Goal: Information Seeking & Learning: Learn about a topic

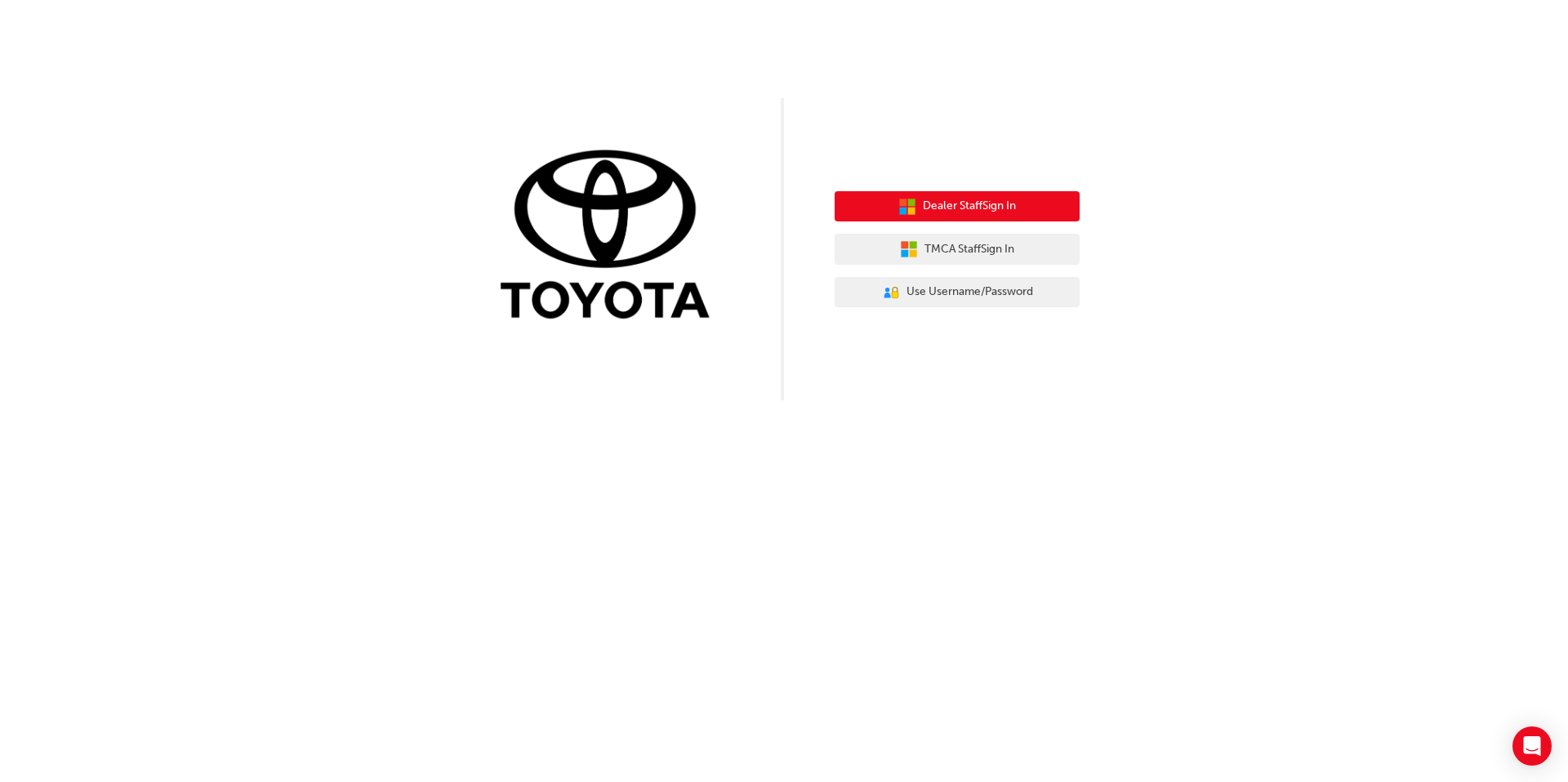
click at [933, 214] on span "Dealer Staff Sign In" at bounding box center [969, 207] width 93 height 19
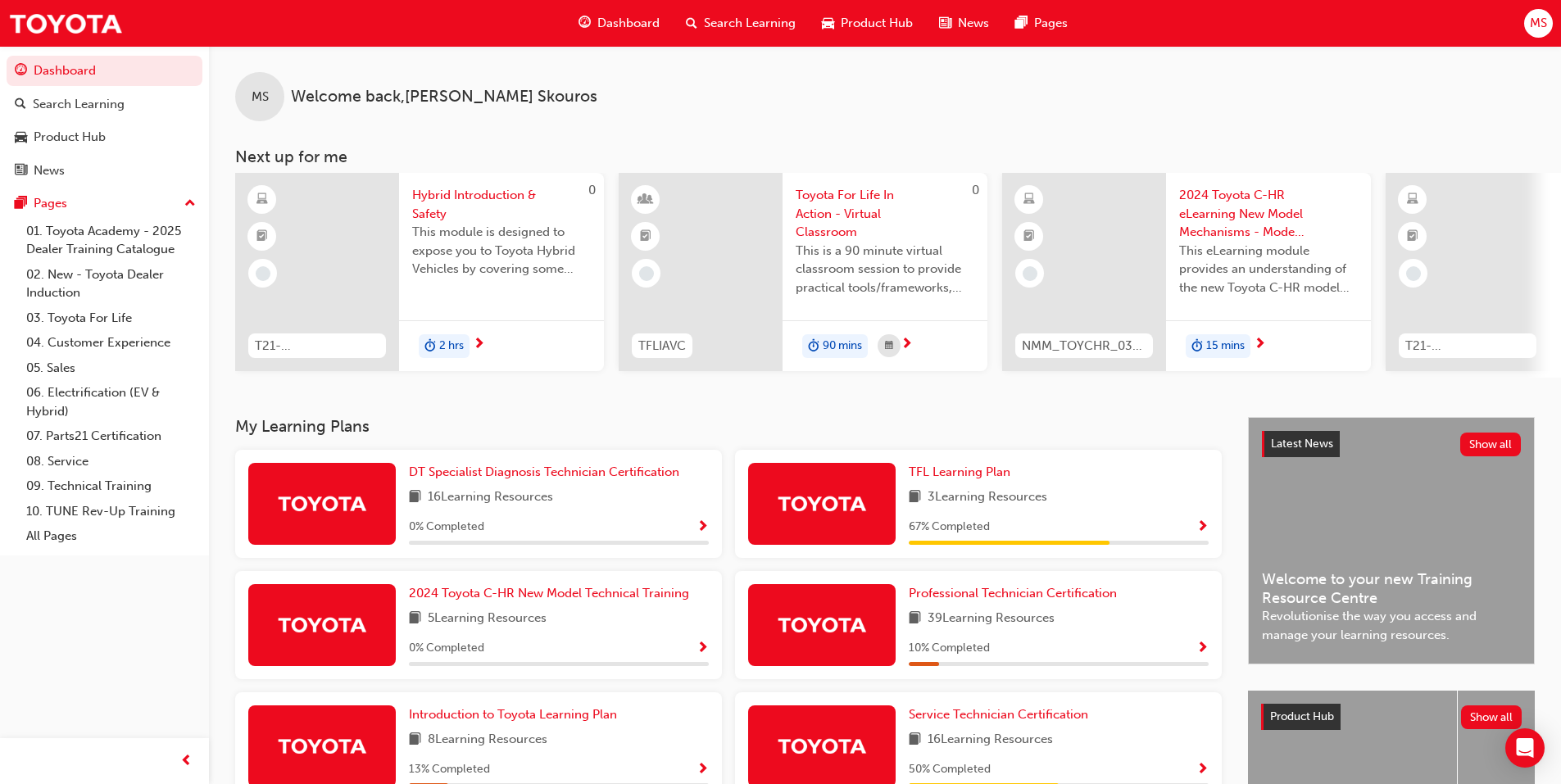
click at [703, 16] on span "Search Learning" at bounding box center [749, 24] width 92 height 19
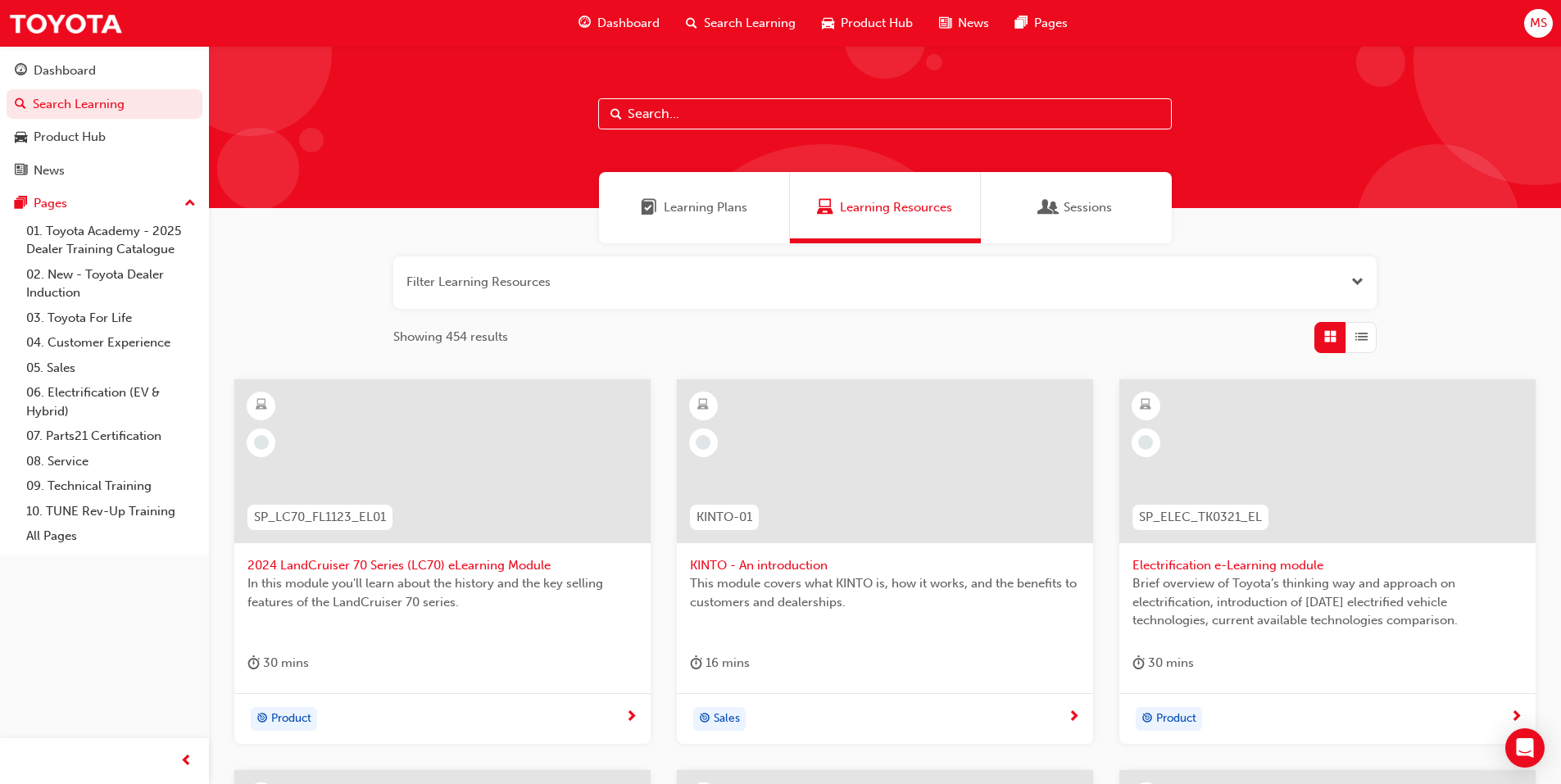
click at [624, 274] on button "button" at bounding box center [885, 282] width 983 height 52
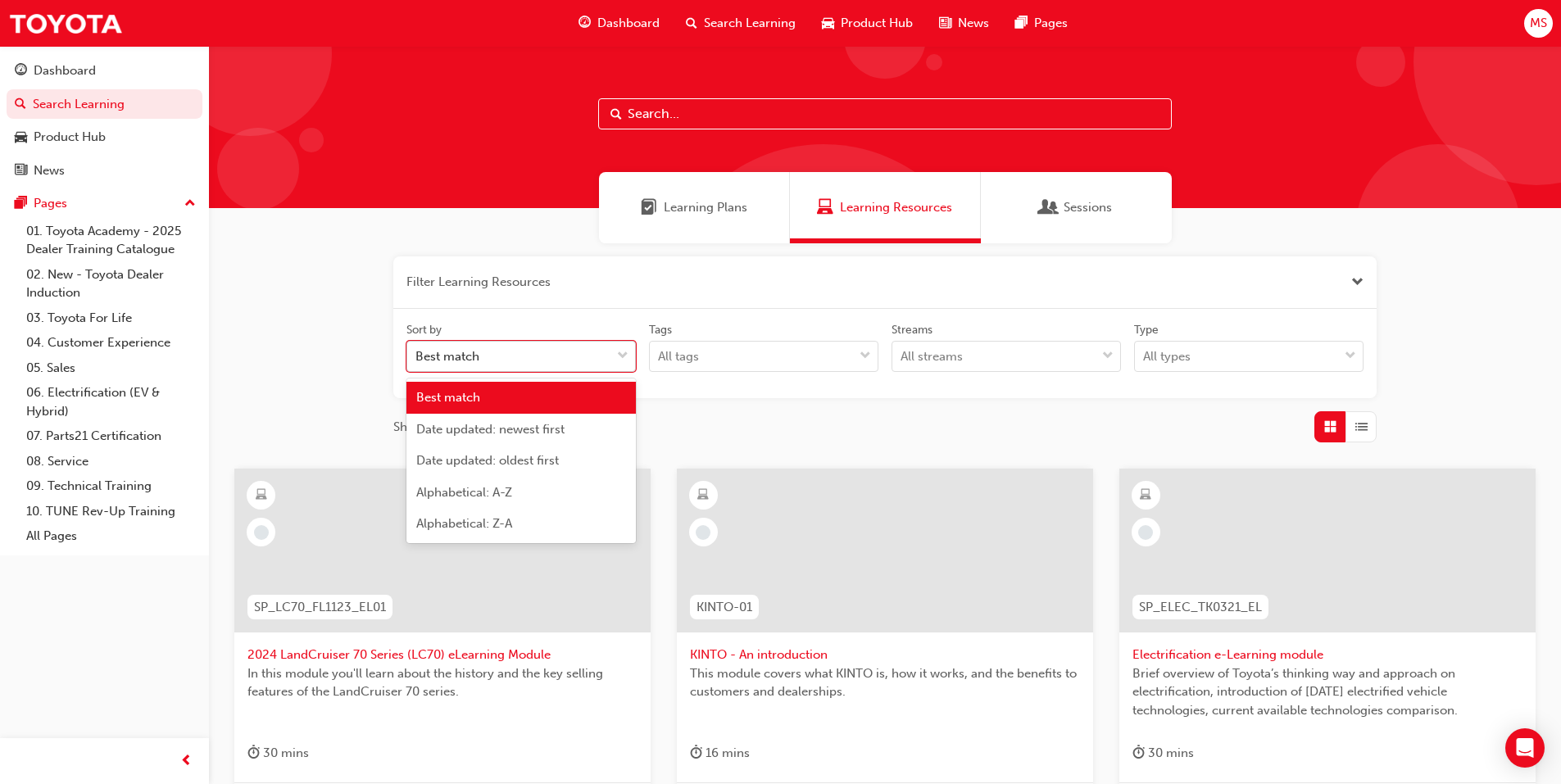
click at [618, 363] on span "down-icon" at bounding box center [623, 356] width 11 height 21
click at [417, 363] on input "Sort by option Best match focused, 1 of 5. 5 results available. Use Up and Down…" at bounding box center [416, 355] width 2 height 14
click at [618, 363] on span "down-icon" at bounding box center [623, 356] width 11 height 21
click at [417, 363] on input "Sort by option Best match focused, 1 of 5. 5 results available. Use Up and Down…" at bounding box center [416, 355] width 2 height 14
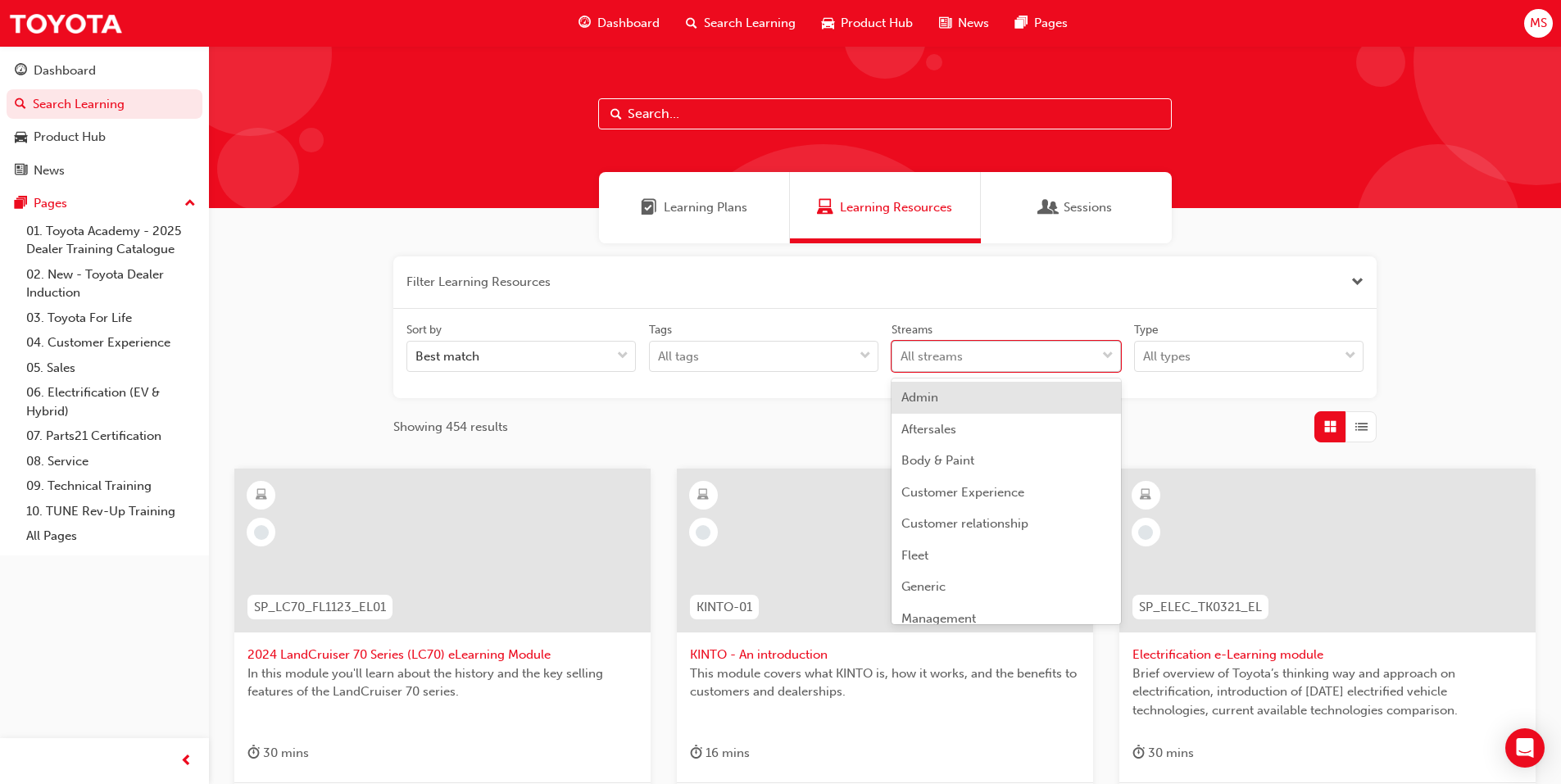
click at [1095, 357] on div "All streams" at bounding box center [993, 356] width 203 height 29
click at [902, 357] on input "Streams option Admin focused, 1 of 23. 23 results available. Use Up and Down to…" at bounding box center [901, 355] width 2 height 14
click at [1205, 400] on div "Filter Learning Resources Sort by Best match Tags All tags Streams option Sales…" at bounding box center [885, 350] width 983 height 186
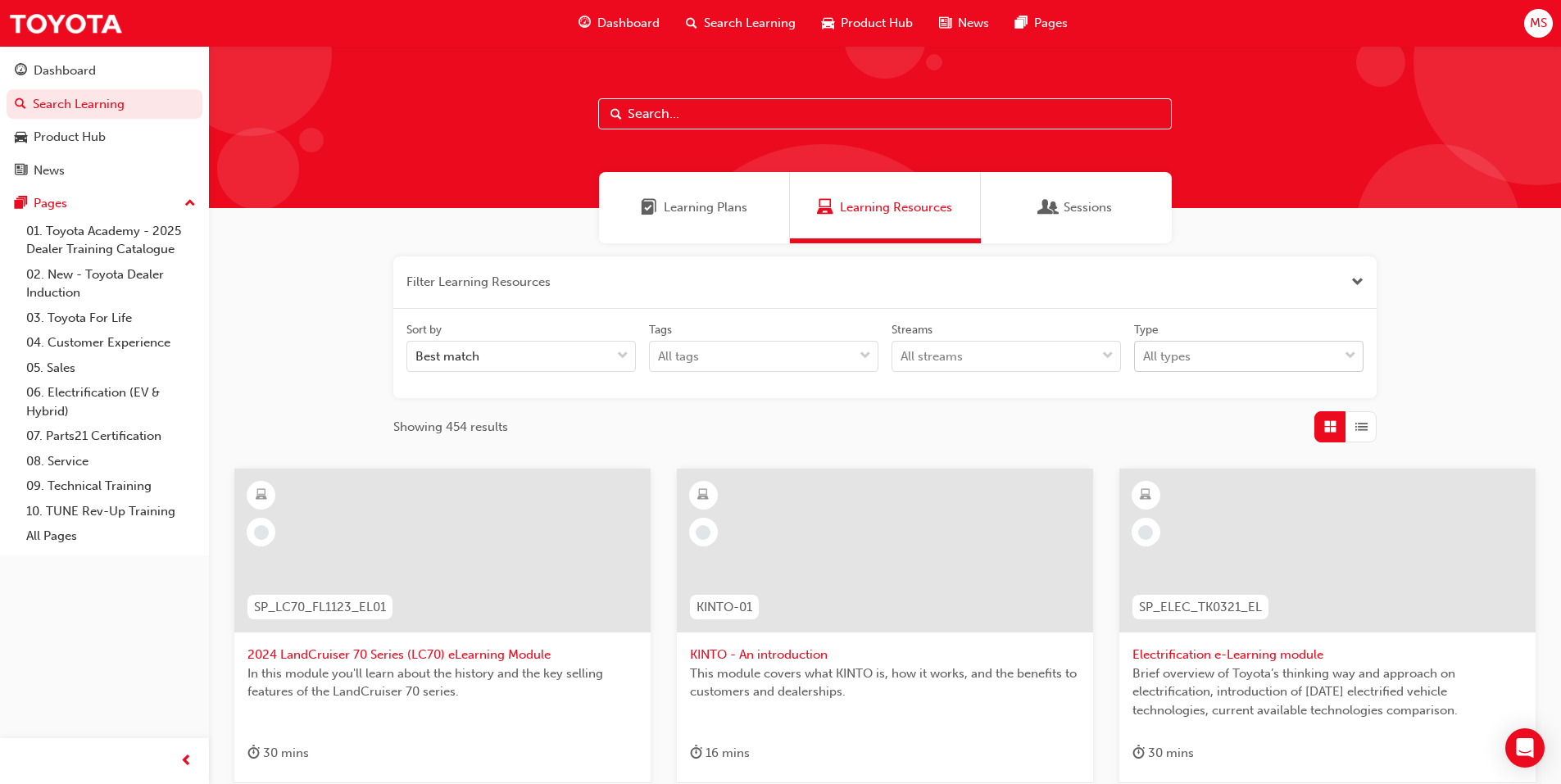
click at [1193, 360] on div "All types" at bounding box center [1237, 356] width 203 height 29
click at [1145, 360] on input "Type All types" at bounding box center [1144, 355] width 2 height 14
click at [1031, 431] on div "Showing 454 results" at bounding box center [885, 427] width 983 height 31
click at [800, 359] on div "All tags" at bounding box center [751, 356] width 203 height 29
click at [660, 359] on input "Tags All tags" at bounding box center [659, 355] width 2 height 14
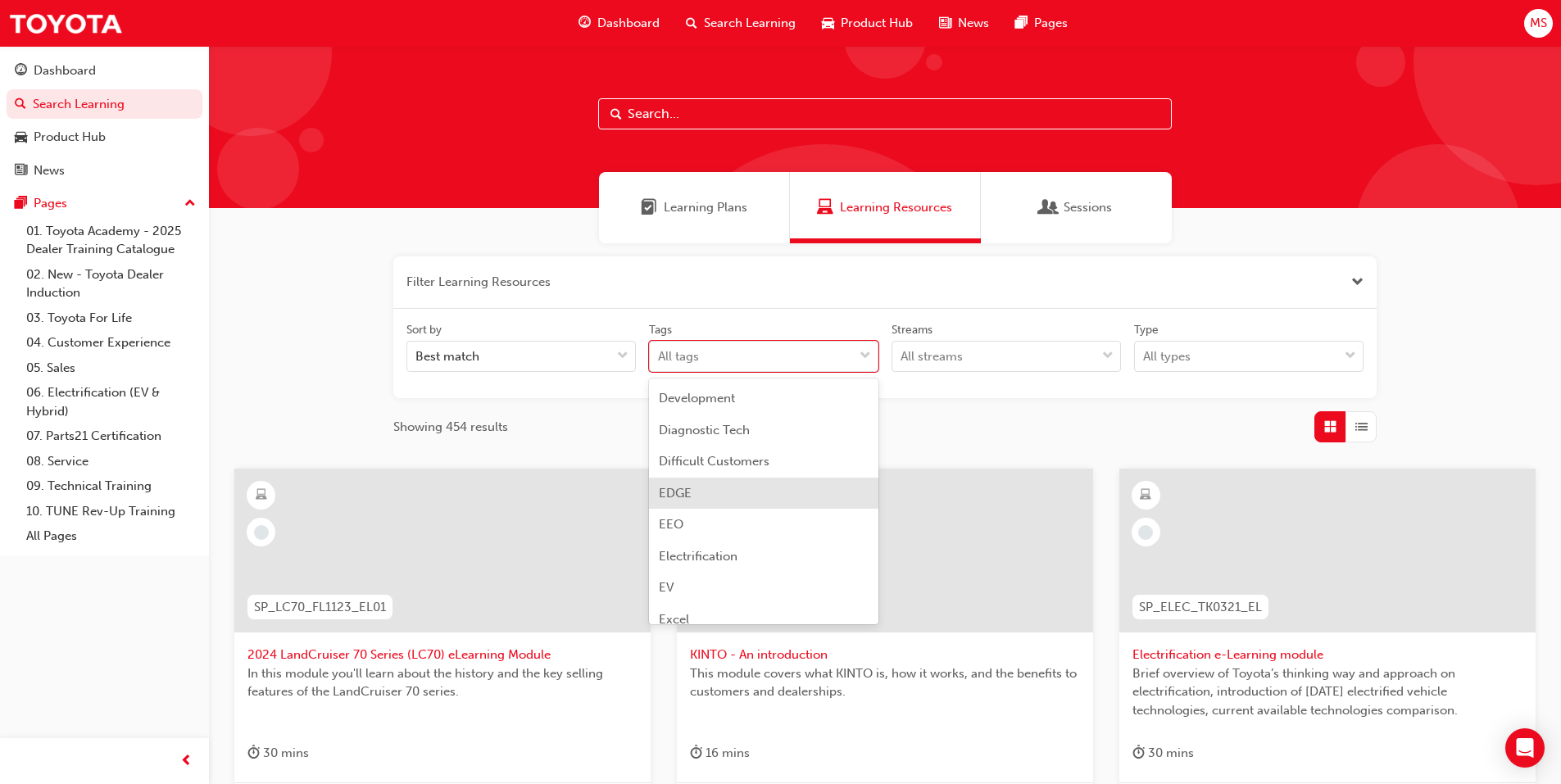
scroll to position [1556, 0]
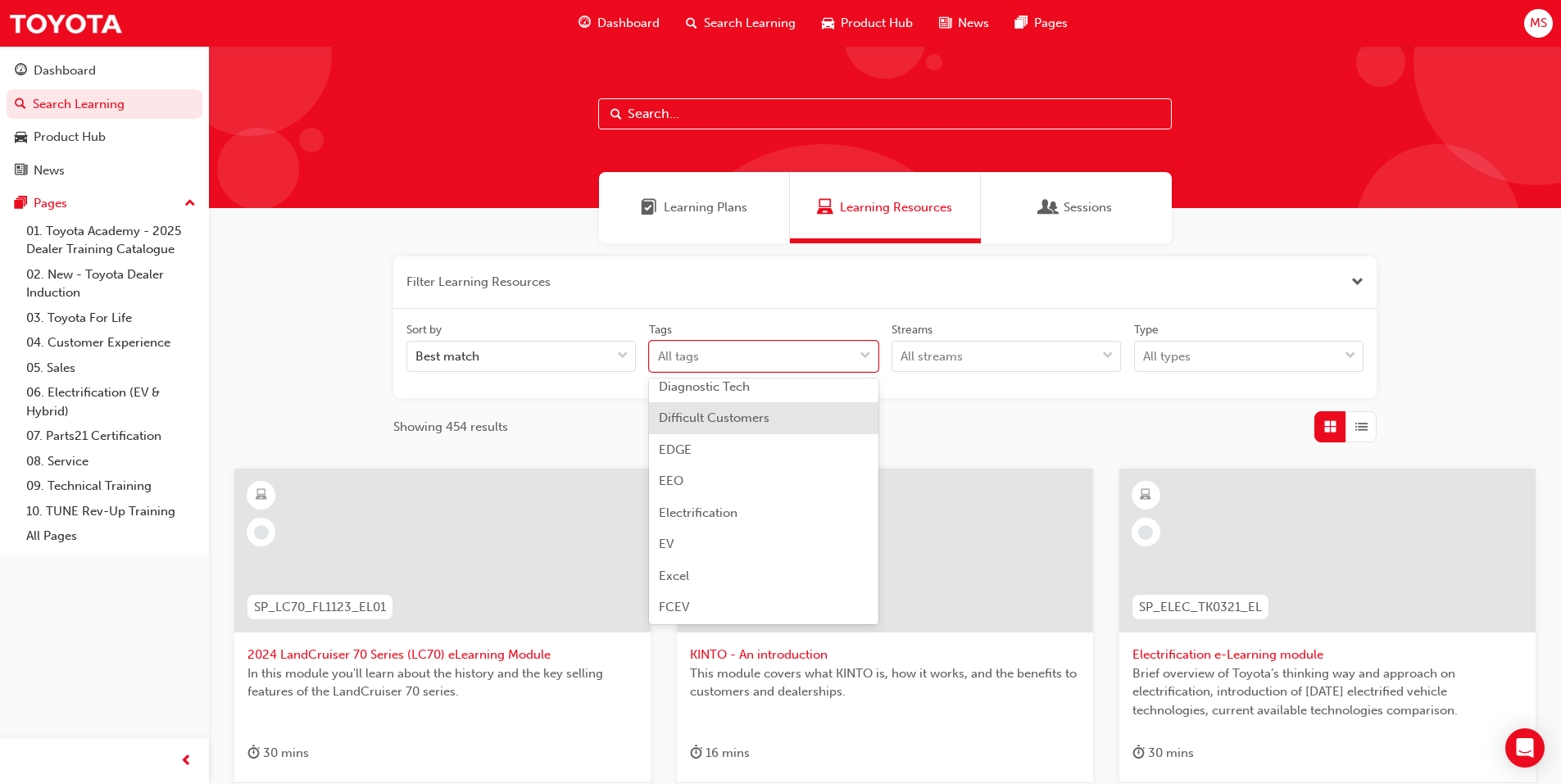
click at [1004, 419] on div "Showing 454 results" at bounding box center [885, 427] width 983 height 31
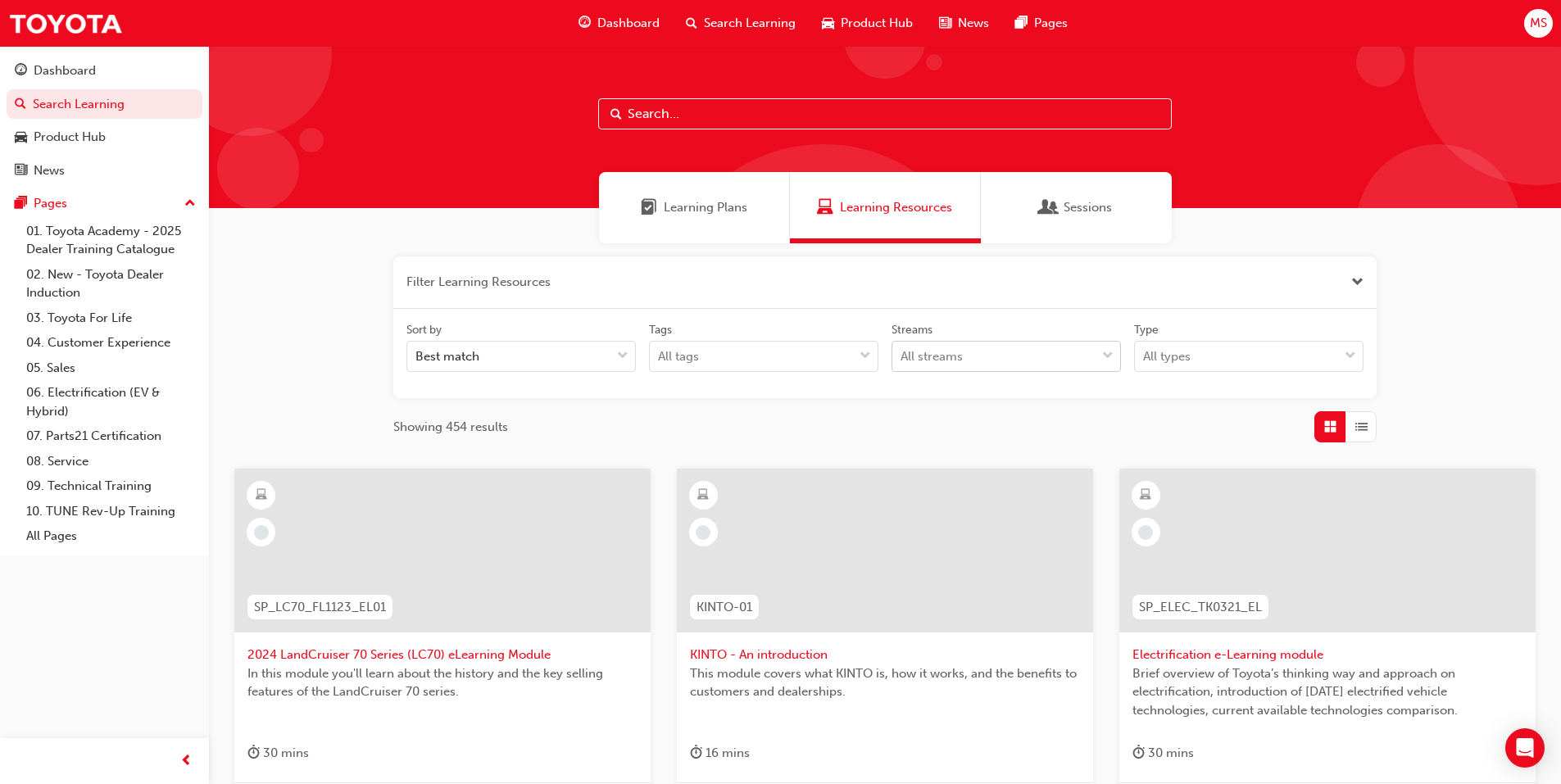
click at [975, 351] on div "All streams" at bounding box center [993, 356] width 203 height 29
click at [902, 351] on input "Streams All streams" at bounding box center [901, 355] width 2 height 14
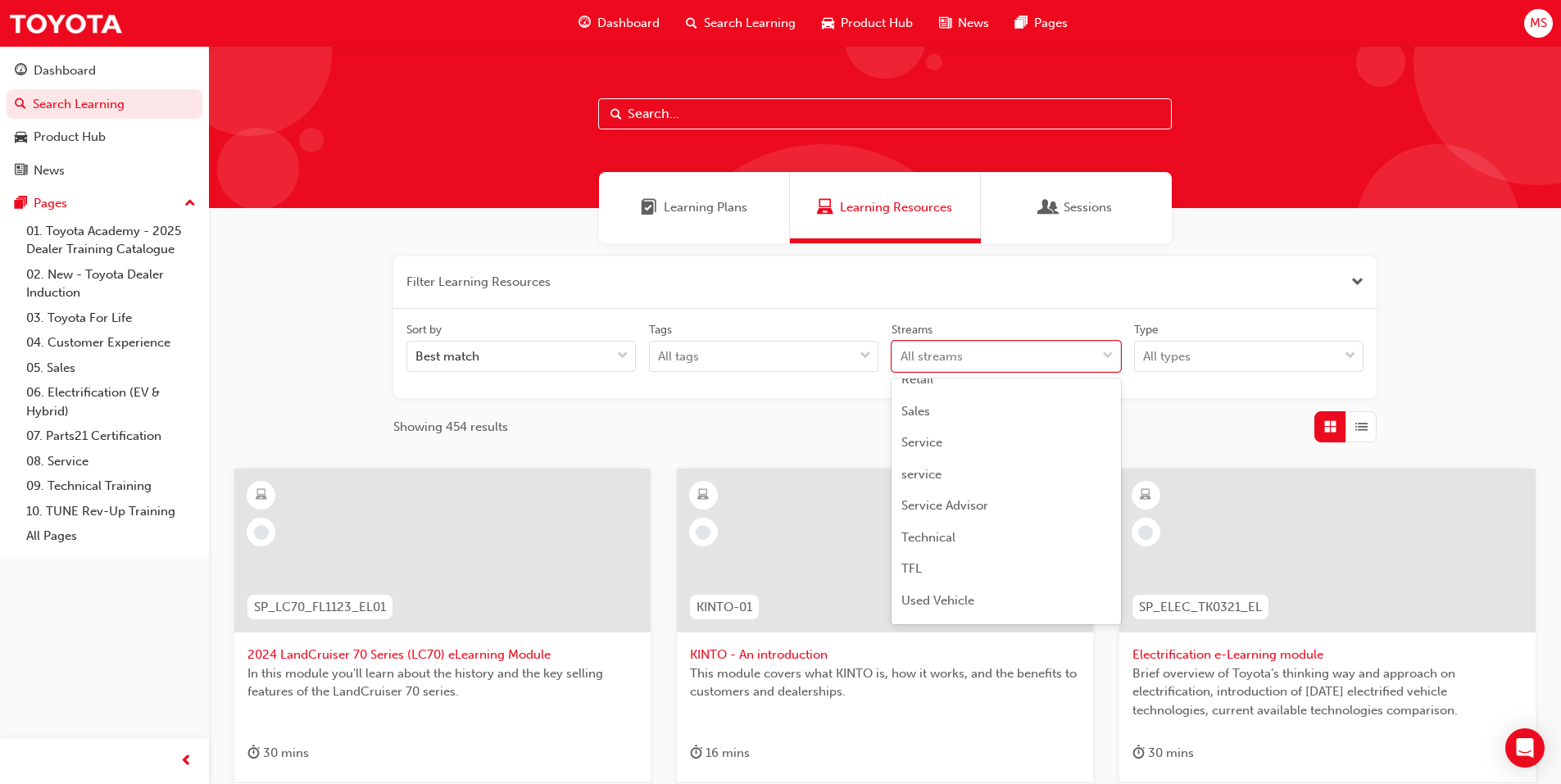
scroll to position [487, 0]
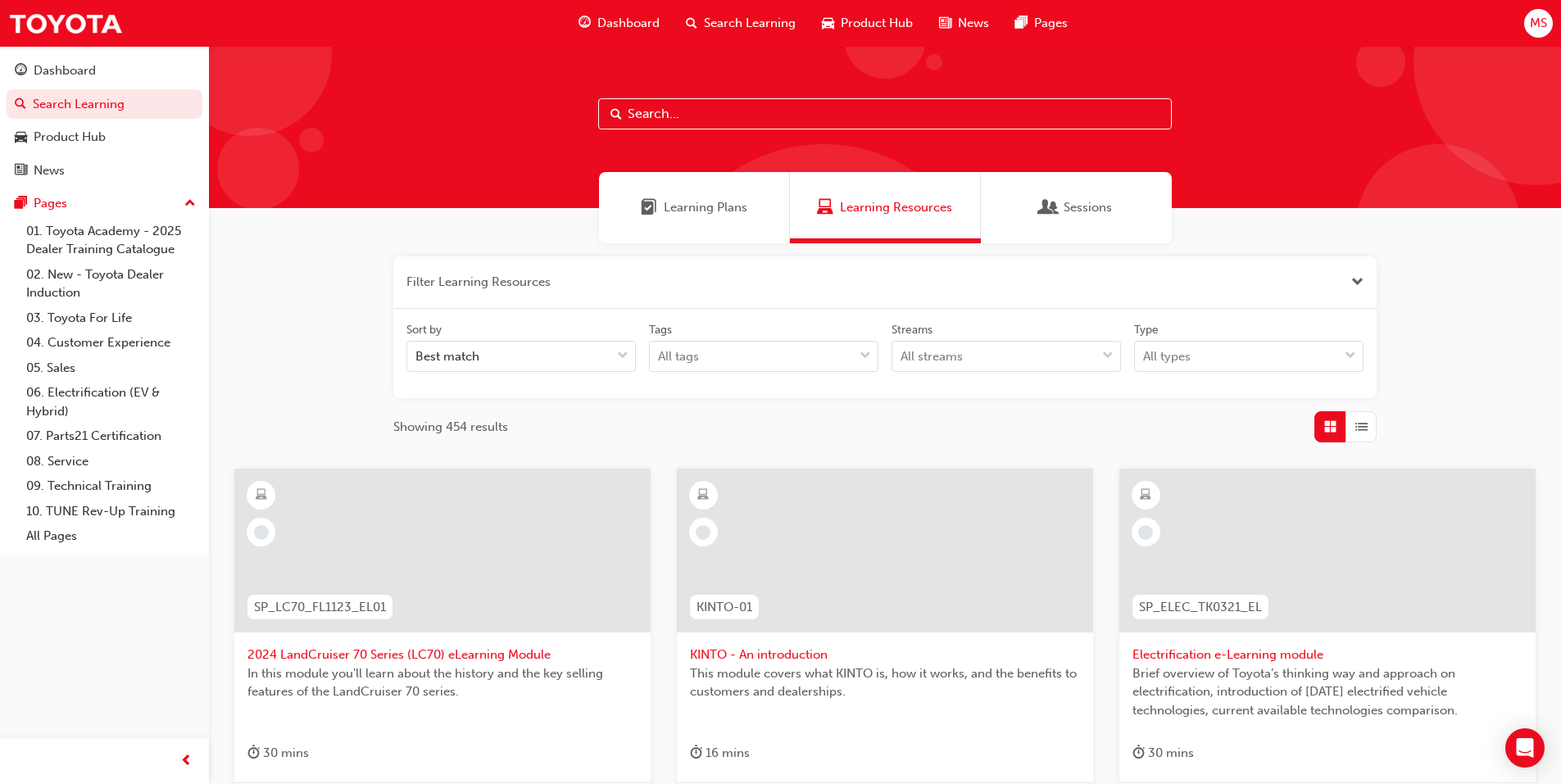
click at [714, 434] on div "Showing 454 results" at bounding box center [885, 427] width 983 height 31
click at [741, 219] on div "Learning Plans" at bounding box center [694, 207] width 191 height 71
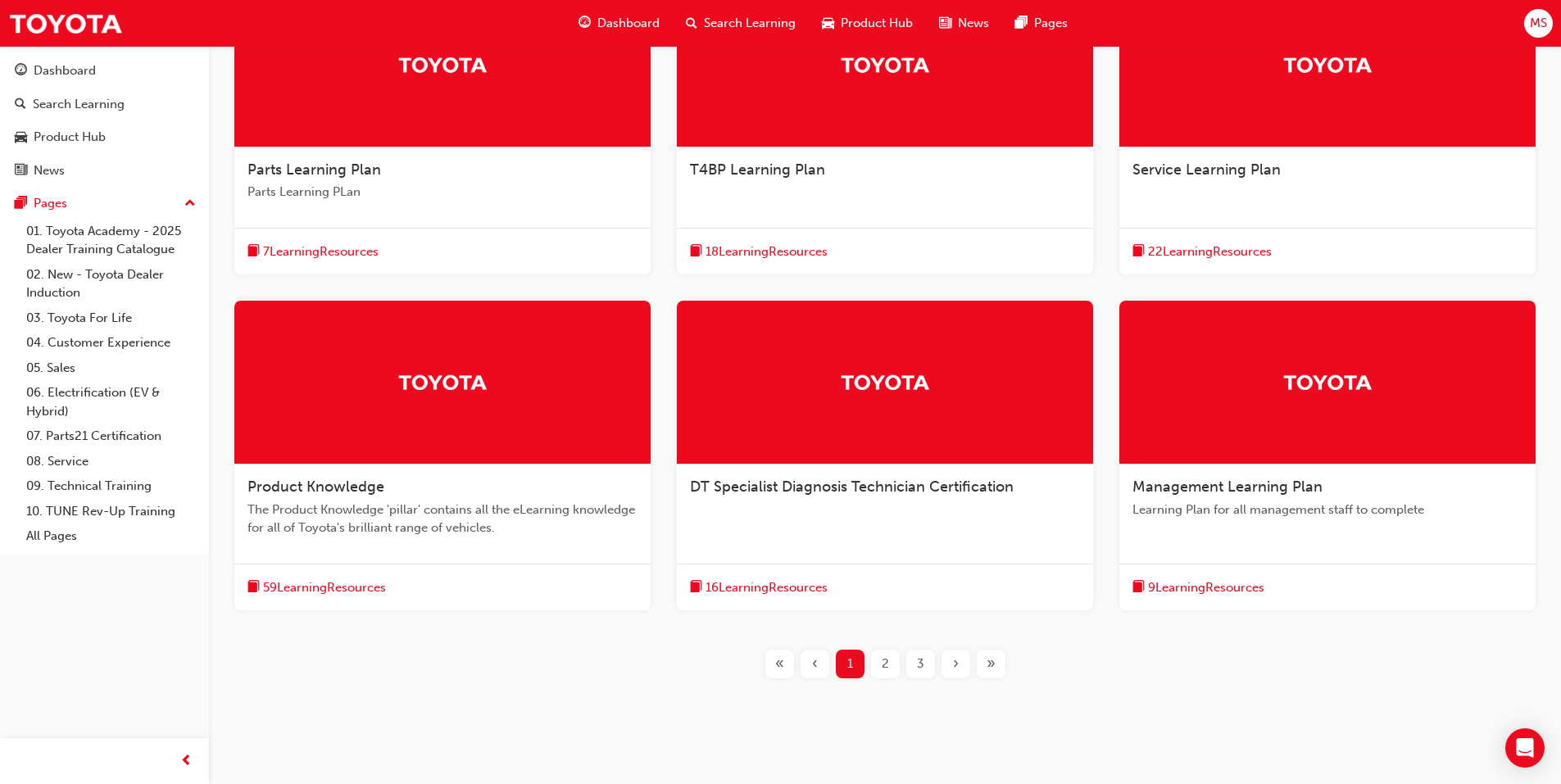
scroll to position [410, 0]
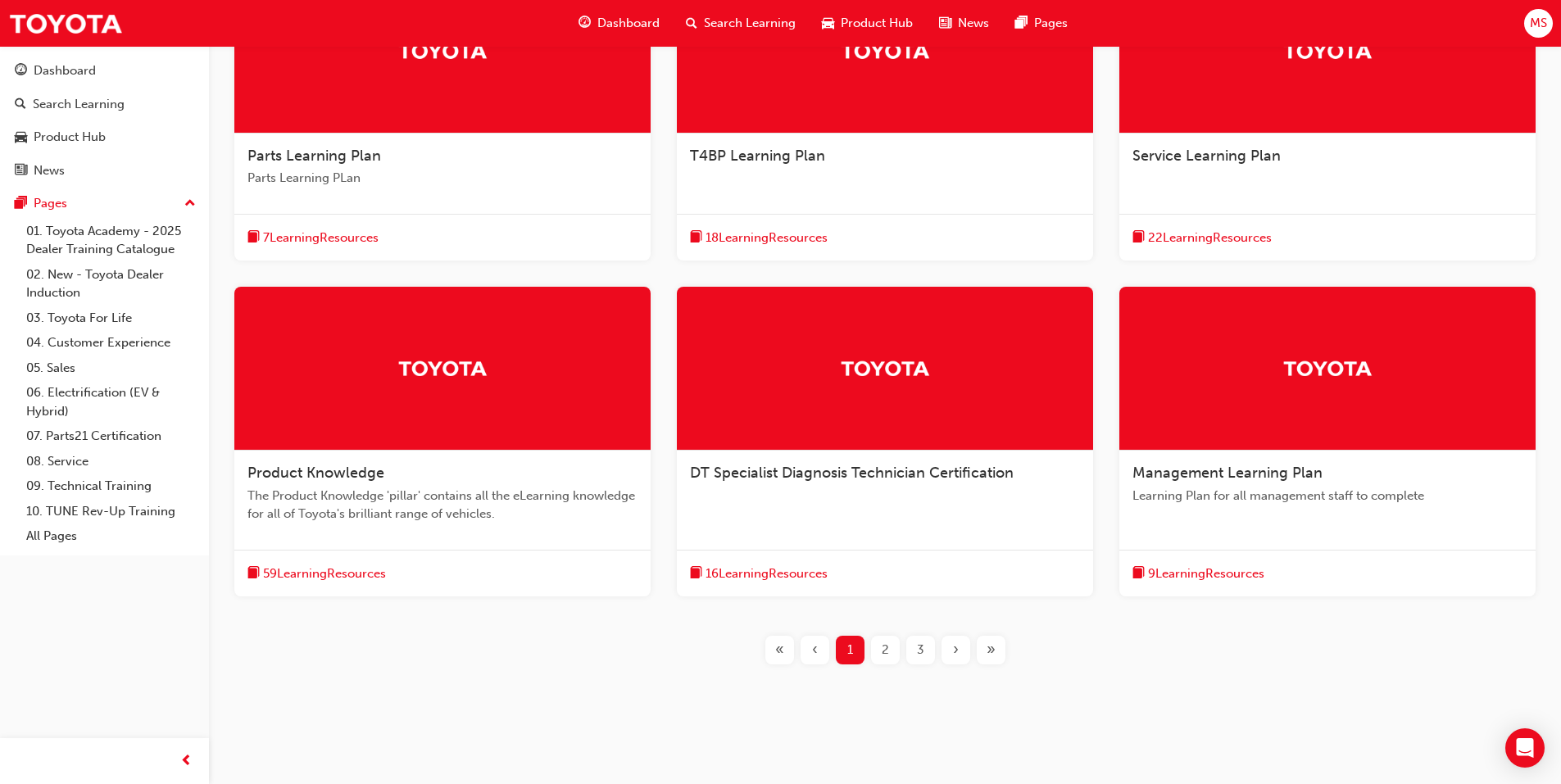
click at [891, 656] on div "2" at bounding box center [885, 650] width 29 height 29
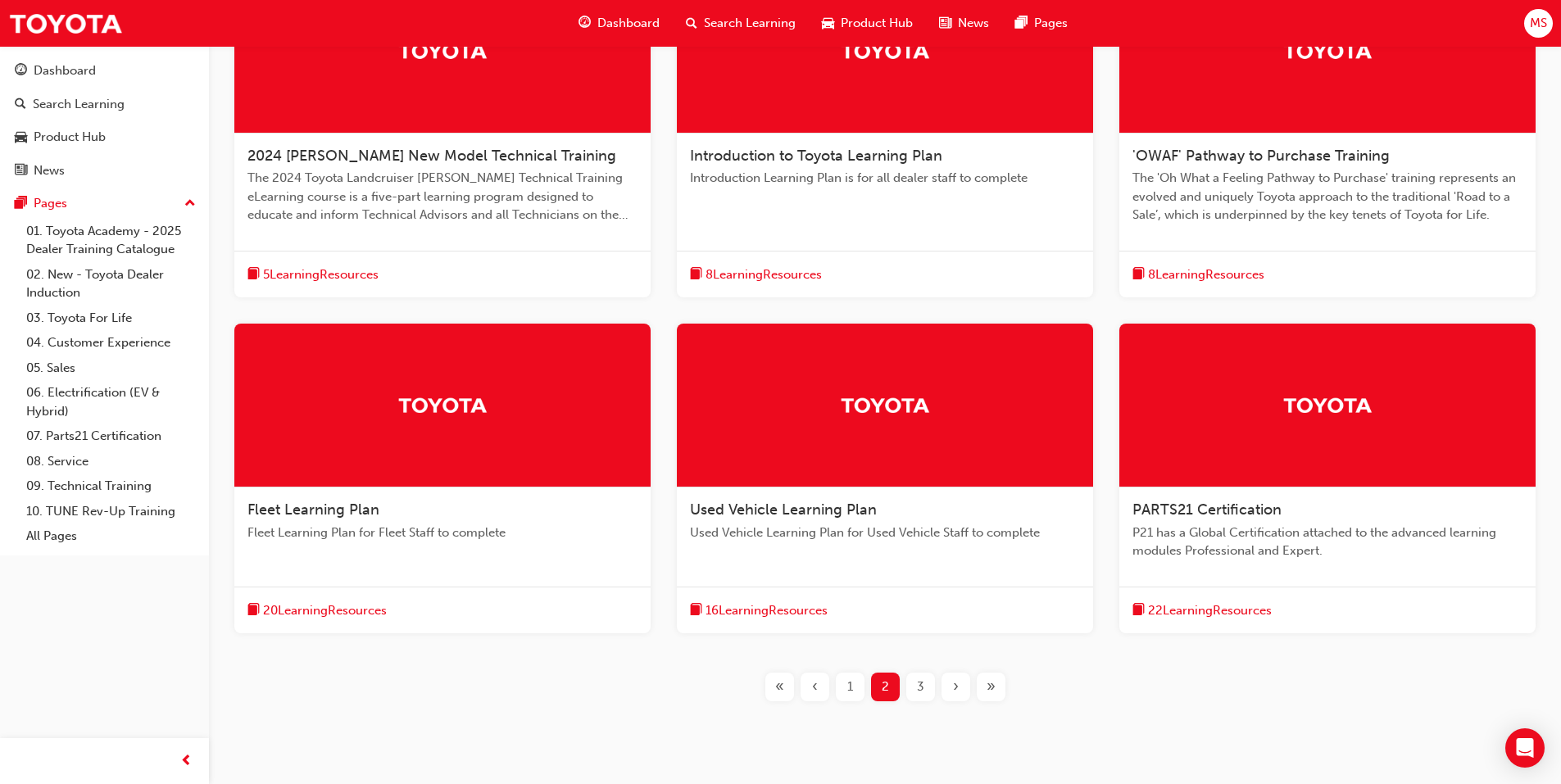
click at [916, 696] on span "3" at bounding box center [920, 687] width 8 height 19
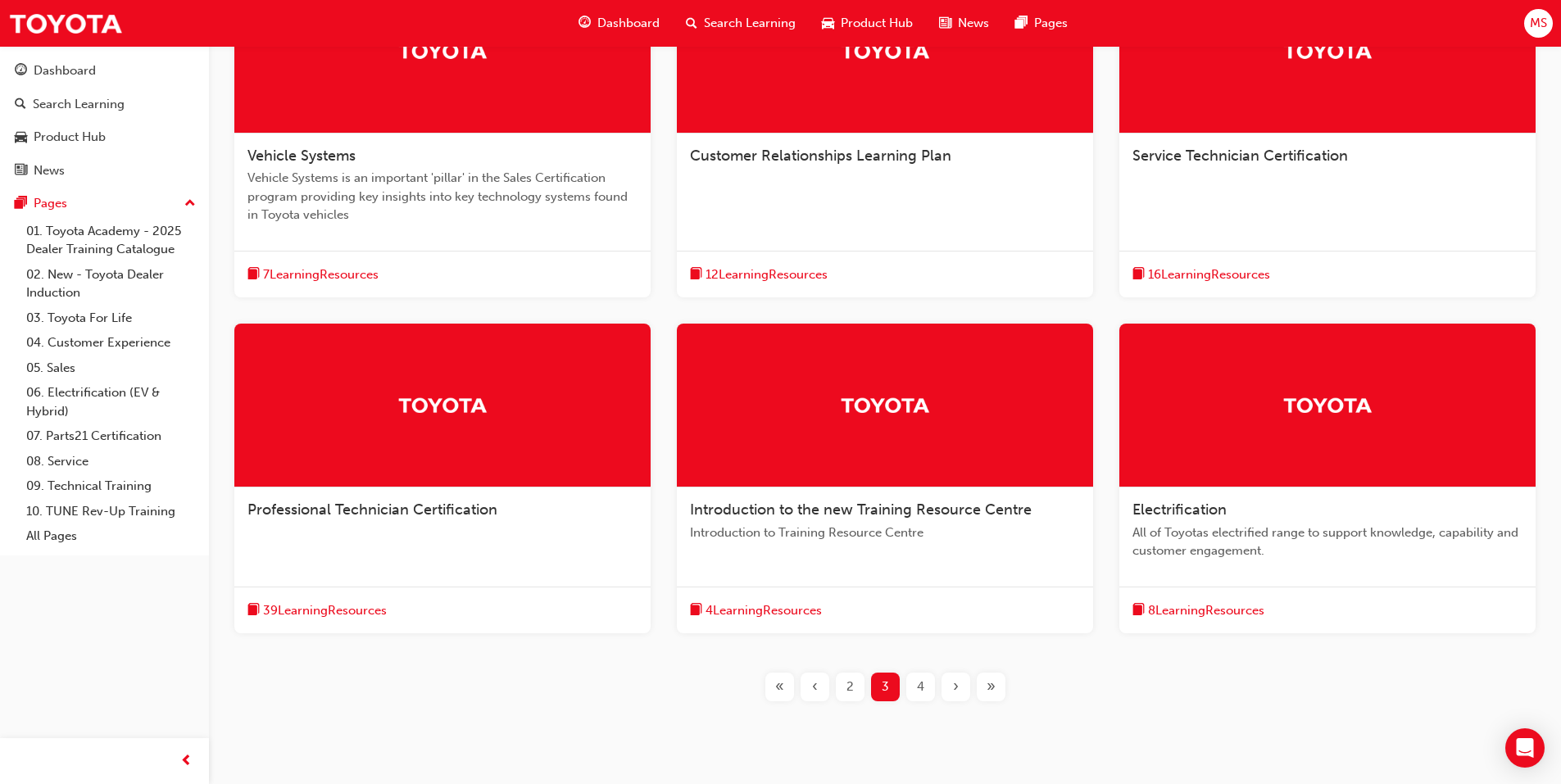
click at [1236, 152] on span "Service Technician Certification" at bounding box center [1240, 155] width 216 height 18
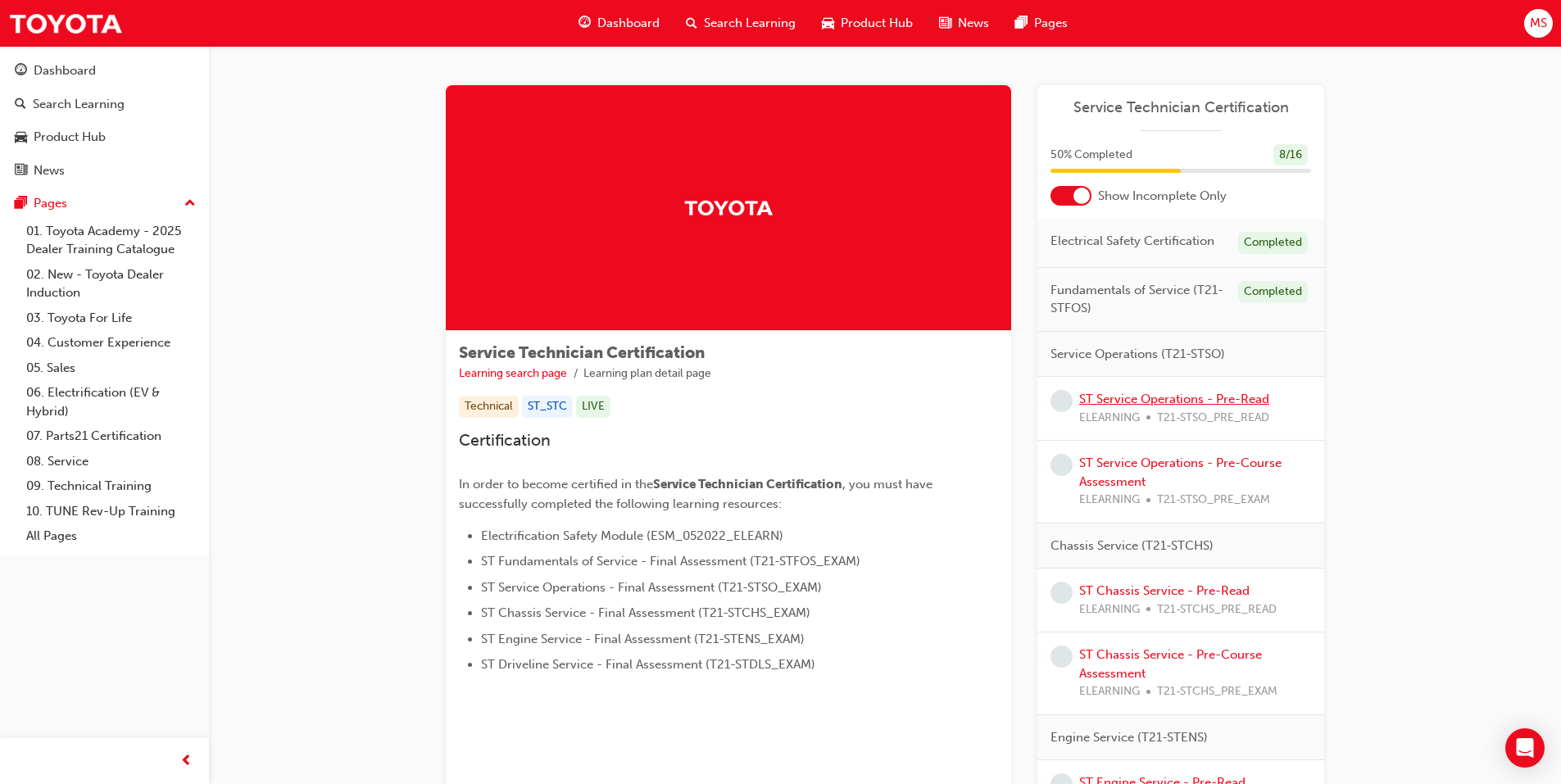
click at [1127, 396] on link "ST Service Operations - Pre-Read" at bounding box center [1174, 399] width 190 height 15
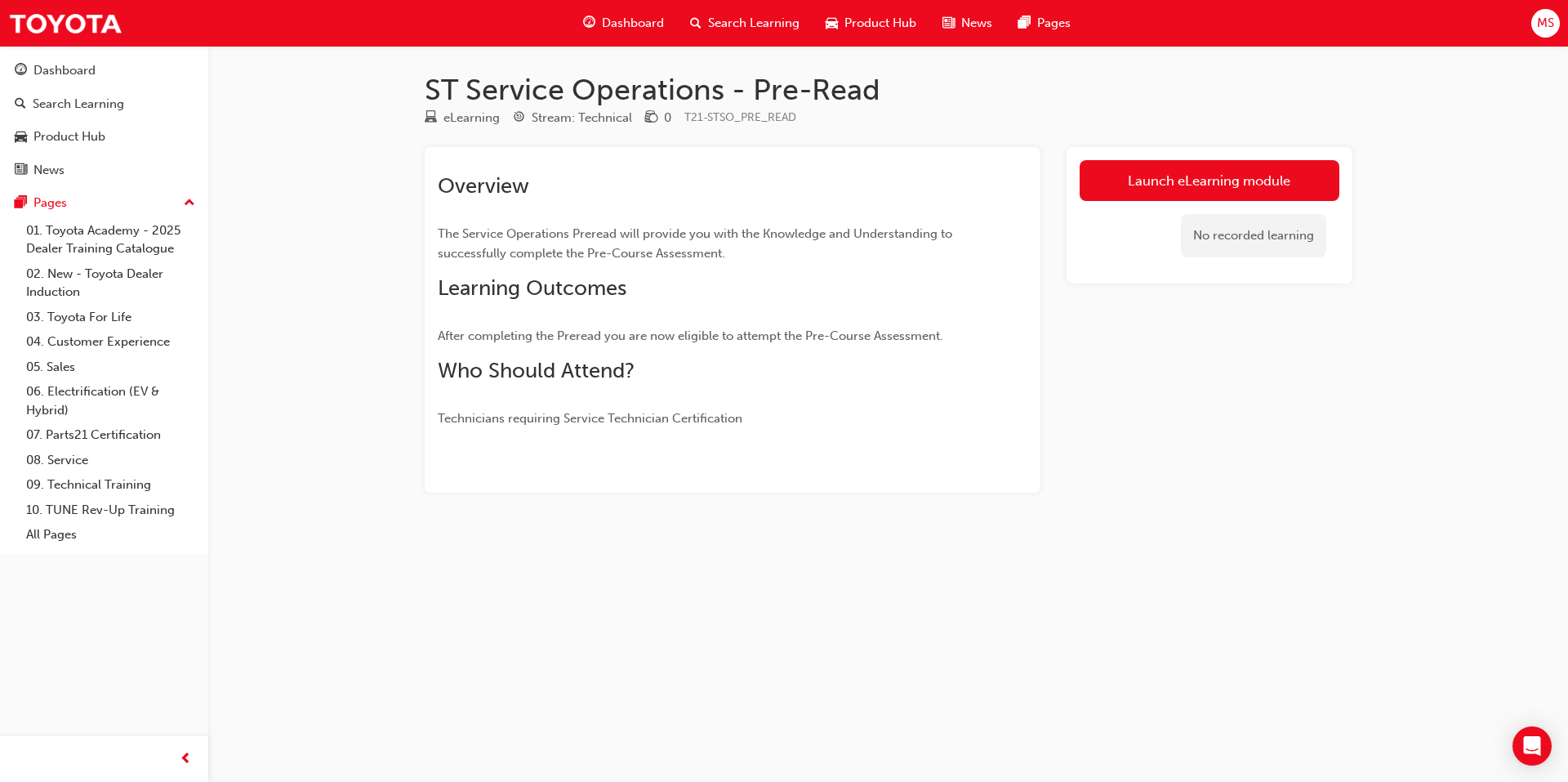
click at [1224, 516] on div "ST Service Operations - Pre-Read eLearning Stream: Technical 0 T21-STSO_PRE_REA…" at bounding box center [889, 308] width 980 height 473
click at [1181, 184] on link "Launch eLearning module" at bounding box center [1209, 180] width 260 height 41
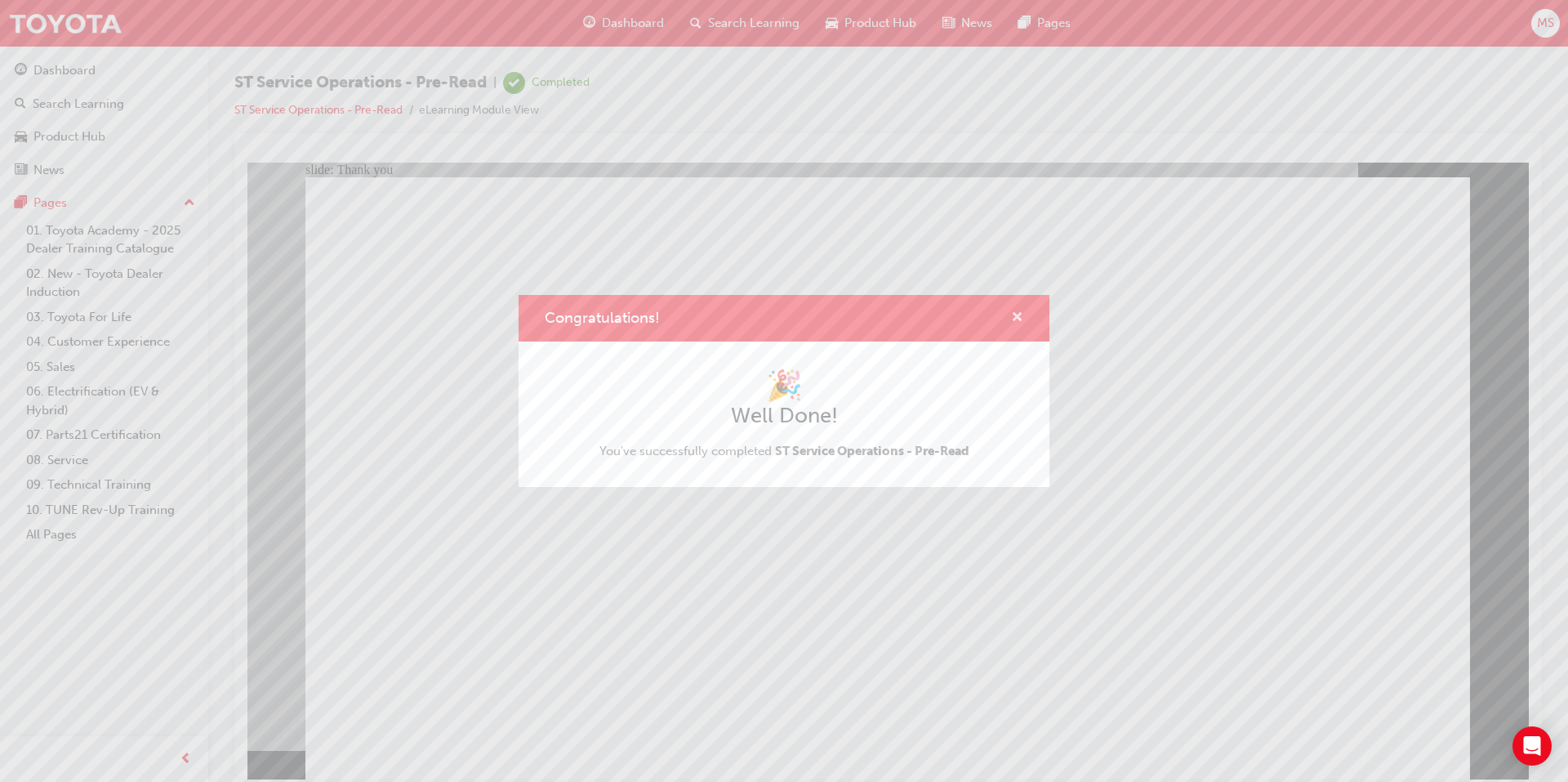
click at [1013, 320] on span "cross-icon" at bounding box center [1017, 318] width 12 height 15
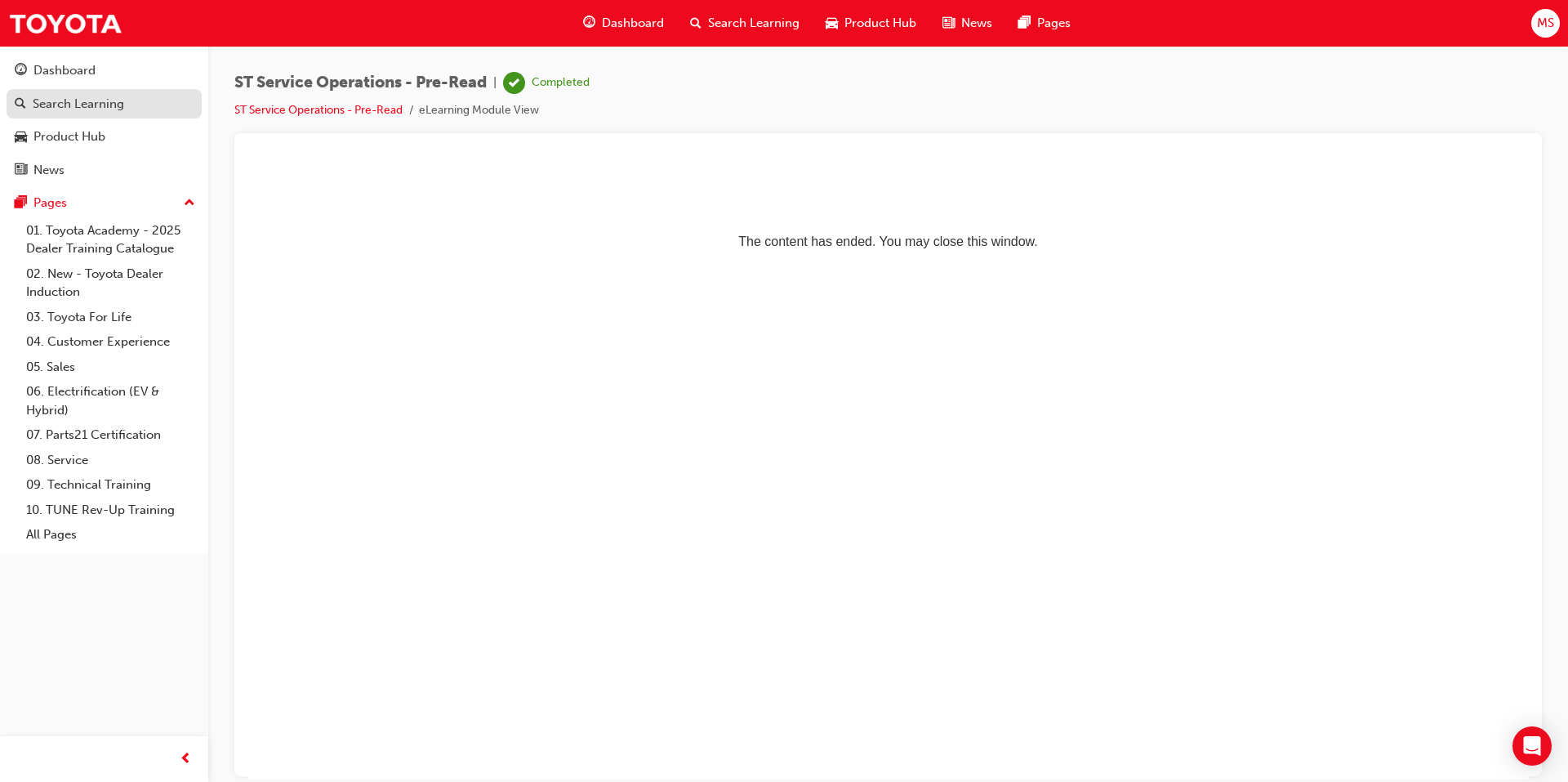
click at [81, 114] on link "Search Learning" at bounding box center [104, 104] width 195 height 30
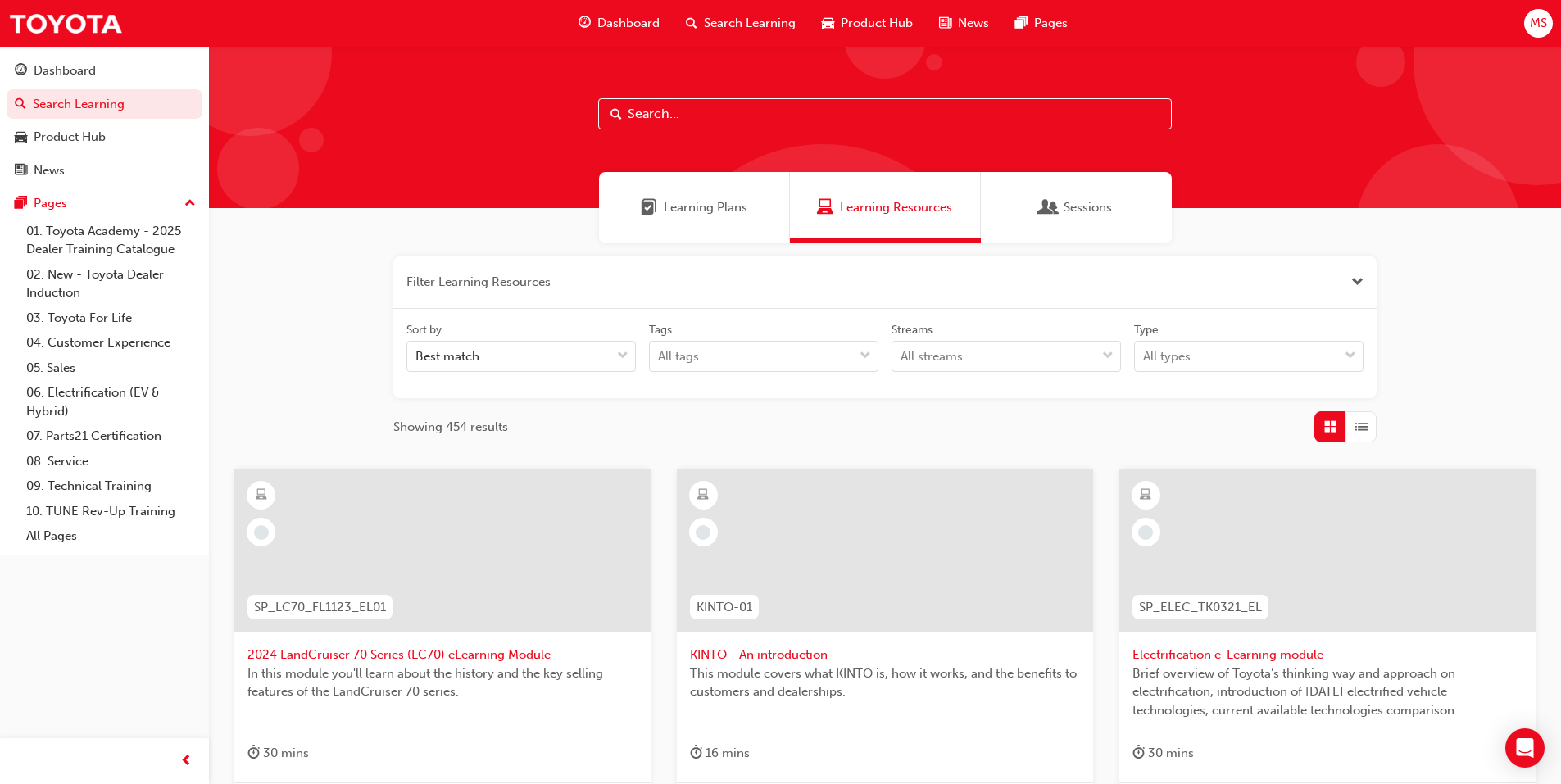
click at [712, 186] on div "Learning Plans" at bounding box center [694, 207] width 191 height 71
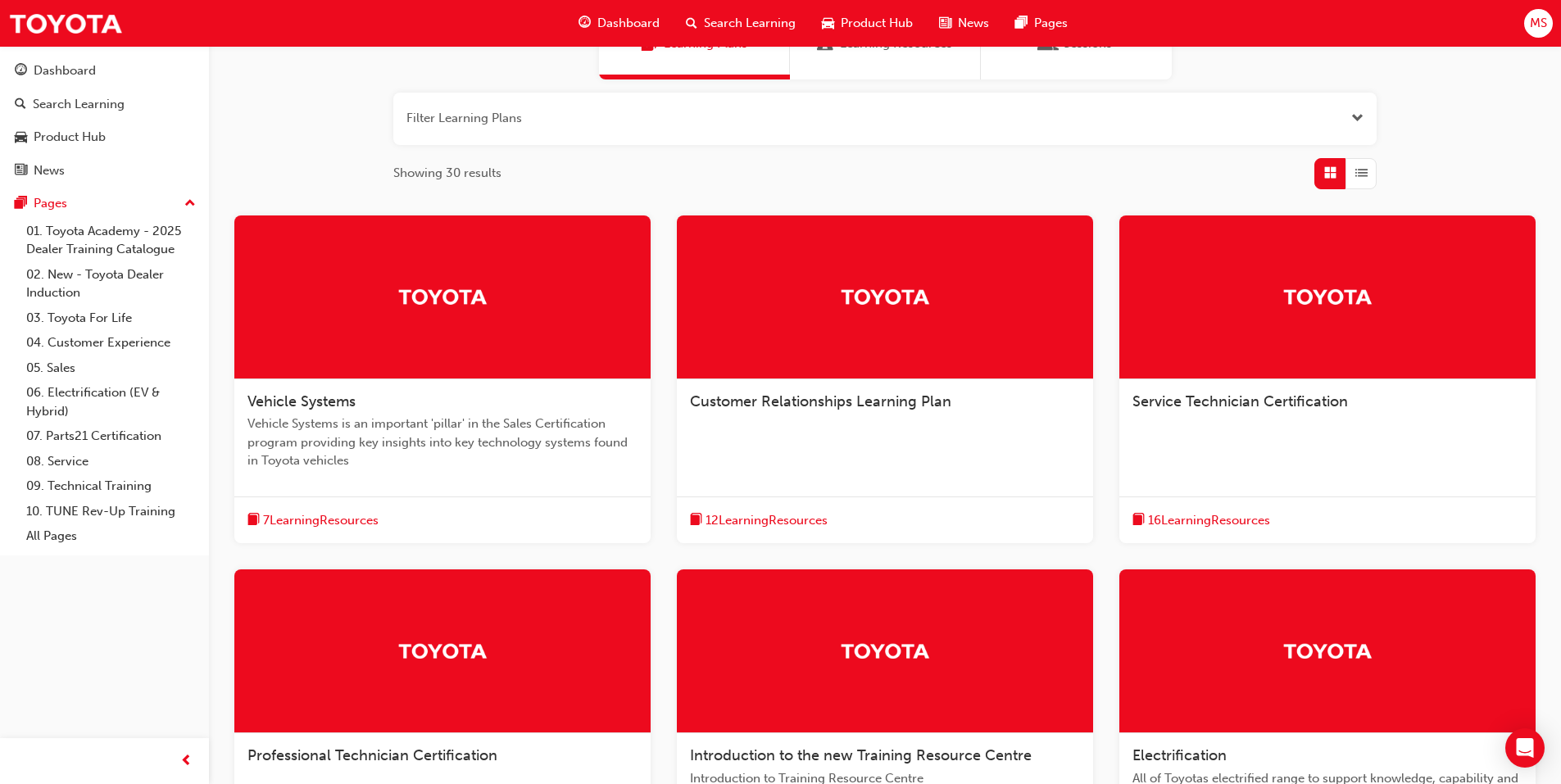
scroll to position [246, 0]
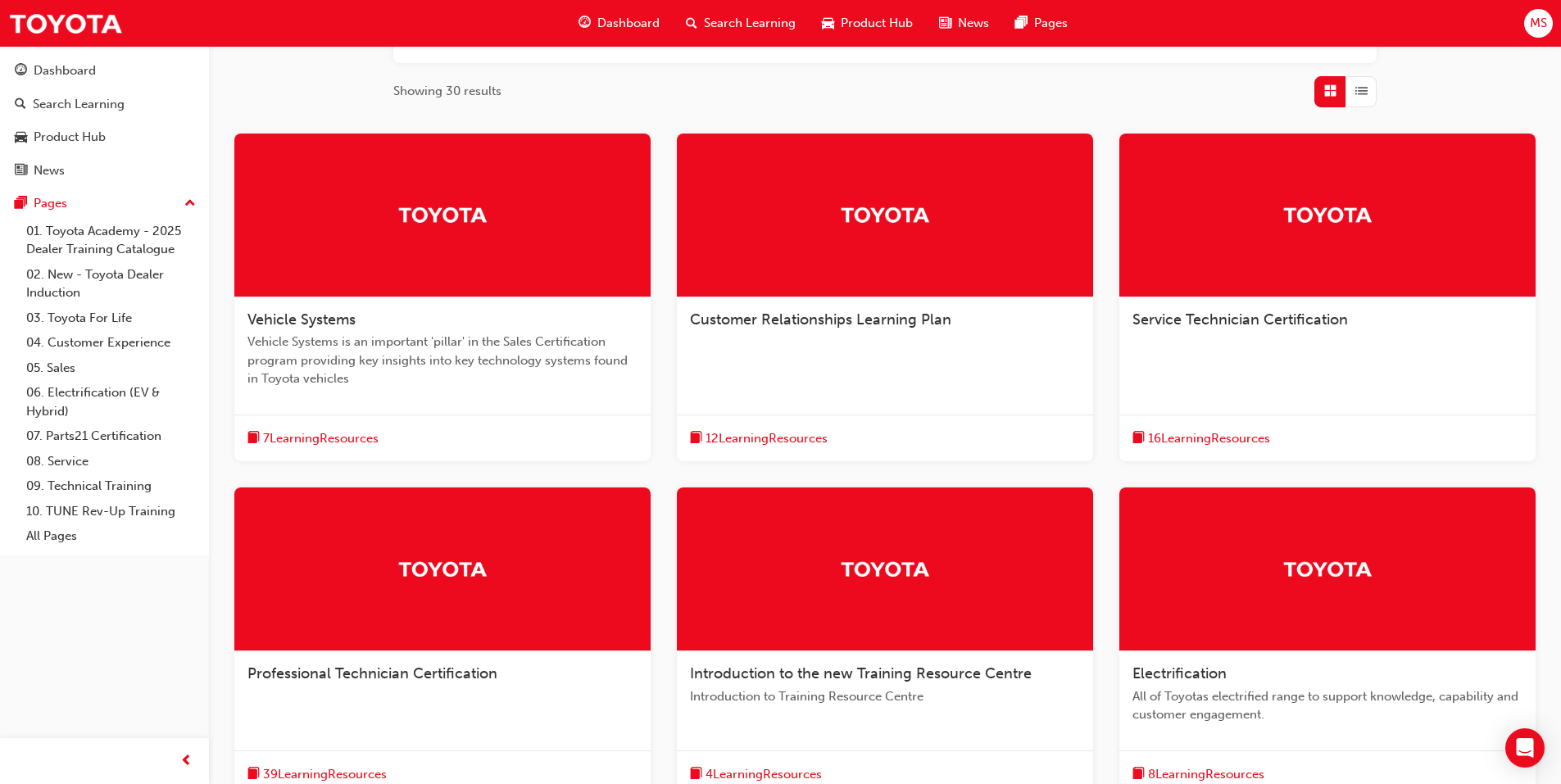
click at [1184, 362] on div "Service Technician Certification 16 Learning Resources" at bounding box center [1327, 297] width 416 height 329
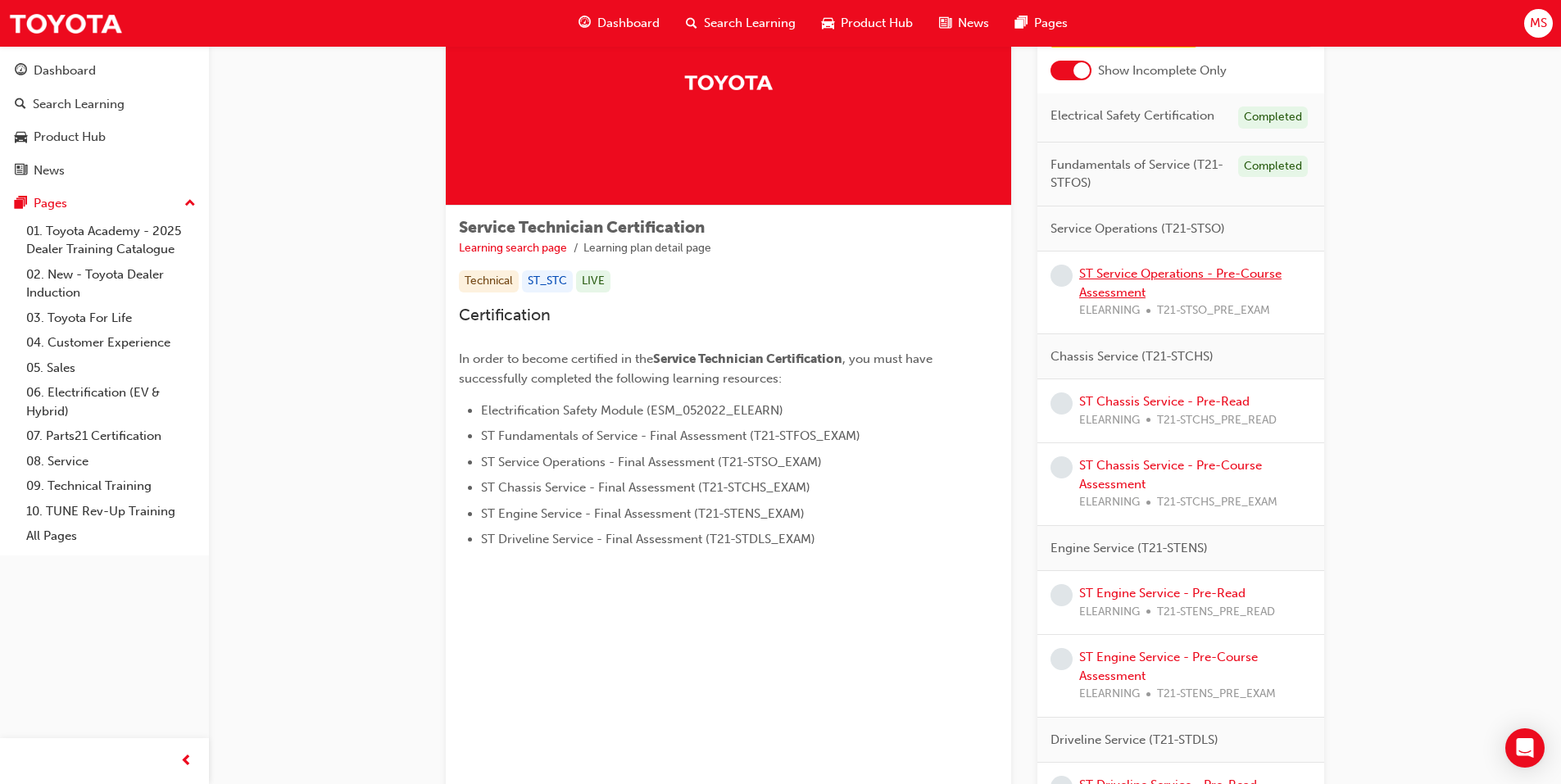
scroll to position [124, 0]
click at [1107, 293] on link "ST Service Operations - Pre-Course Assessment" at bounding box center [1180, 283] width 202 height 33
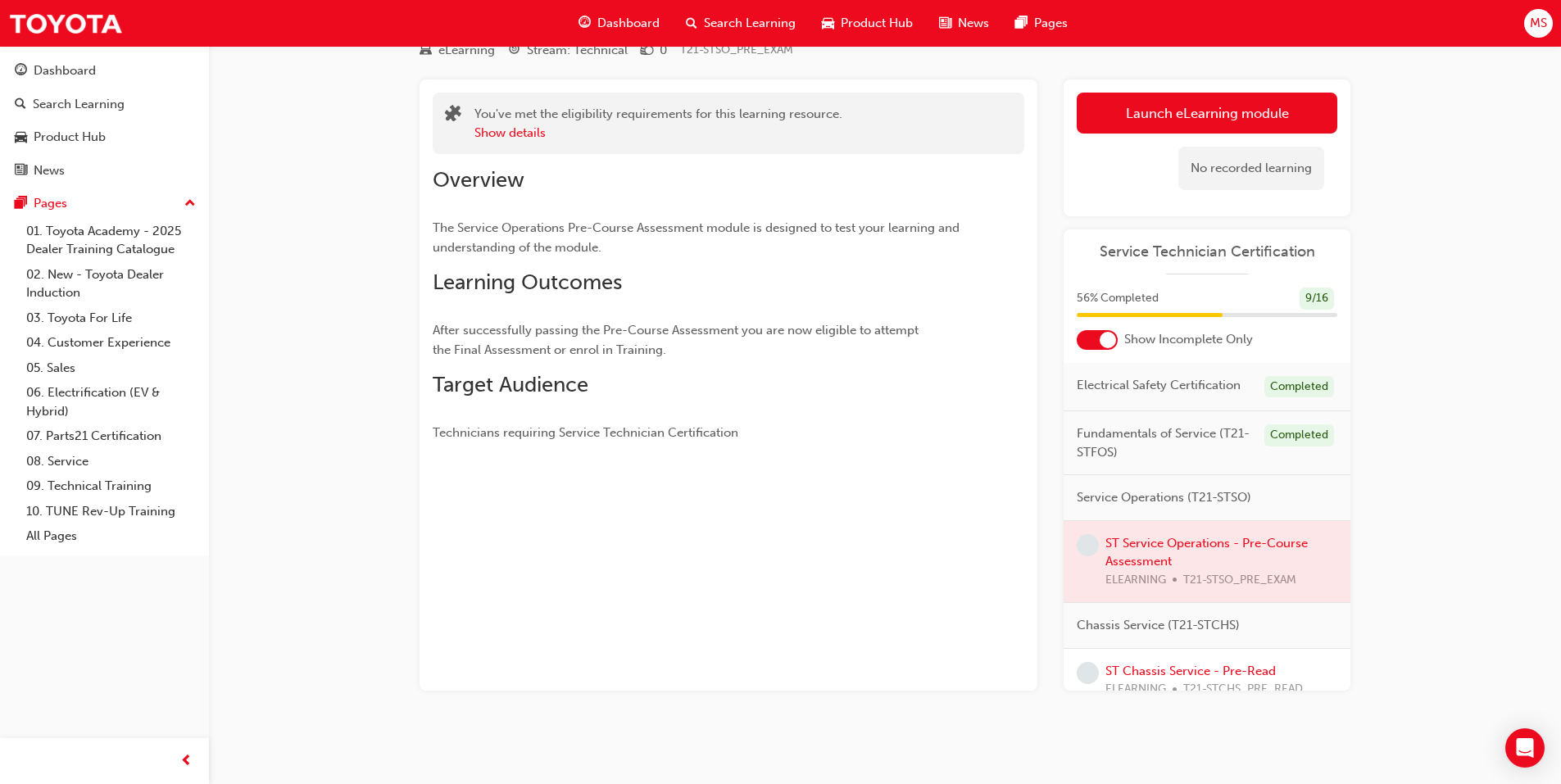
click at [1138, 558] on div at bounding box center [1207, 562] width 287 height 82
click at [1140, 585] on div at bounding box center [1207, 562] width 287 height 82
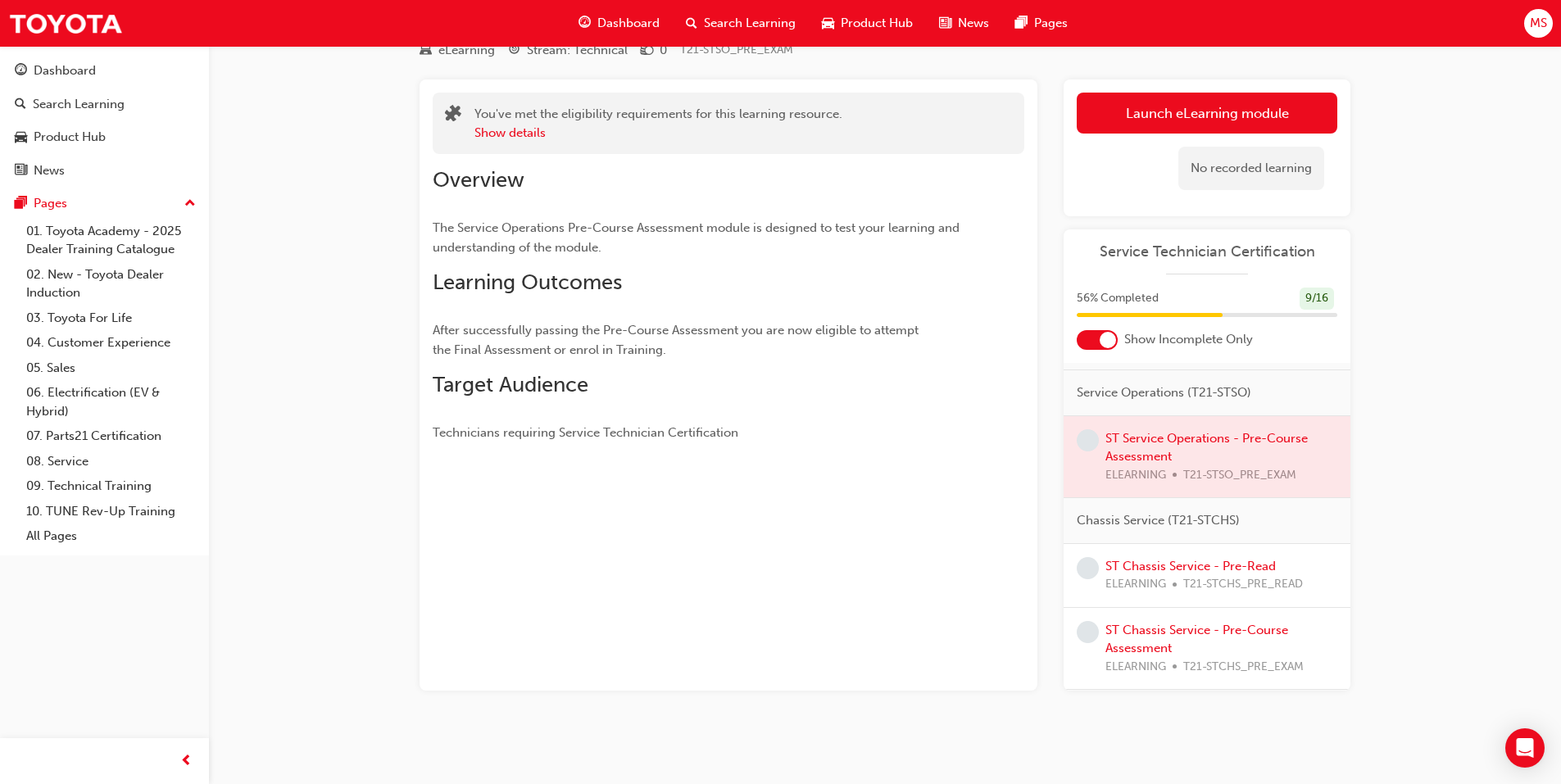
scroll to position [163, 0]
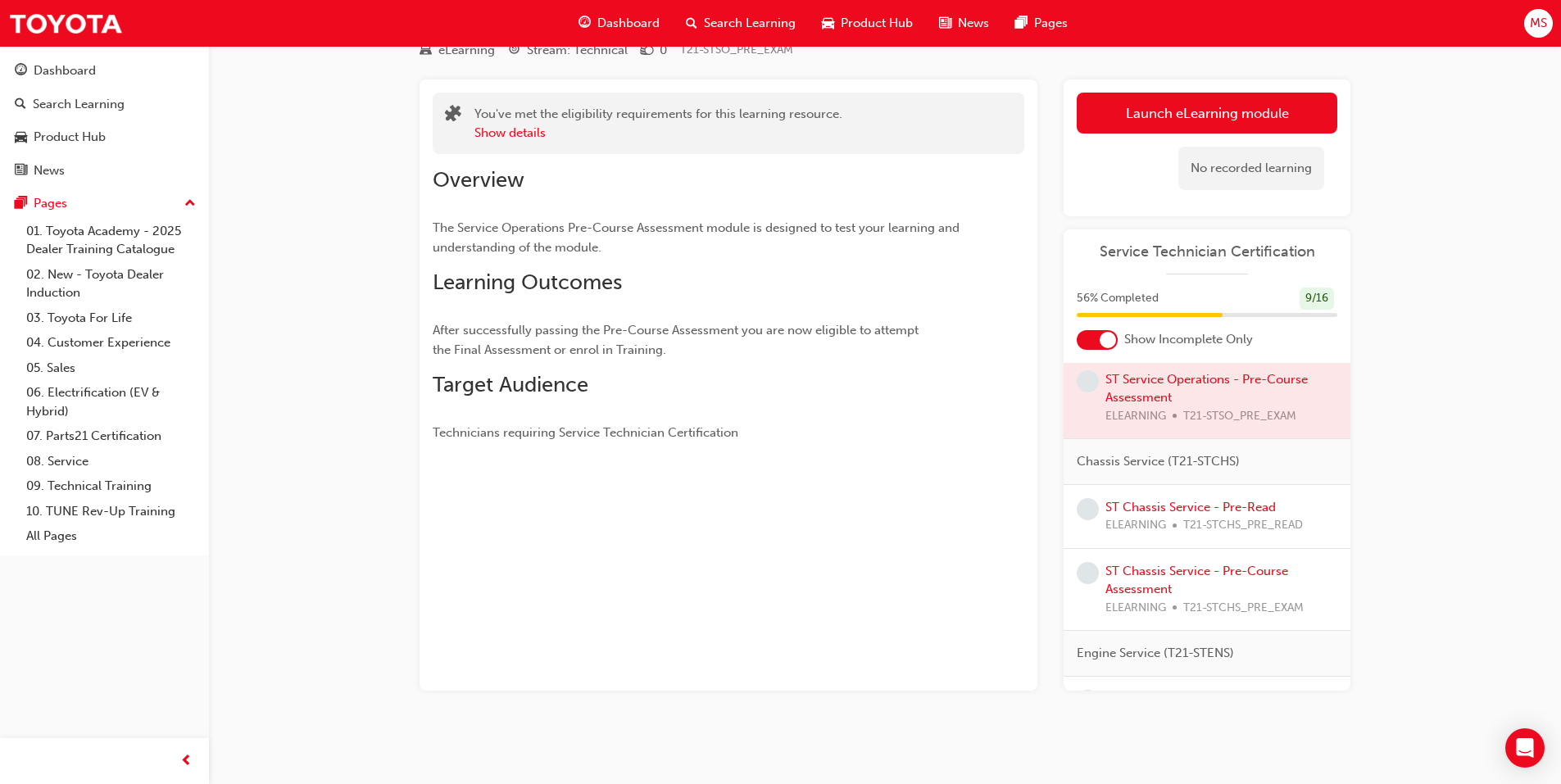
click at [1147, 275] on div "Service Technician Certification 56 % Completed 9 / 16 Show Incomplete Only Ele…" at bounding box center [1207, 459] width 287 height 461
click at [1148, 514] on link "ST Chassis Service - Pre-Read" at bounding box center [1190, 507] width 170 height 15
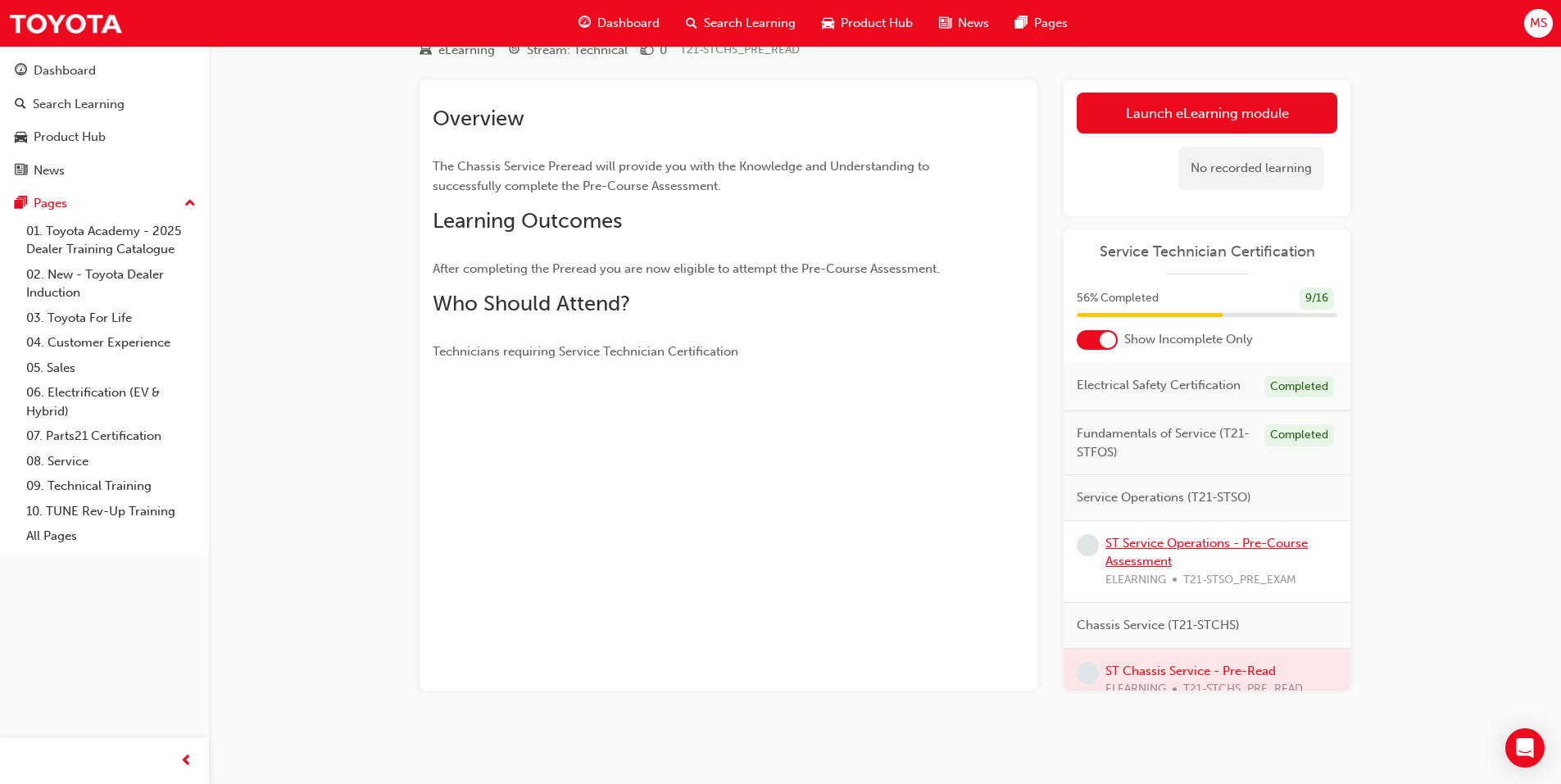
click at [1162, 556] on link "ST Service Operations - Pre-Course Assessment" at bounding box center [1206, 552] width 202 height 33
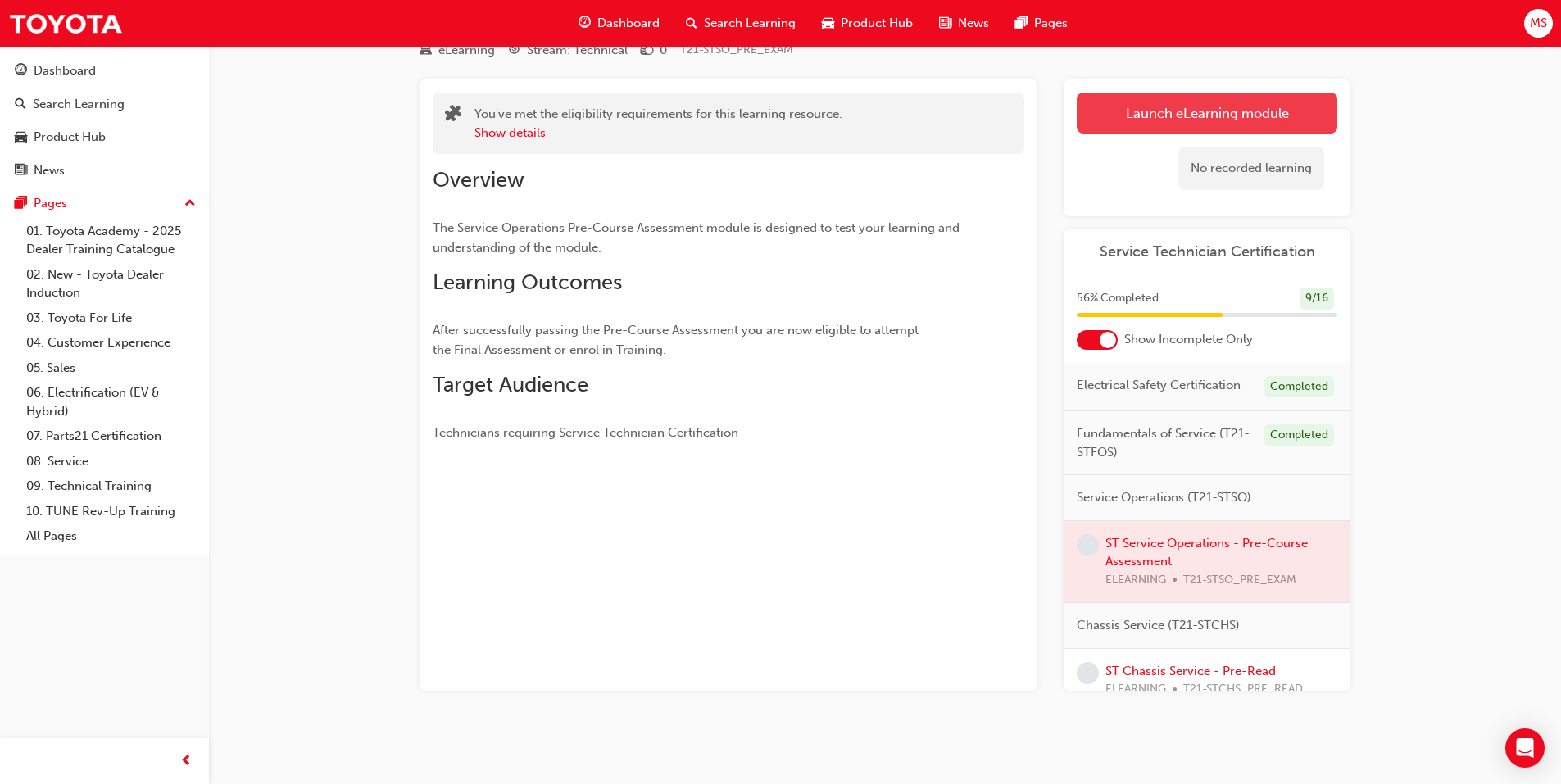
click at [1152, 119] on link "Launch eLearning module" at bounding box center [1206, 112] width 260 height 41
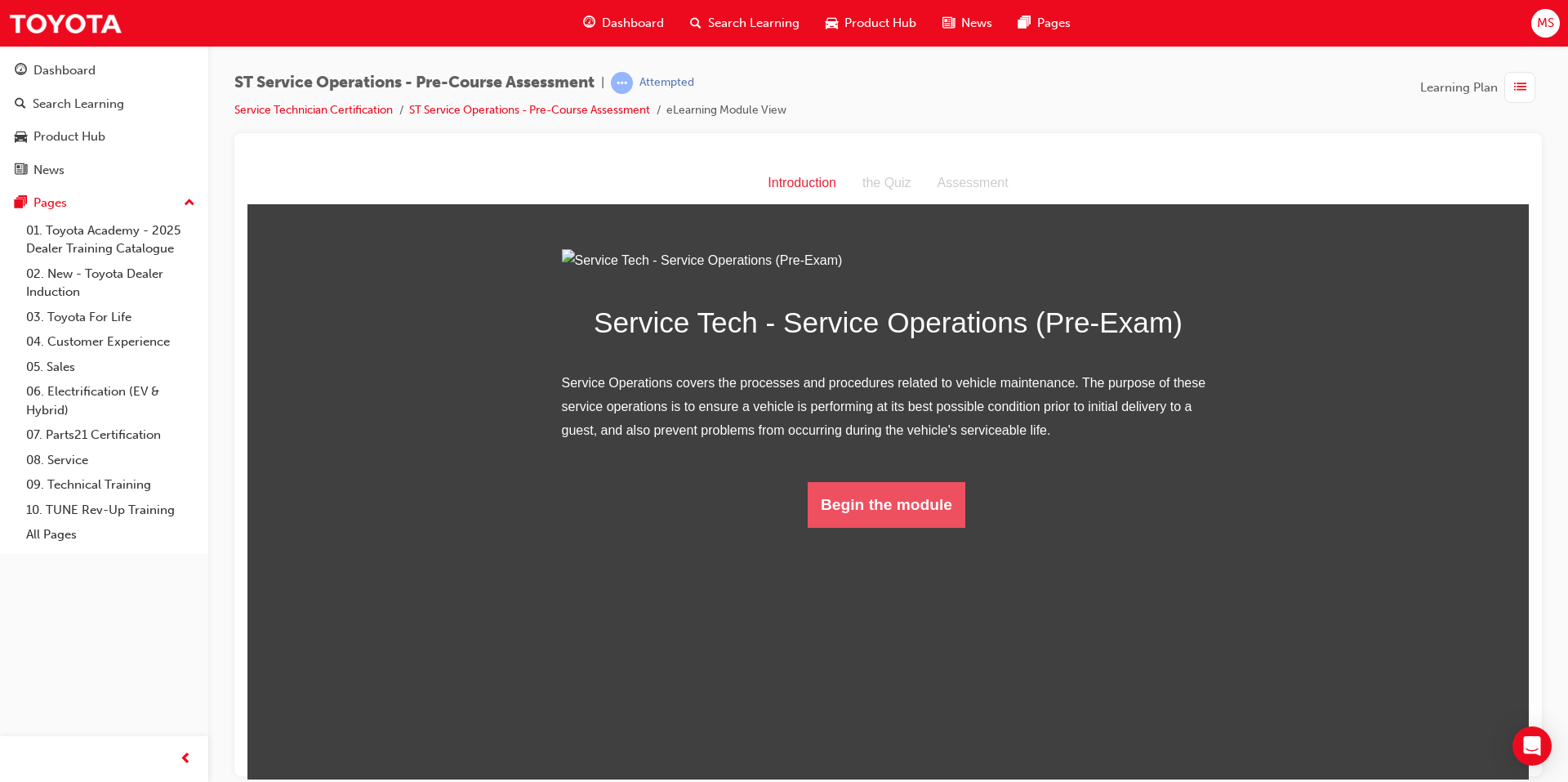
click at [839, 527] on button "Begin the module" at bounding box center [886, 504] width 157 height 45
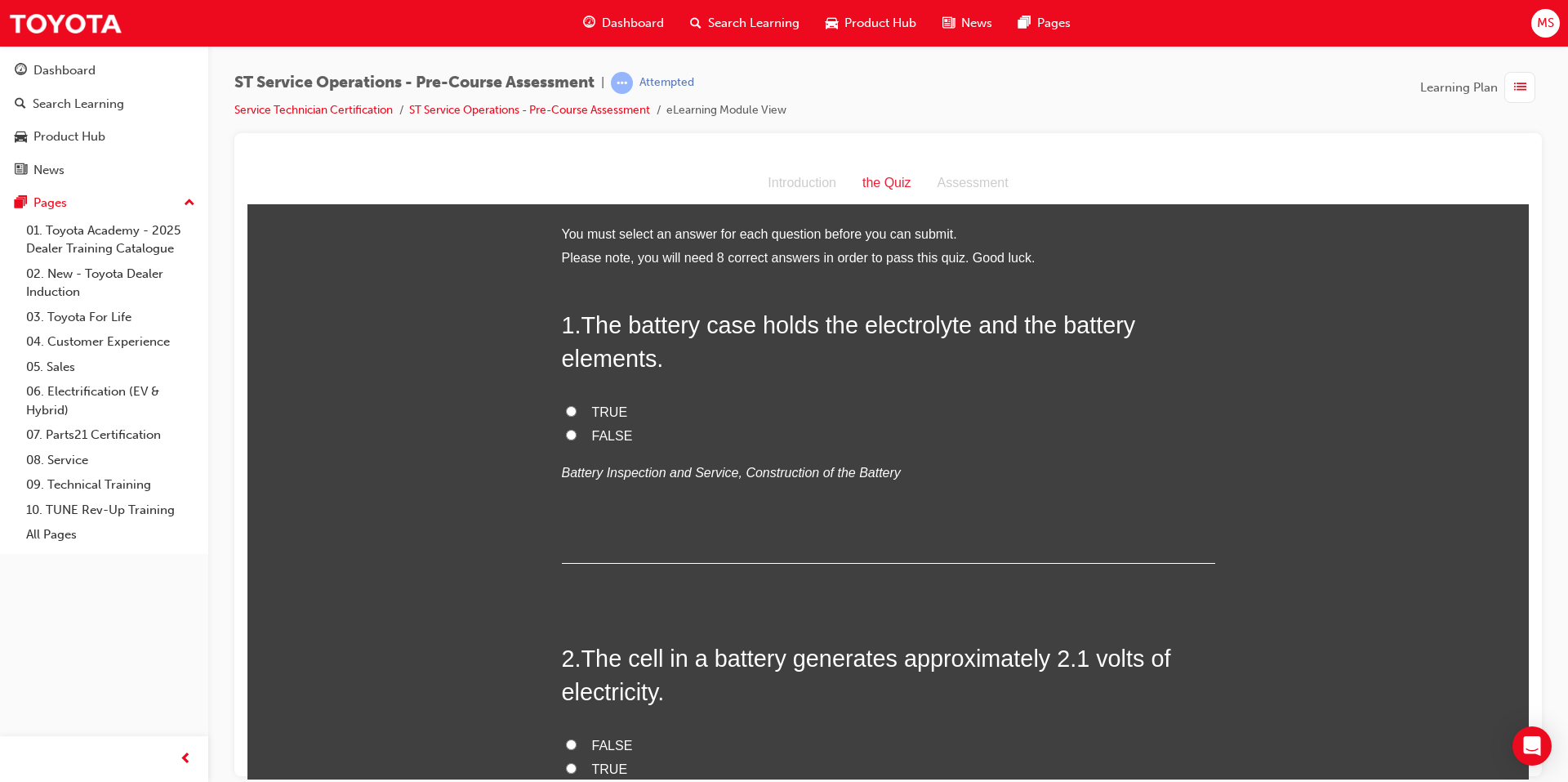
click at [566, 409] on input "TRUE" at bounding box center [570, 409] width 10 height 10
radio input "true"
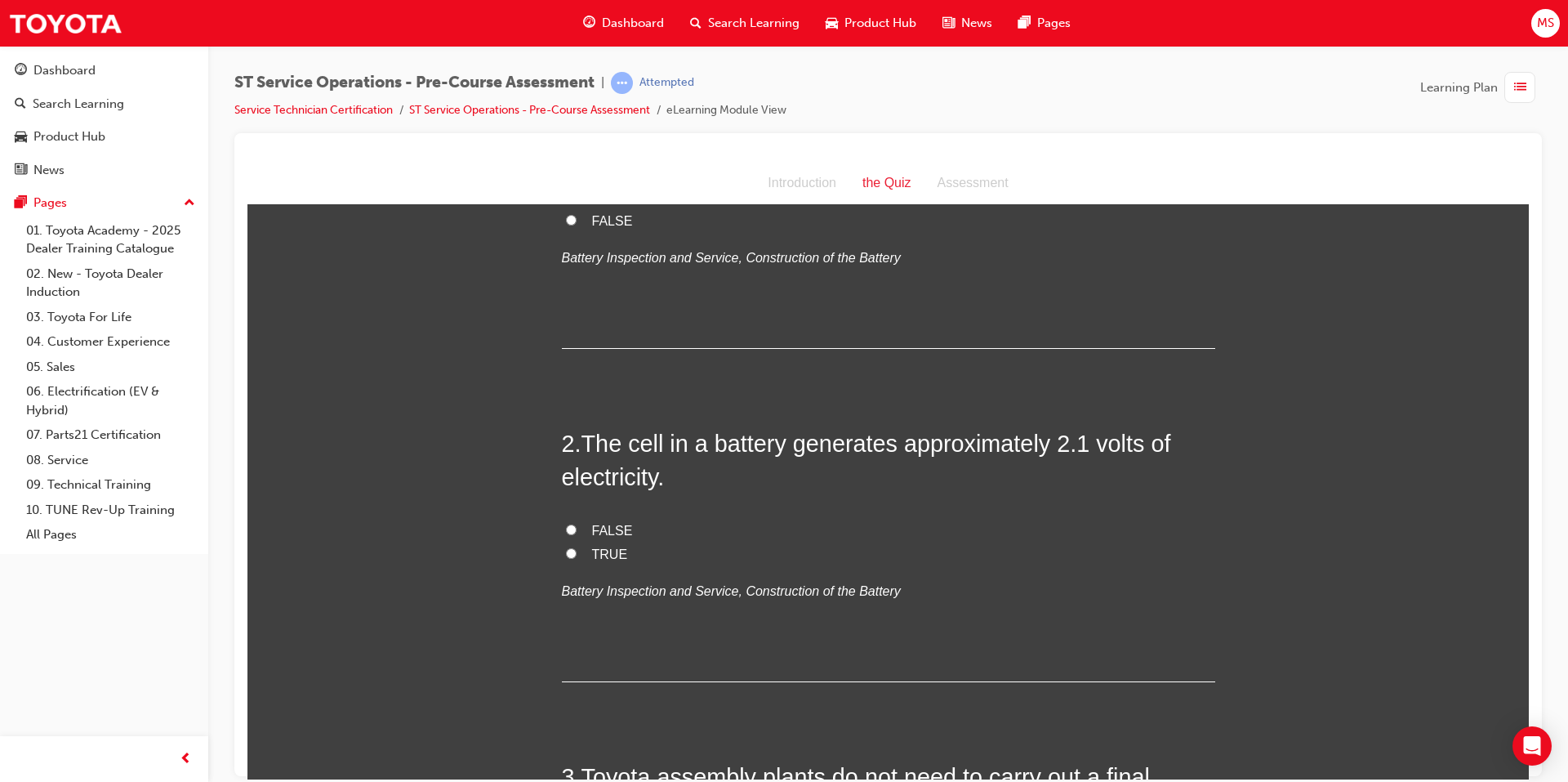
scroll to position [246, 0]
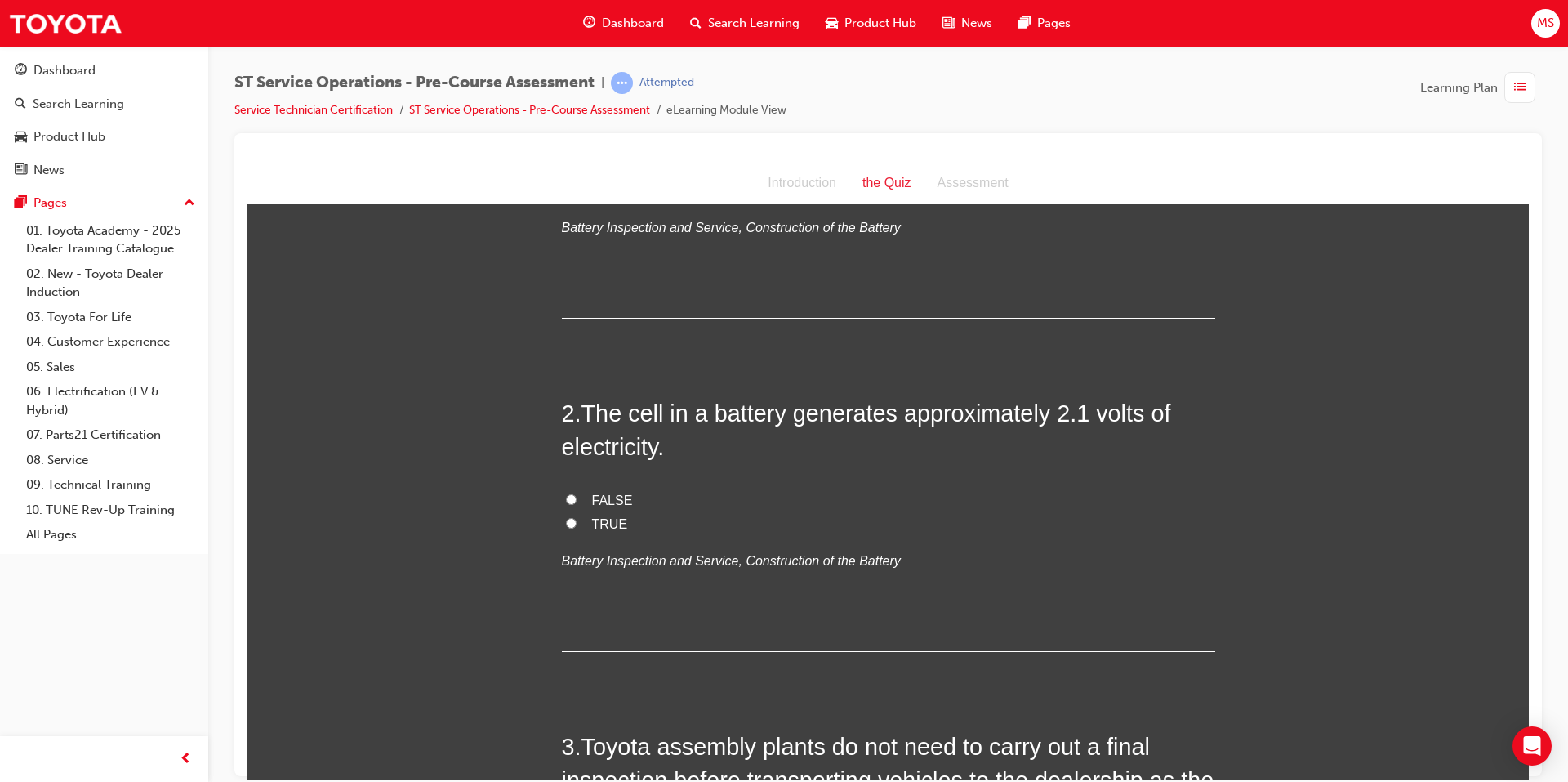
click at [566, 500] on input "FALSE" at bounding box center [570, 499] width 10 height 10
radio input "true"
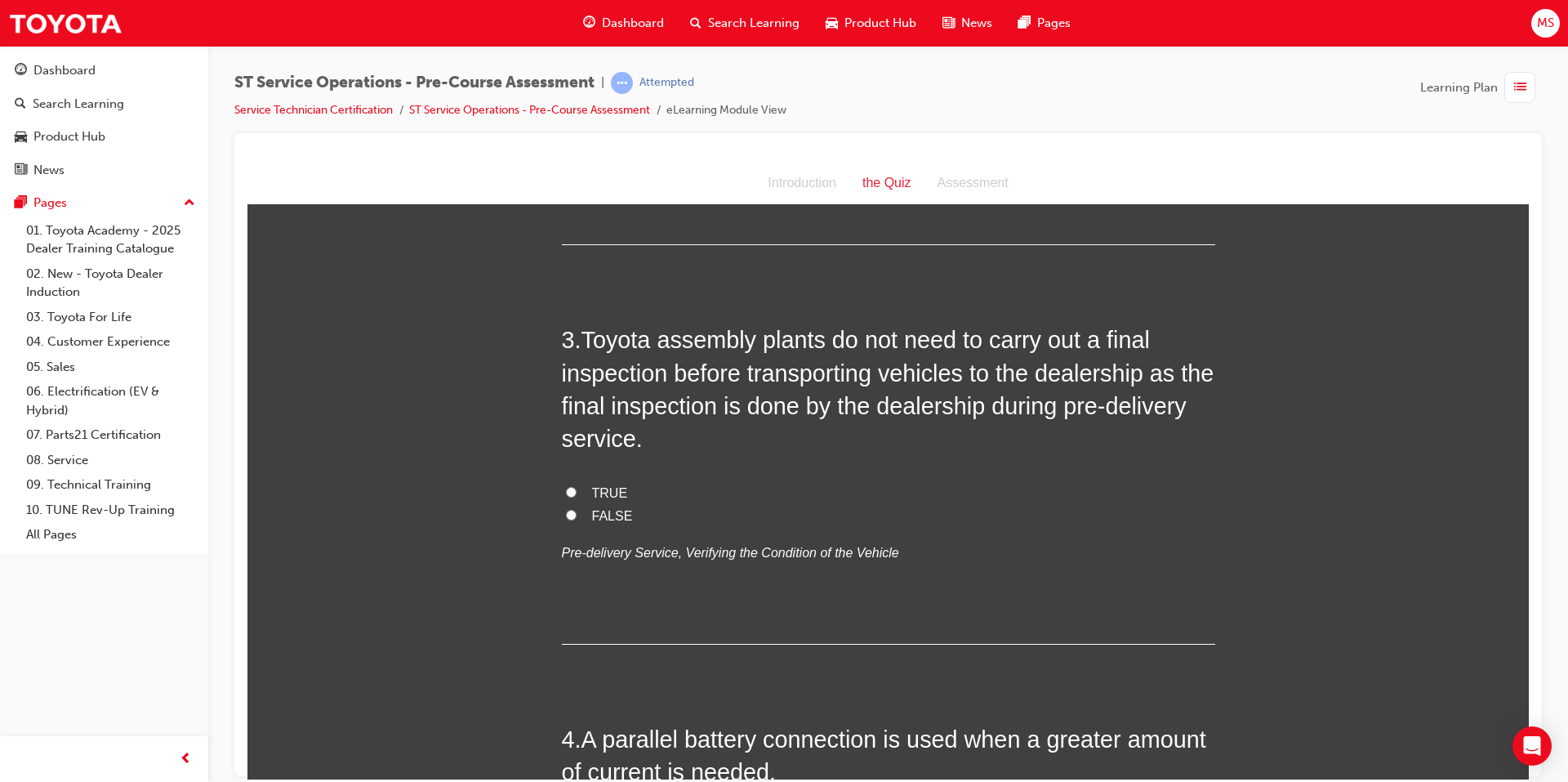
scroll to position [653, 0]
click at [595, 513] on span "FALSE" at bounding box center [612, 513] width 41 height 14
click at [576, 513] on input "FALSE" at bounding box center [570, 512] width 10 height 10
radio input "true"
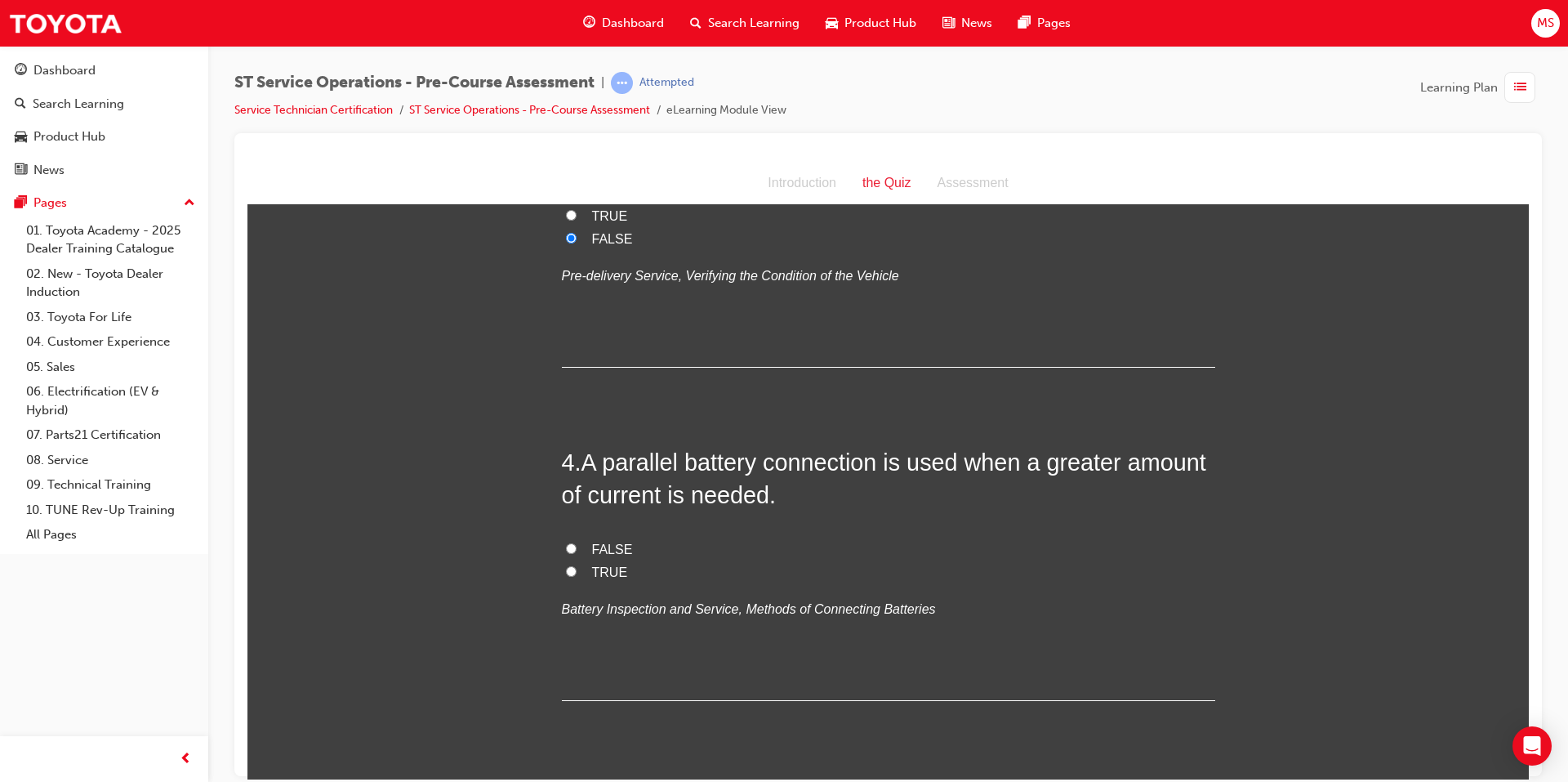
scroll to position [980, 0]
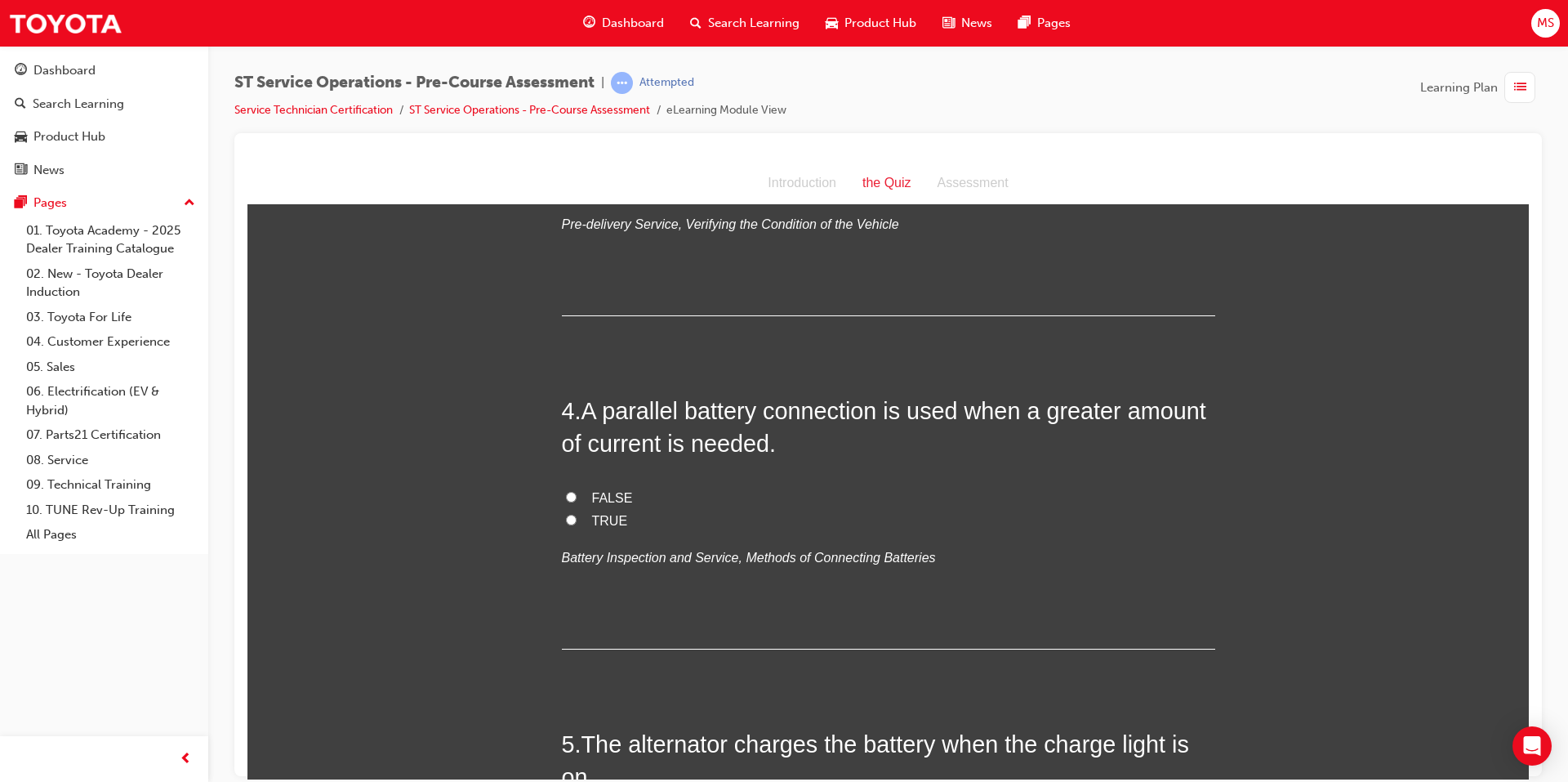
click at [582, 491] on label "FALSE" at bounding box center [888, 498] width 653 height 24
click at [576, 491] on input "FALSE" at bounding box center [570, 496] width 10 height 10
radio input "true"
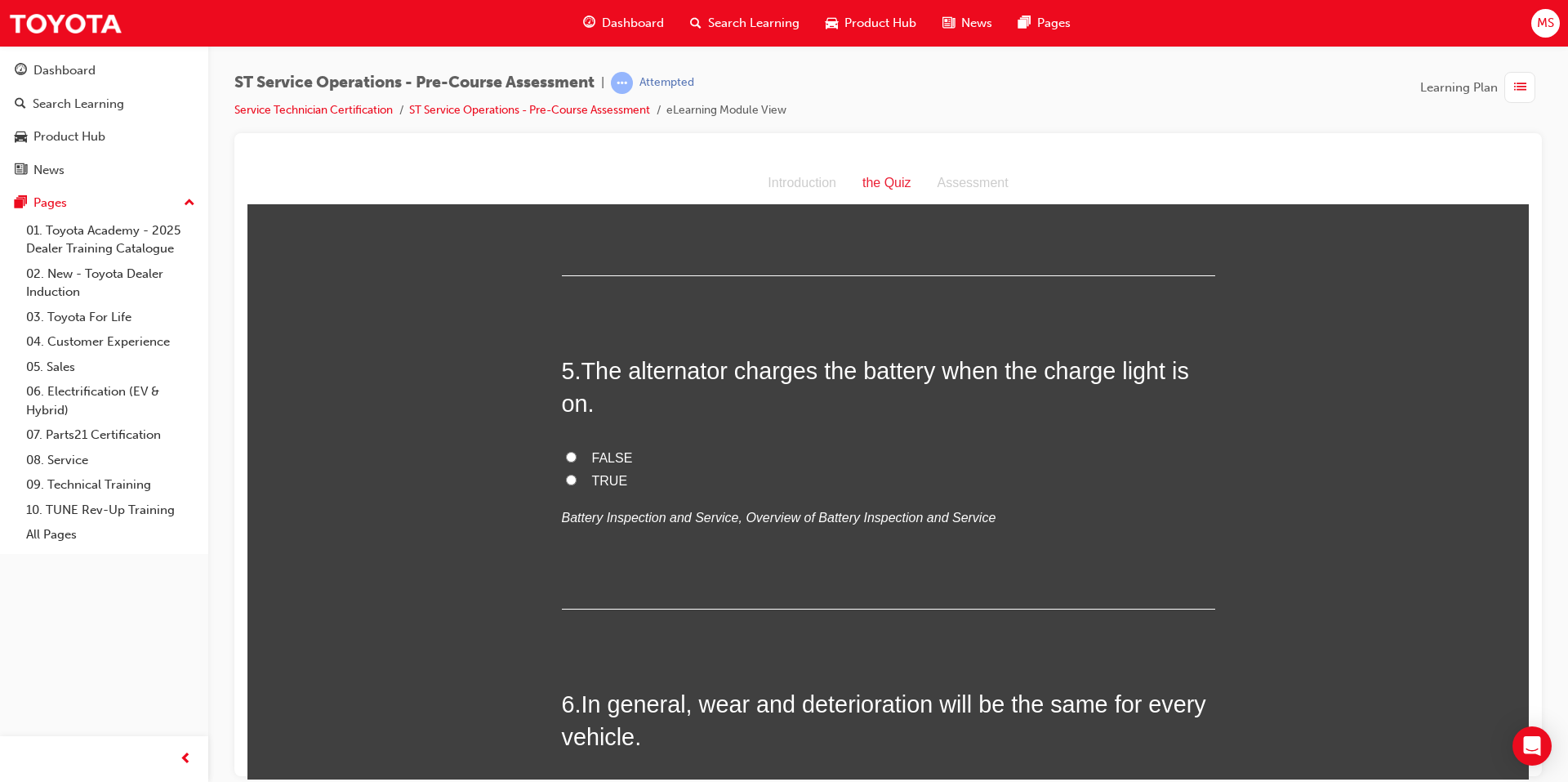
scroll to position [1389, 0]
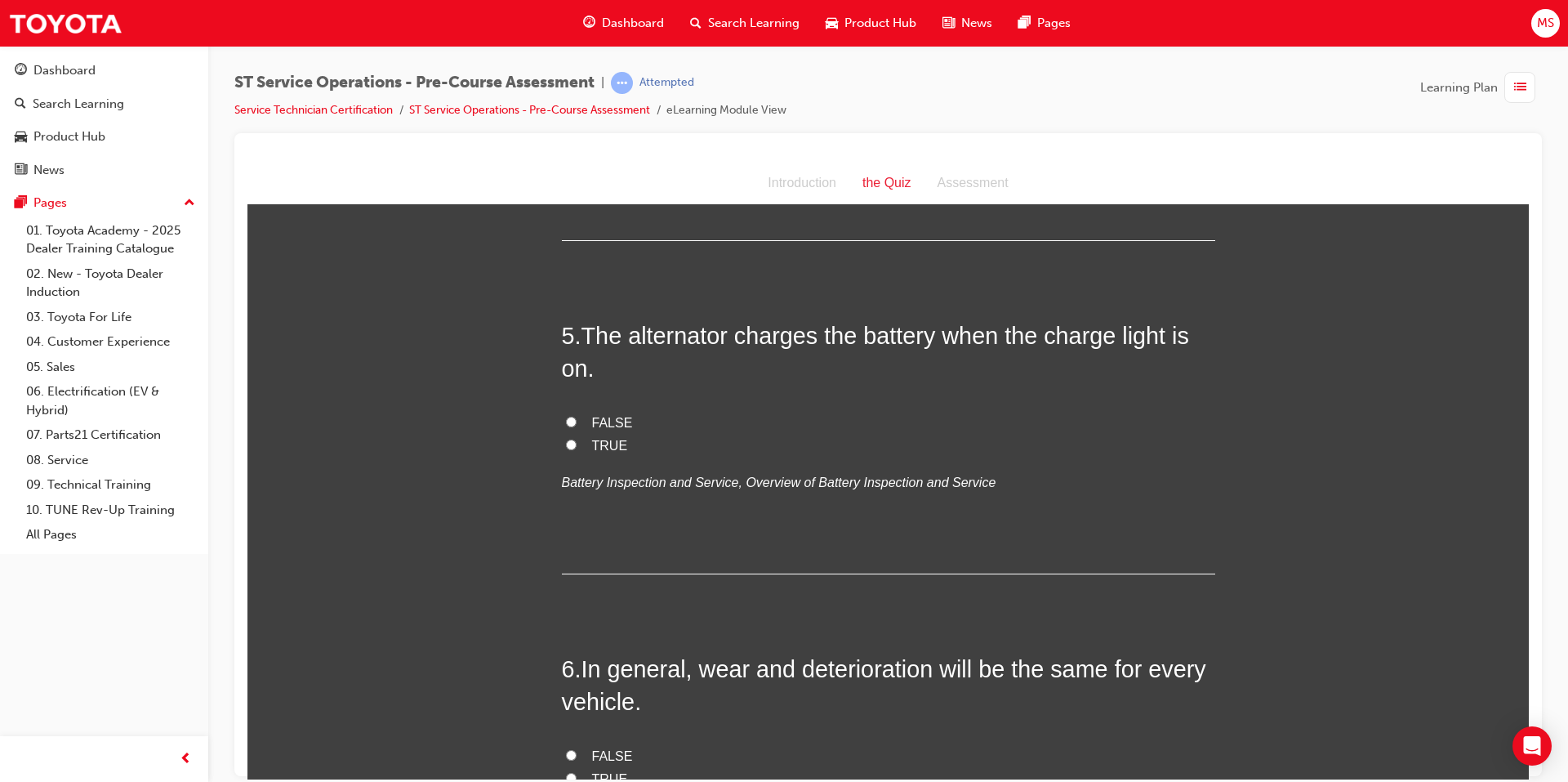
click at [600, 443] on span "TRUE" at bounding box center [610, 445] width 36 height 14
click at [576, 443] on input "TRUE" at bounding box center [570, 444] width 10 height 10
radio input "true"
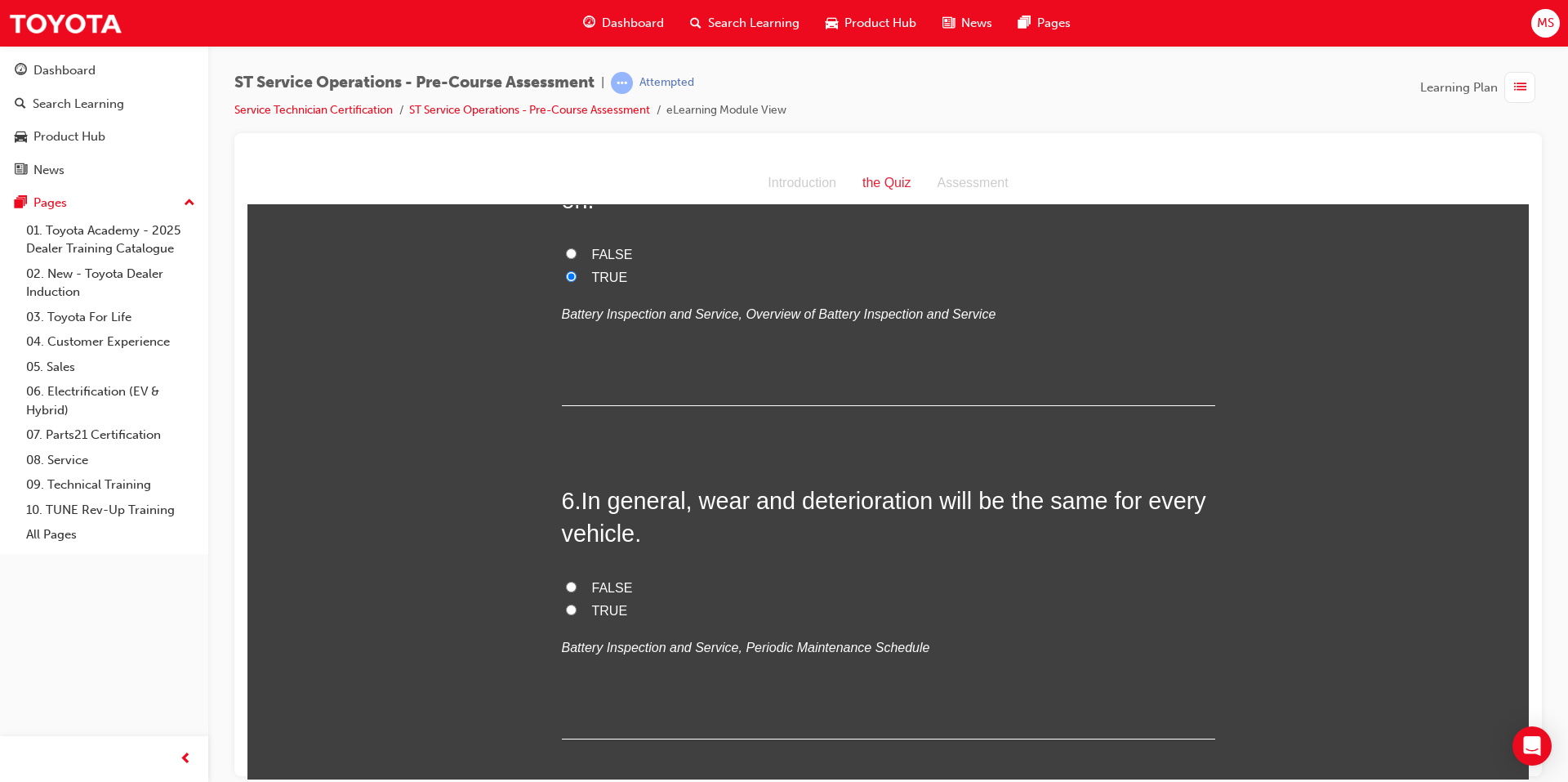
scroll to position [1634, 0]
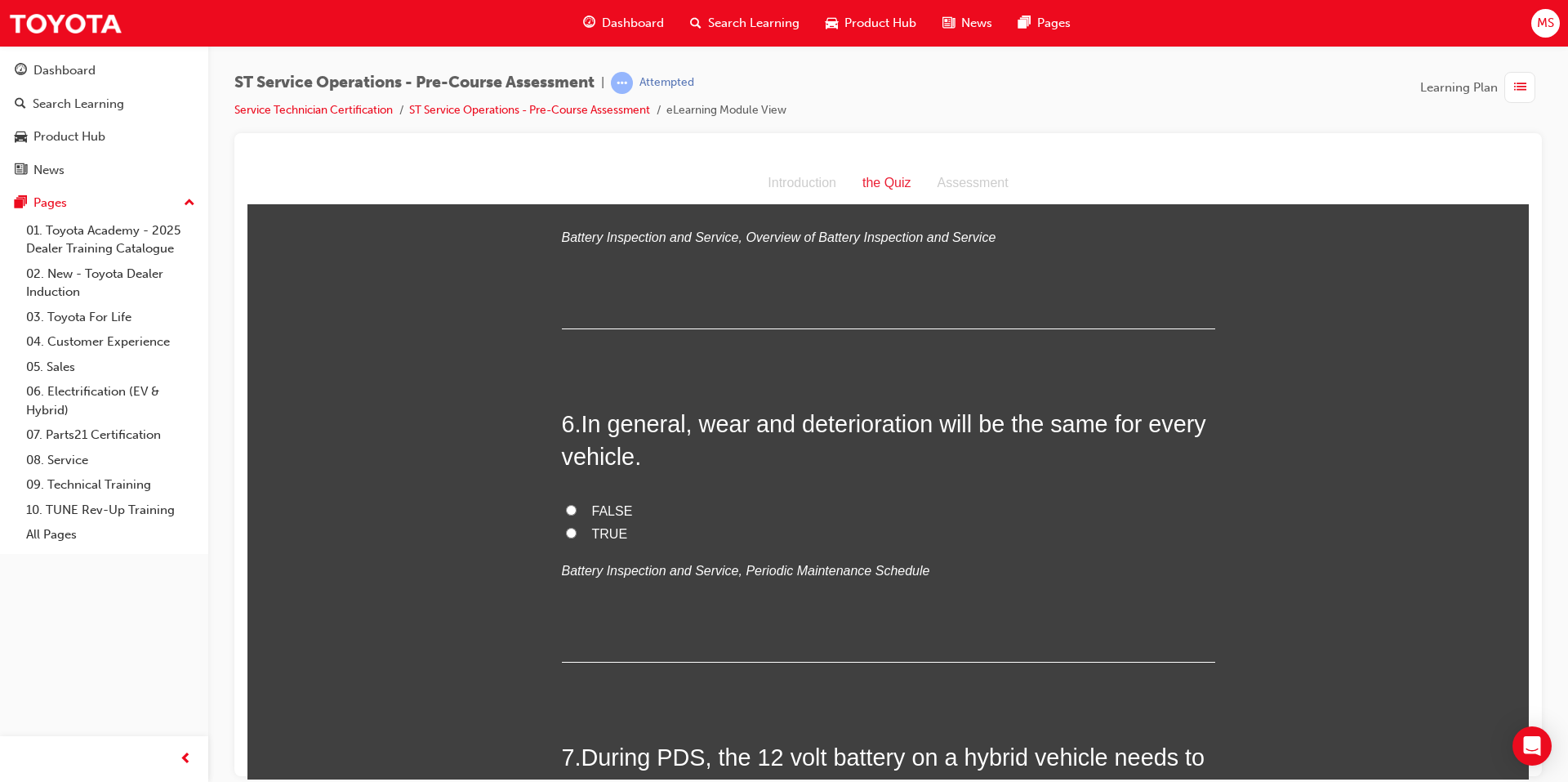
click at [566, 531] on input "TRUE" at bounding box center [570, 532] width 10 height 10
radio input "true"
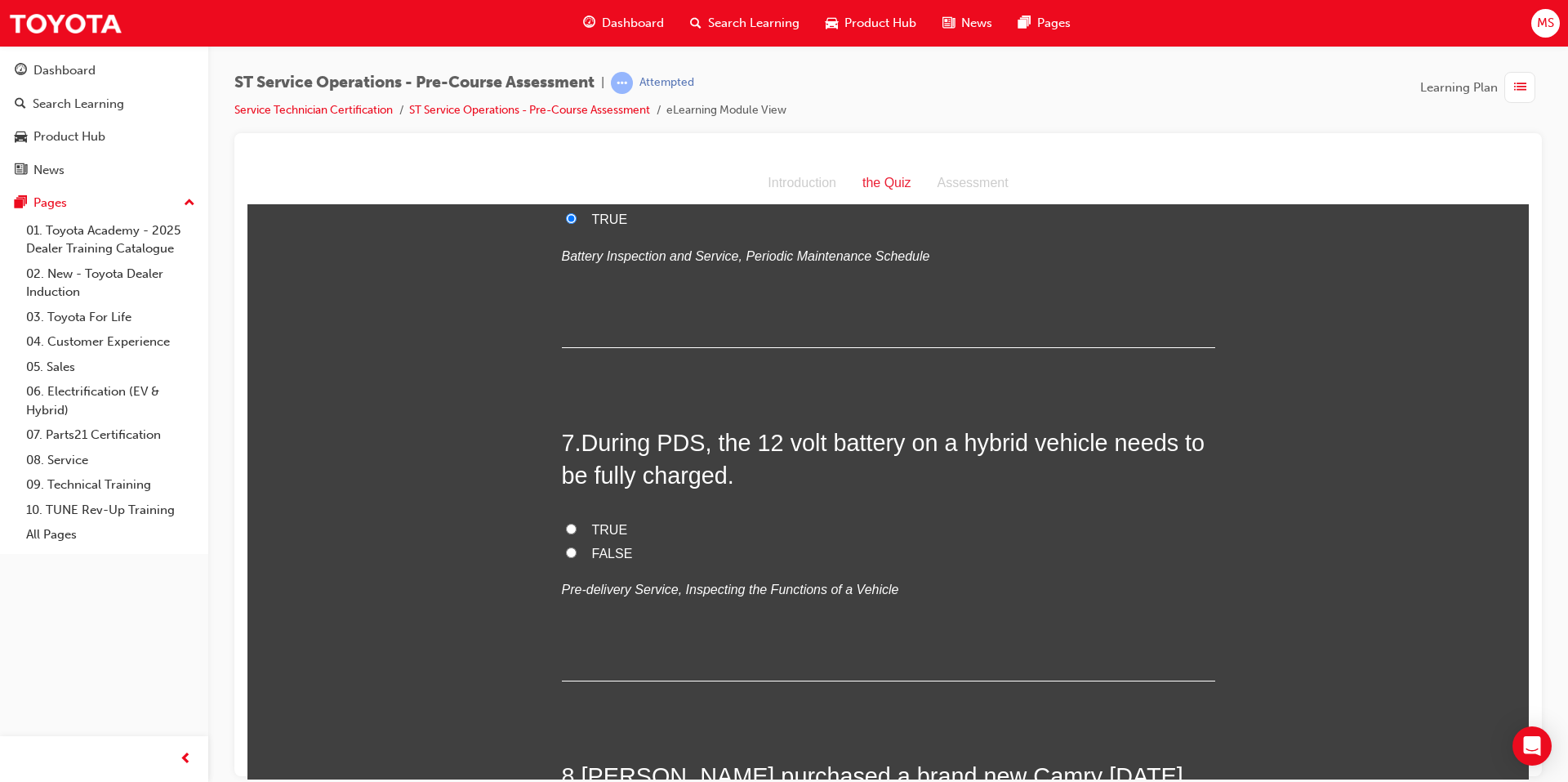
scroll to position [2042, 0]
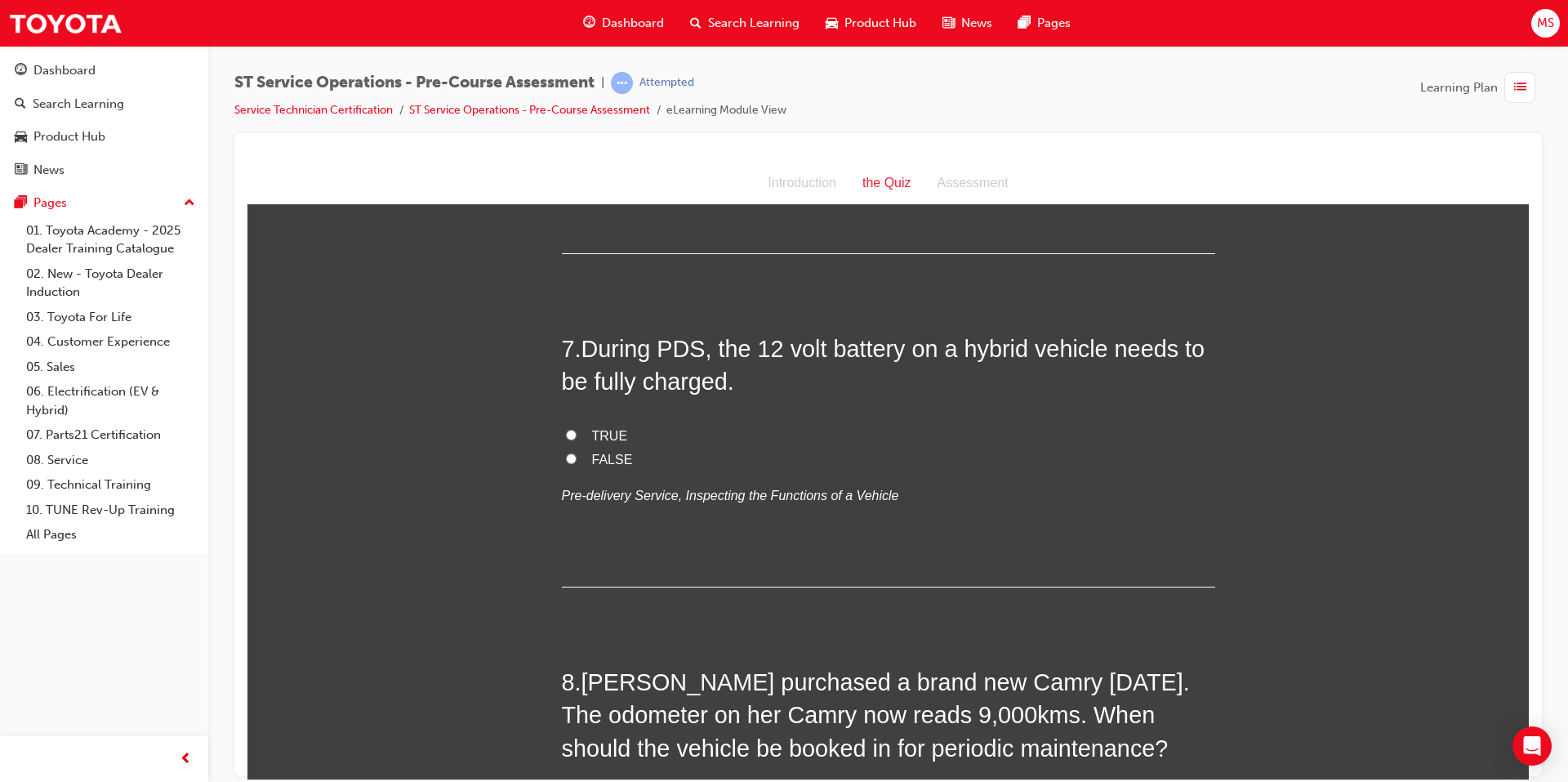
click at [592, 432] on span "TRUE" at bounding box center [610, 435] width 36 height 14
click at [576, 432] on input "TRUE" at bounding box center [570, 433] width 10 height 10
radio input "true"
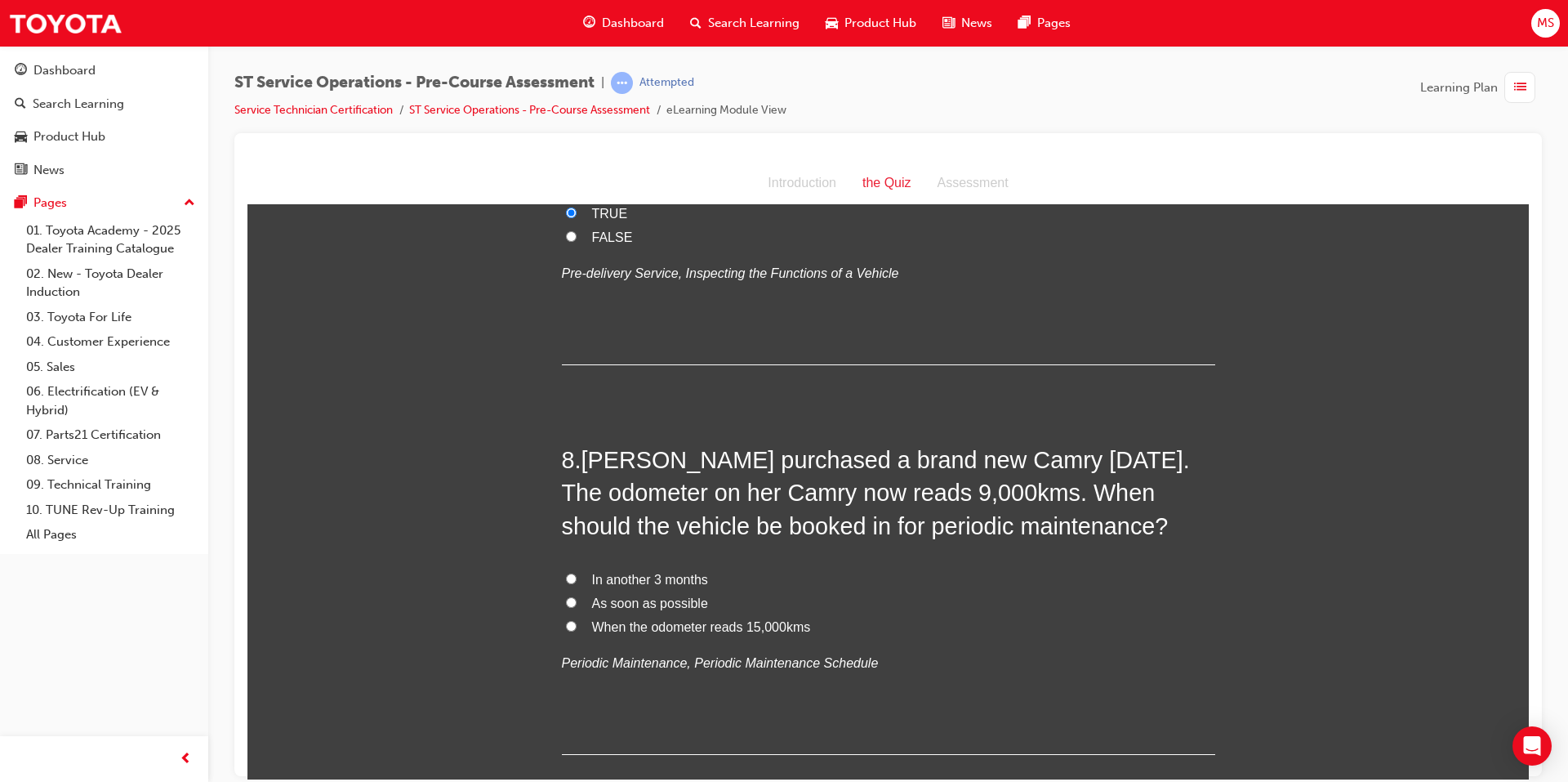
scroll to position [2287, 0]
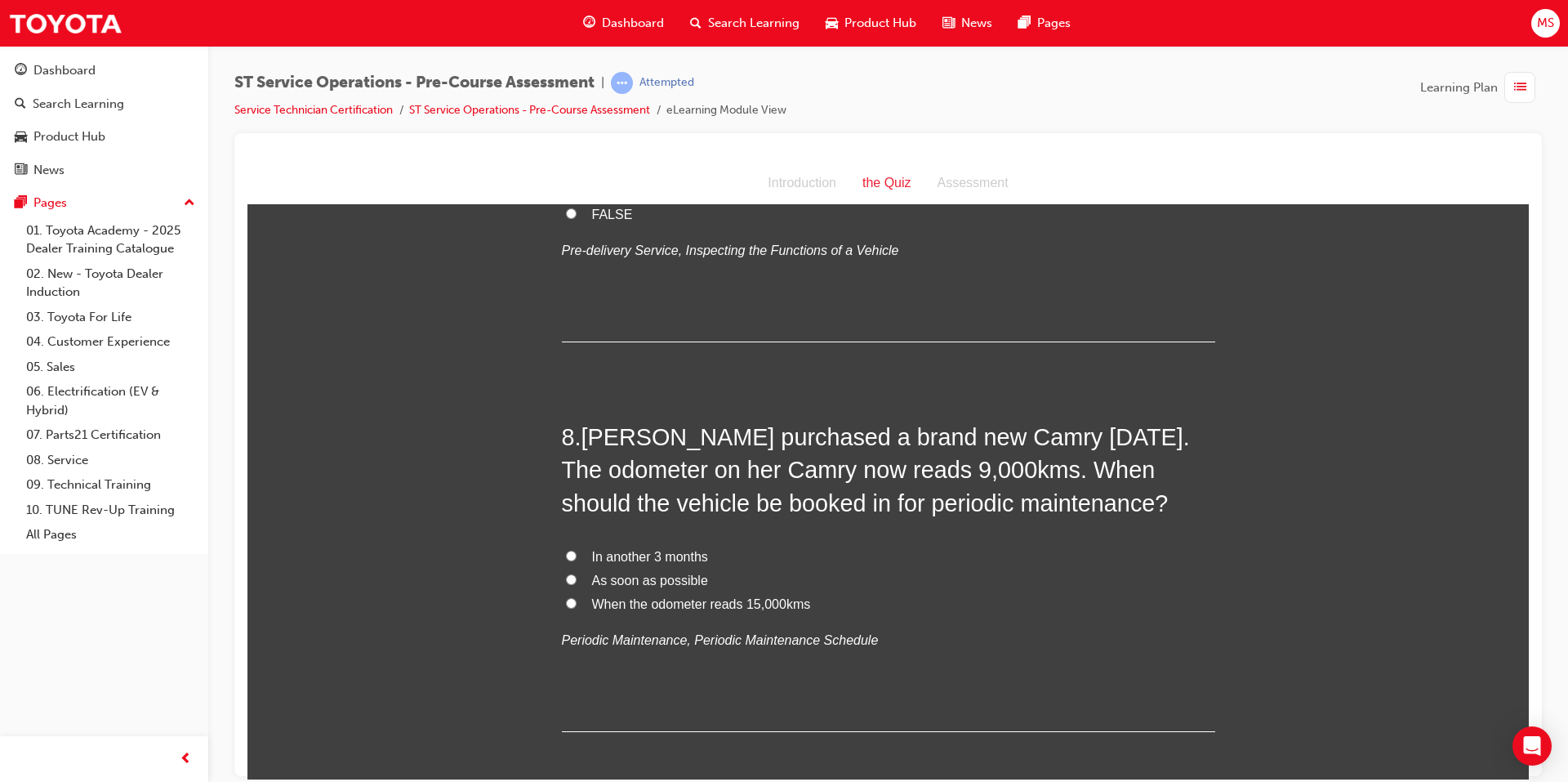
click at [566, 556] on input "In another 3 months" at bounding box center [570, 555] width 10 height 10
radio input "true"
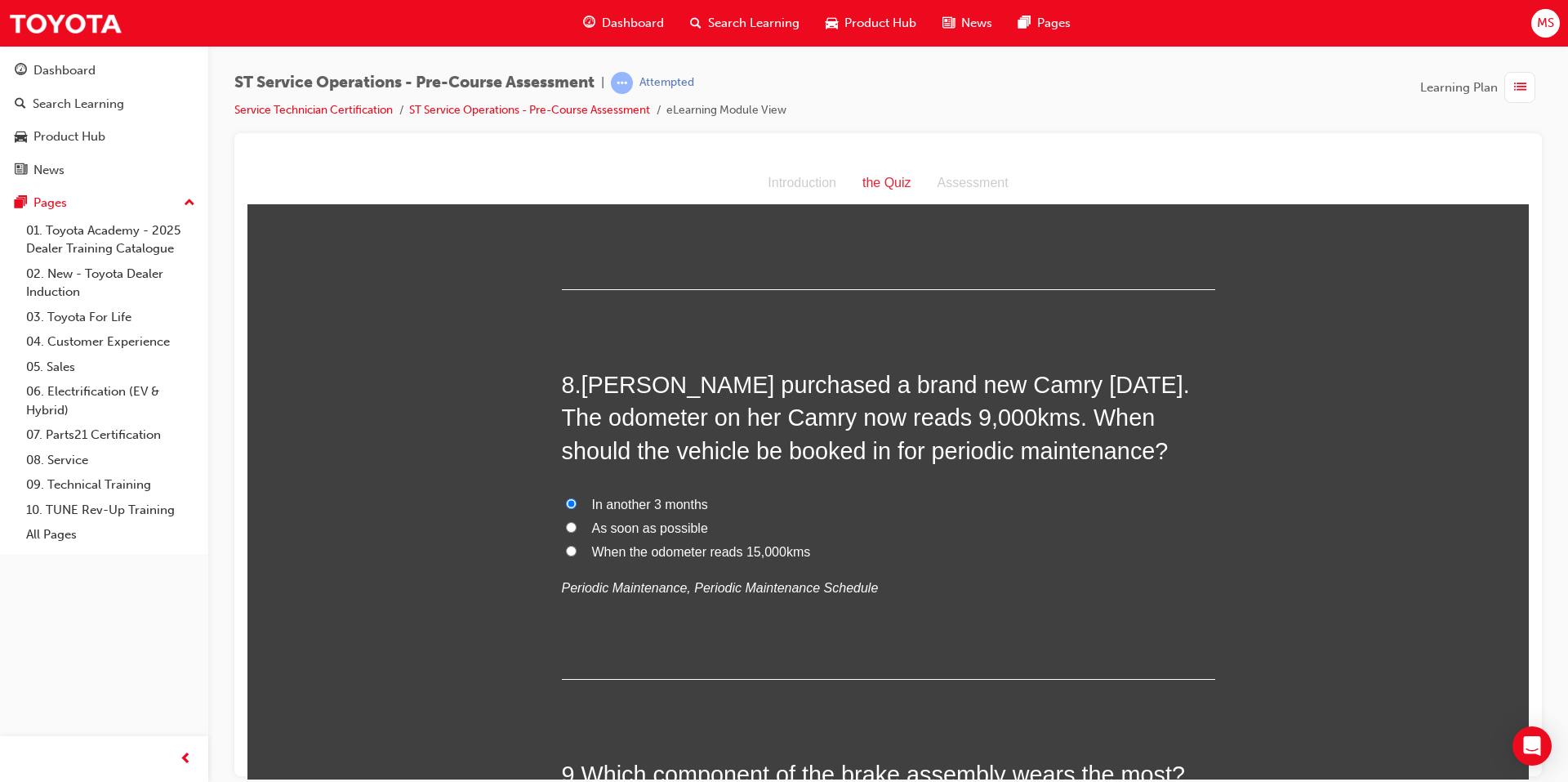
scroll to position [2369, 0]
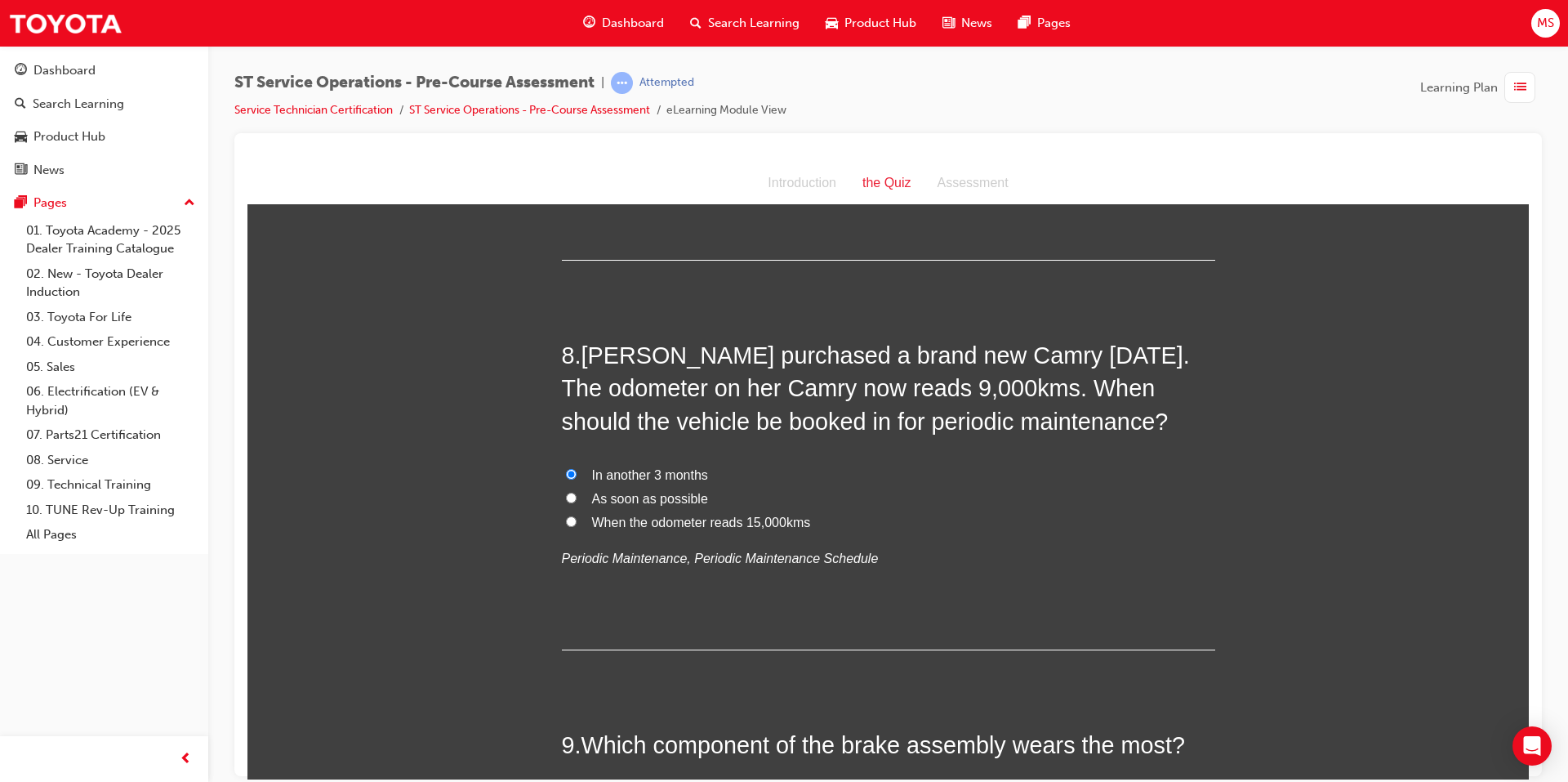
click at [568, 518] on input "When the odometer reads 15,000kms" at bounding box center [570, 520] width 10 height 10
radio input "true"
click at [604, 472] on span "In another 3 months" at bounding box center [650, 474] width 116 height 14
click at [576, 472] on input "In another 3 months" at bounding box center [570, 473] width 10 height 10
radio input "true"
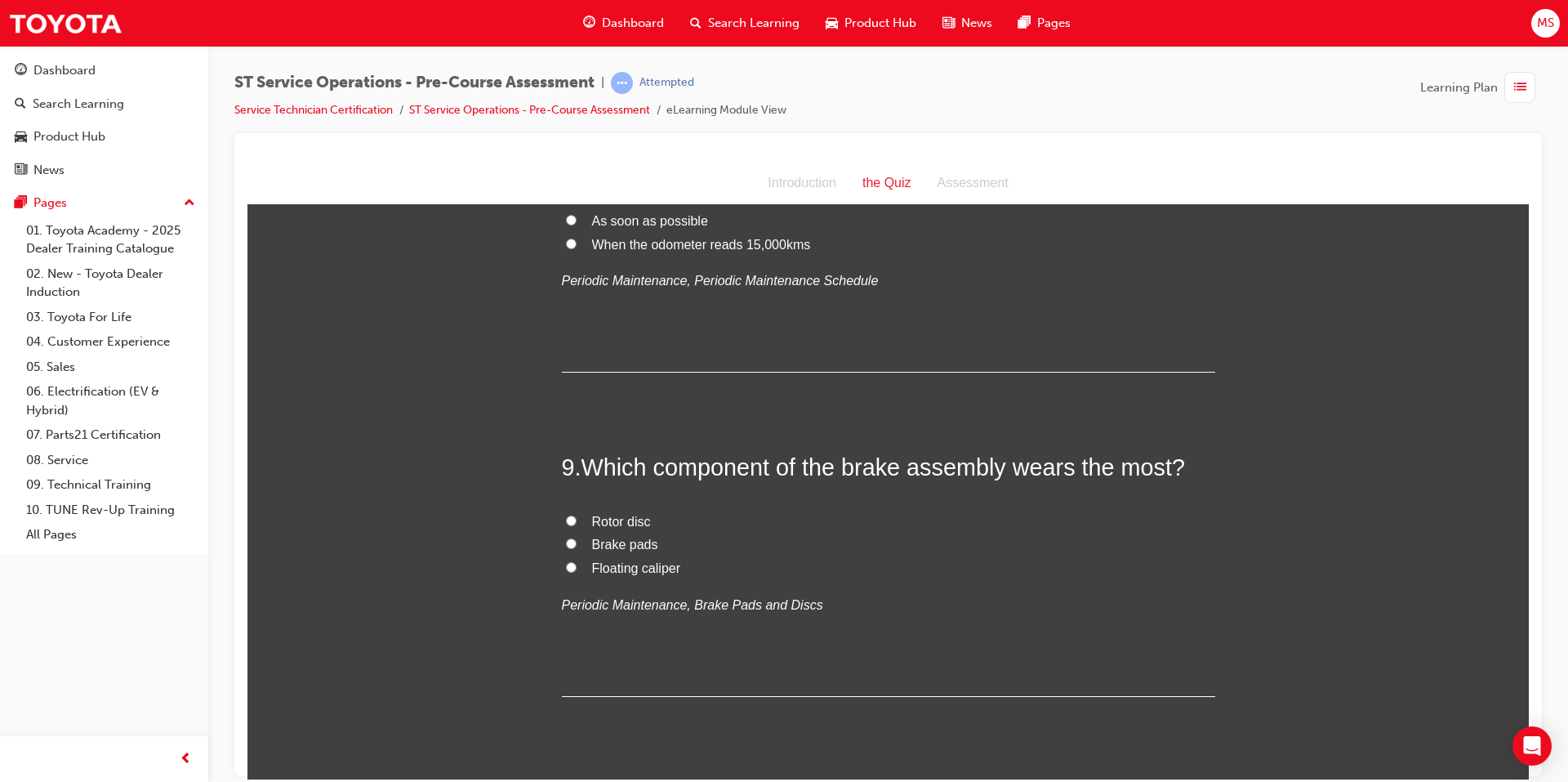
scroll to position [2696, 0]
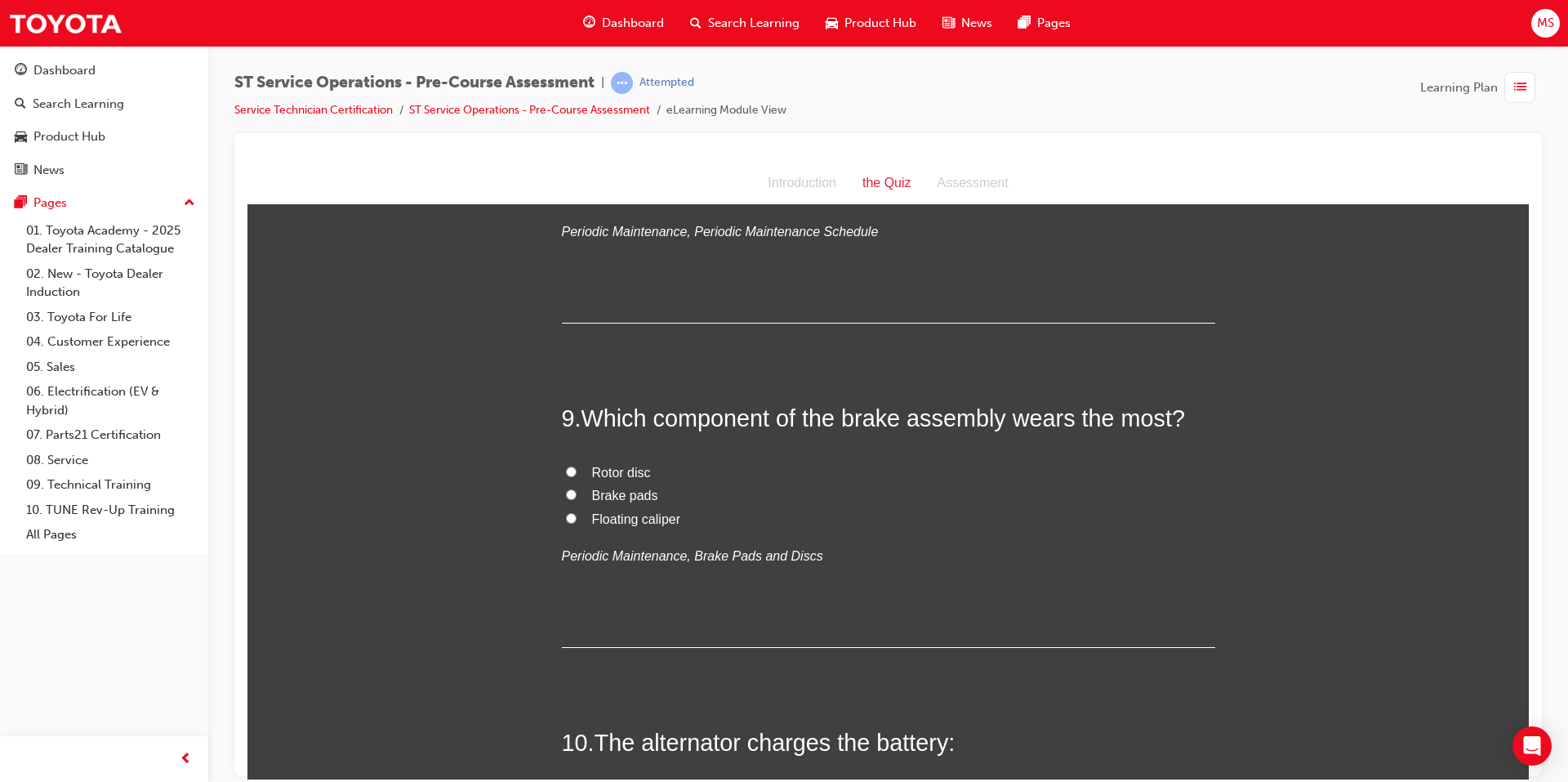
click at [592, 494] on span "Brake pads" at bounding box center [625, 494] width 66 height 14
click at [576, 494] on input "Brake pads" at bounding box center [570, 493] width 10 height 10
radio input "true"
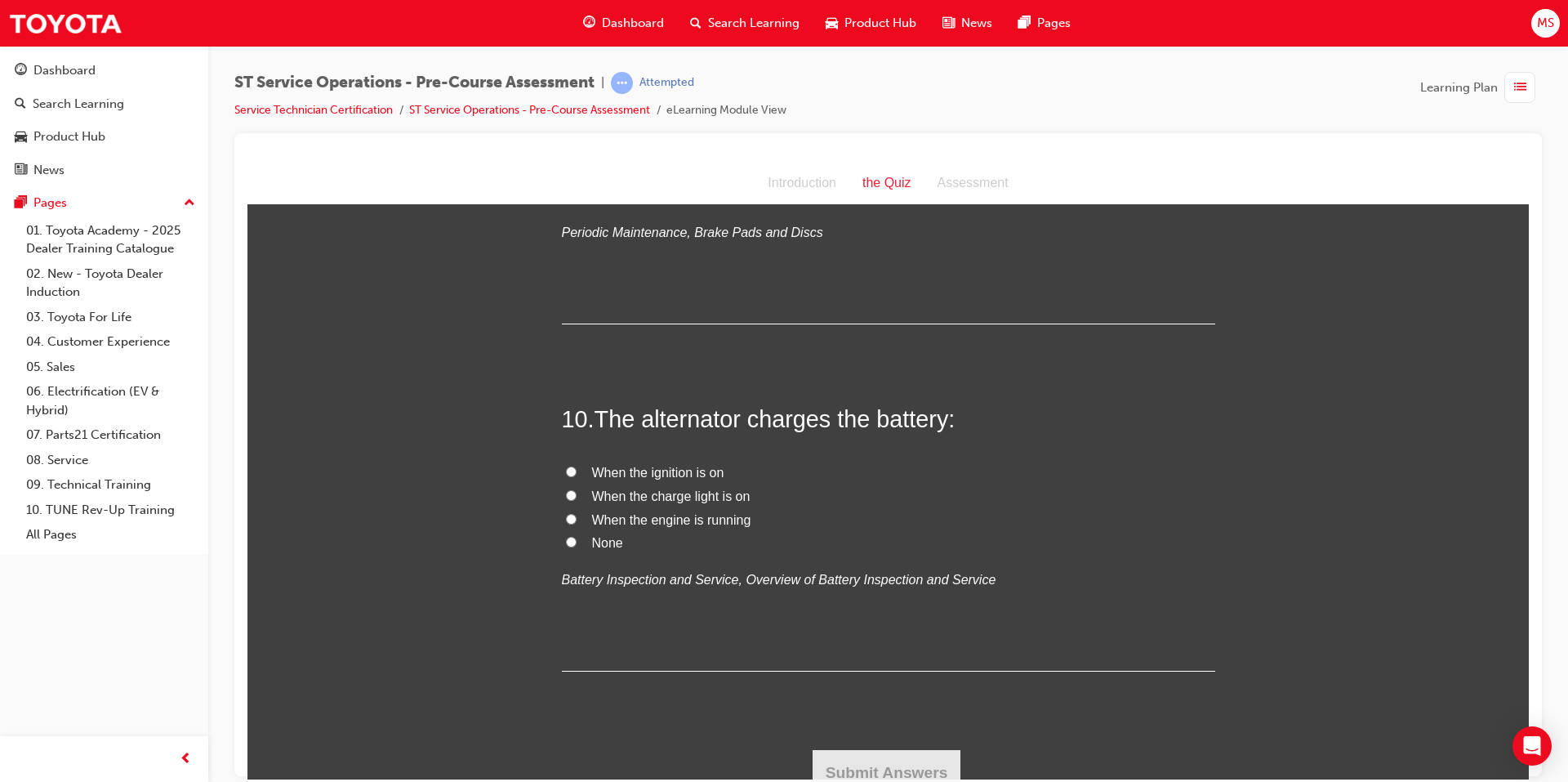
scroll to position [3023, 0]
click at [626, 515] on span "When the engine is running" at bounding box center [672, 516] width 159 height 14
click at [576, 515] on input "When the engine is running" at bounding box center [570, 515] width 10 height 10
radio input "true"
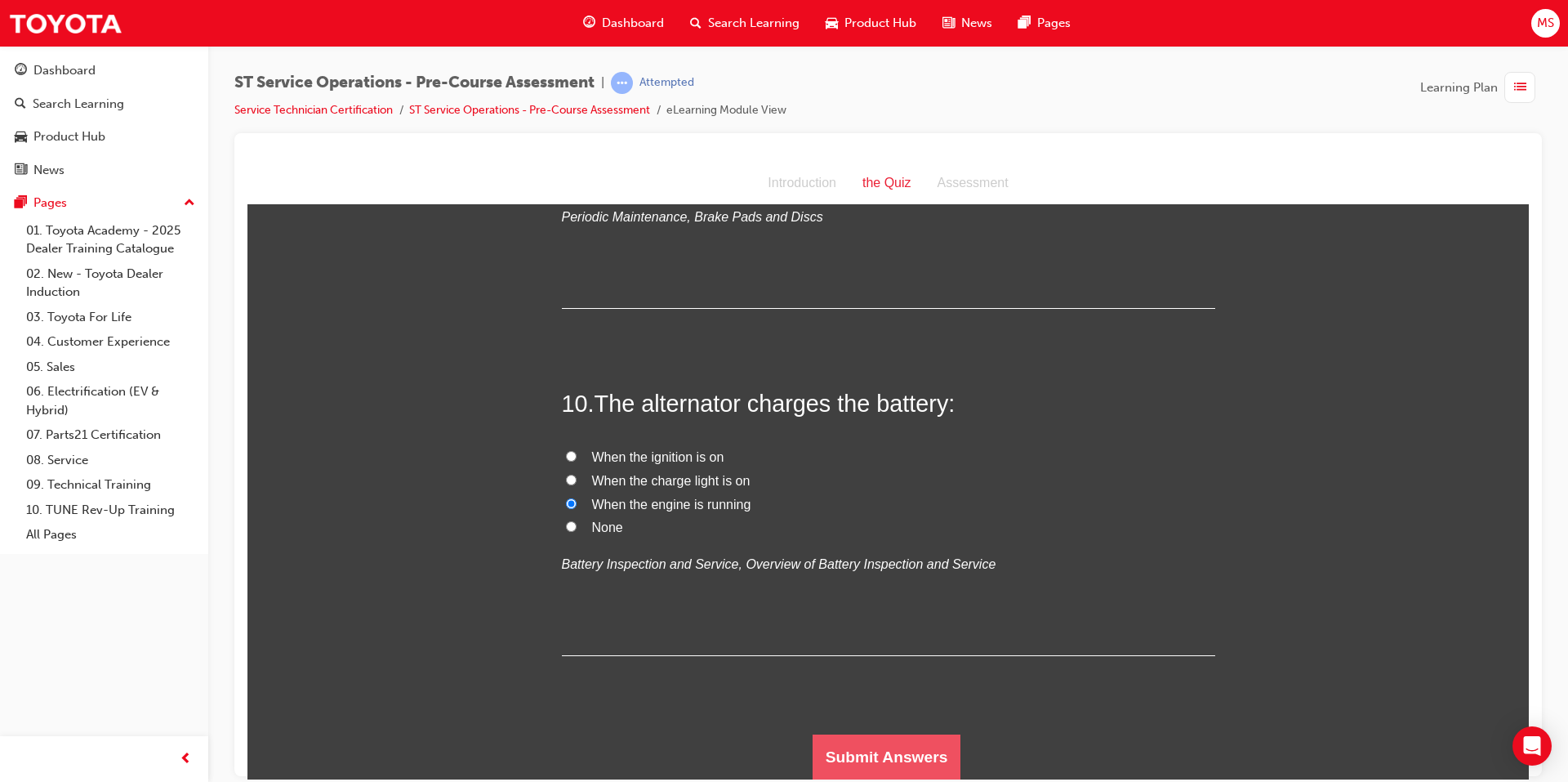
click at [873, 742] on button "Submit Answers" at bounding box center [886, 756] width 149 height 45
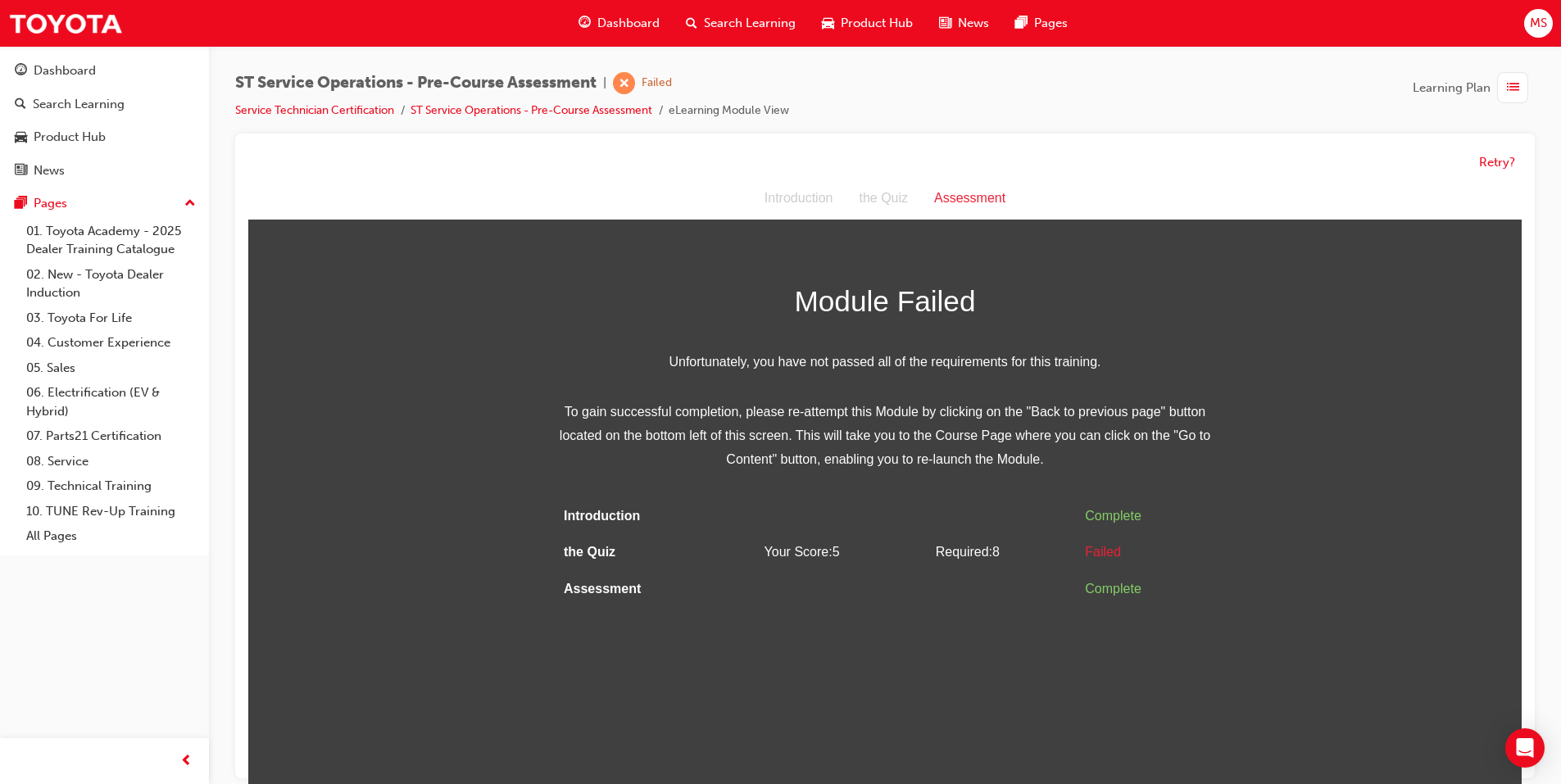
scroll to position [12, 0]
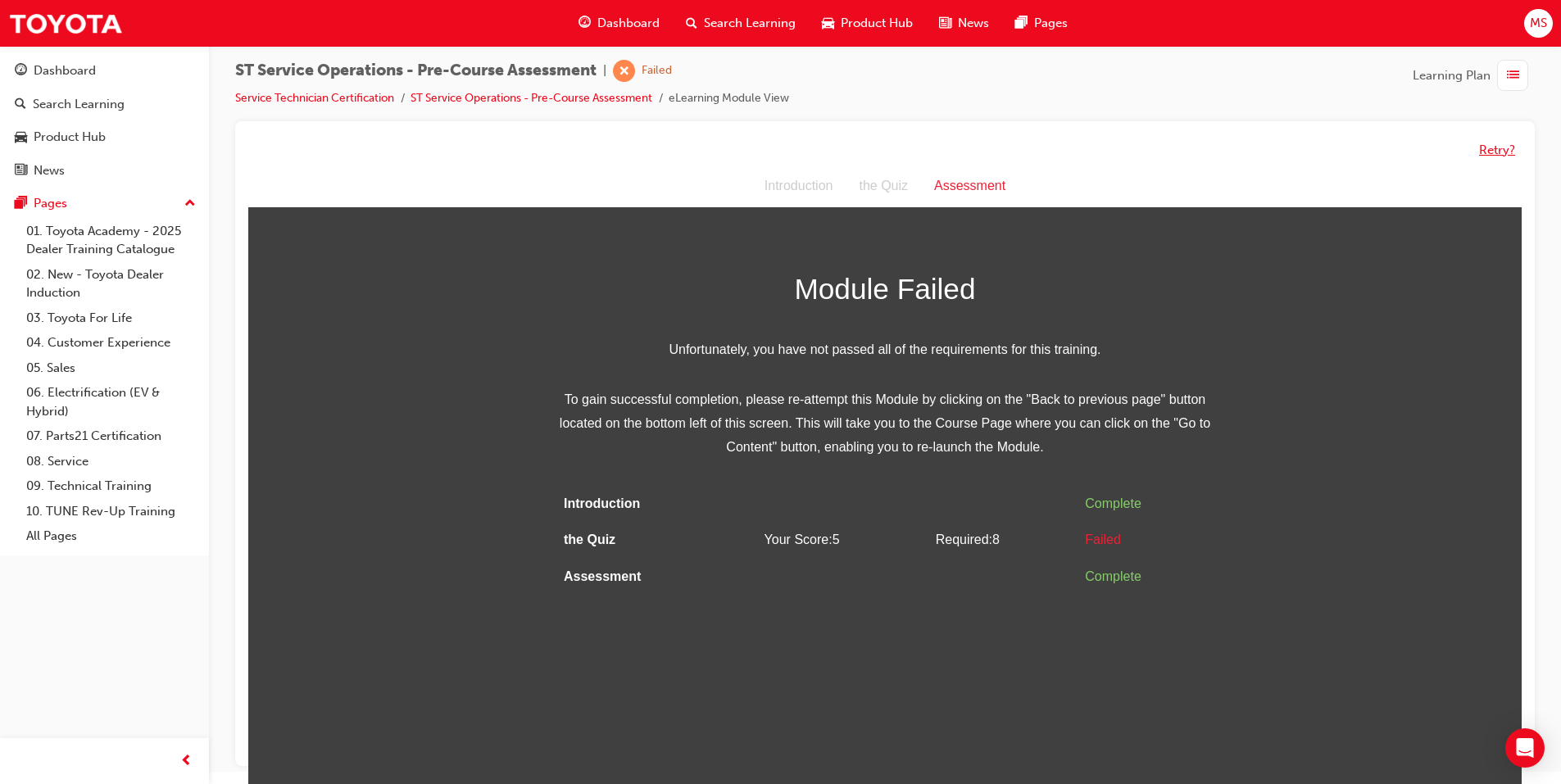
click at [1488, 148] on button "Retry?" at bounding box center [1497, 150] width 36 height 19
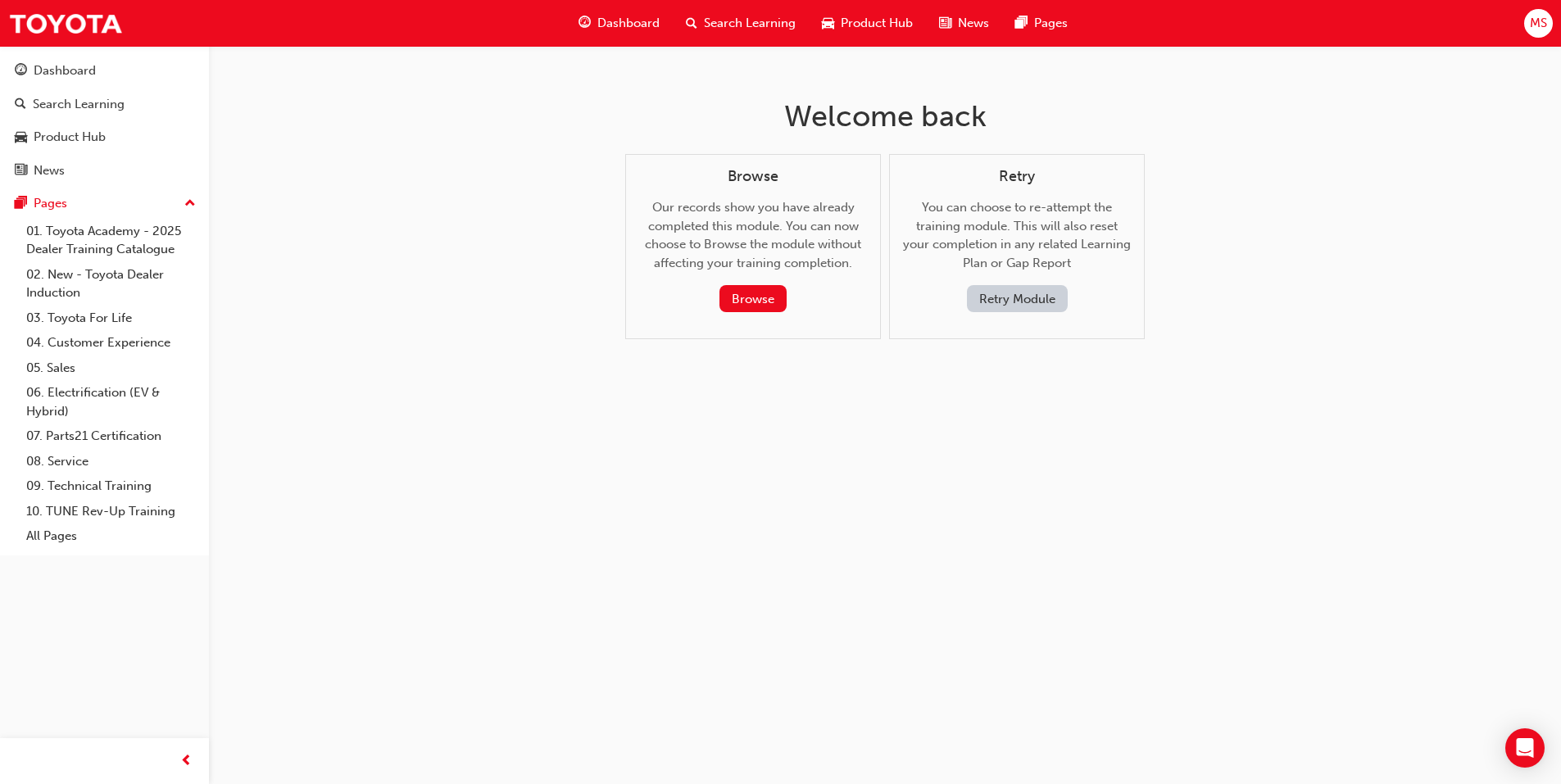
scroll to position [0, 0]
click at [1013, 291] on button "Retry Module" at bounding box center [1023, 298] width 101 height 27
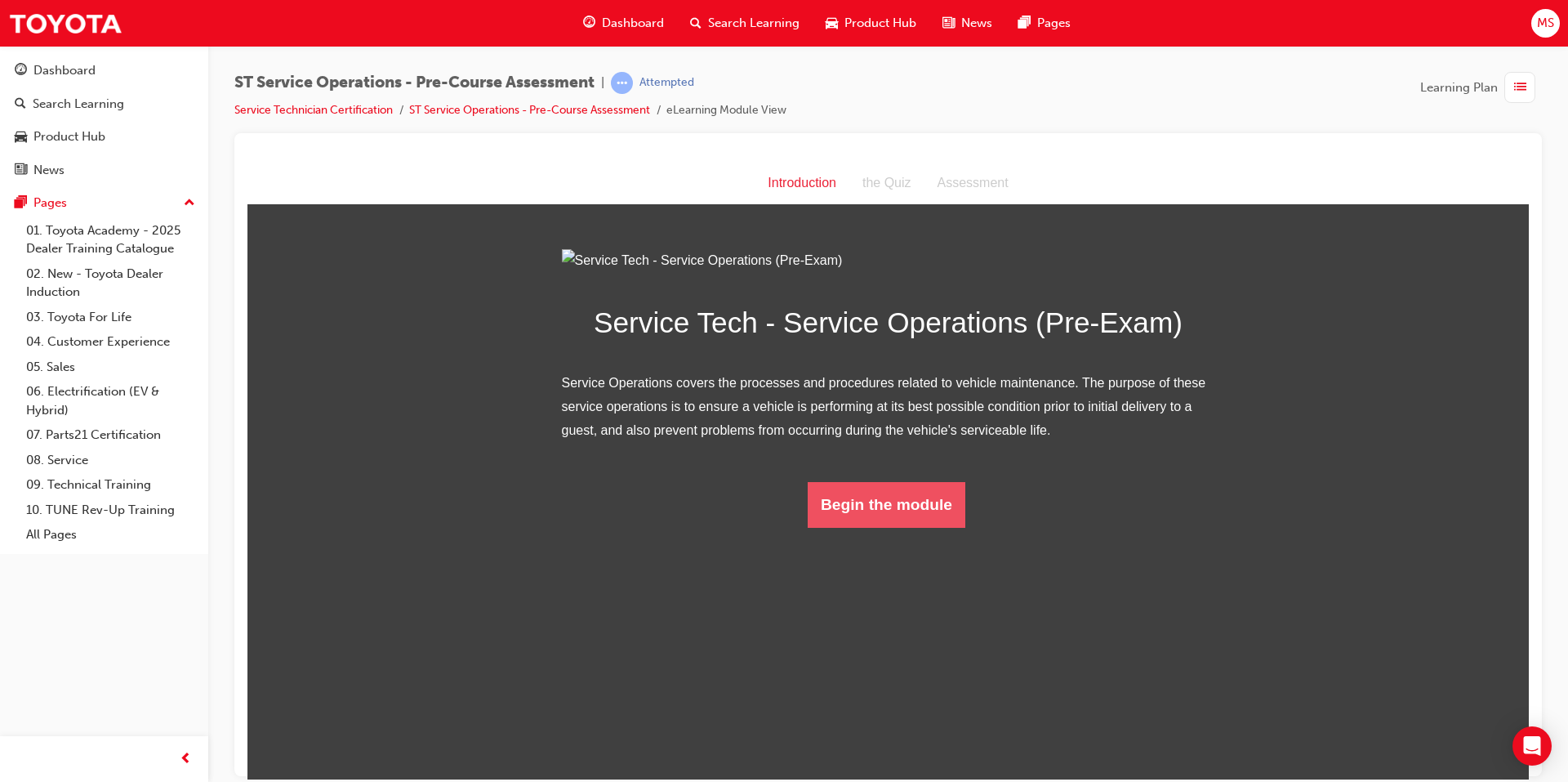
click at [872, 527] on button "Begin the module" at bounding box center [886, 504] width 157 height 45
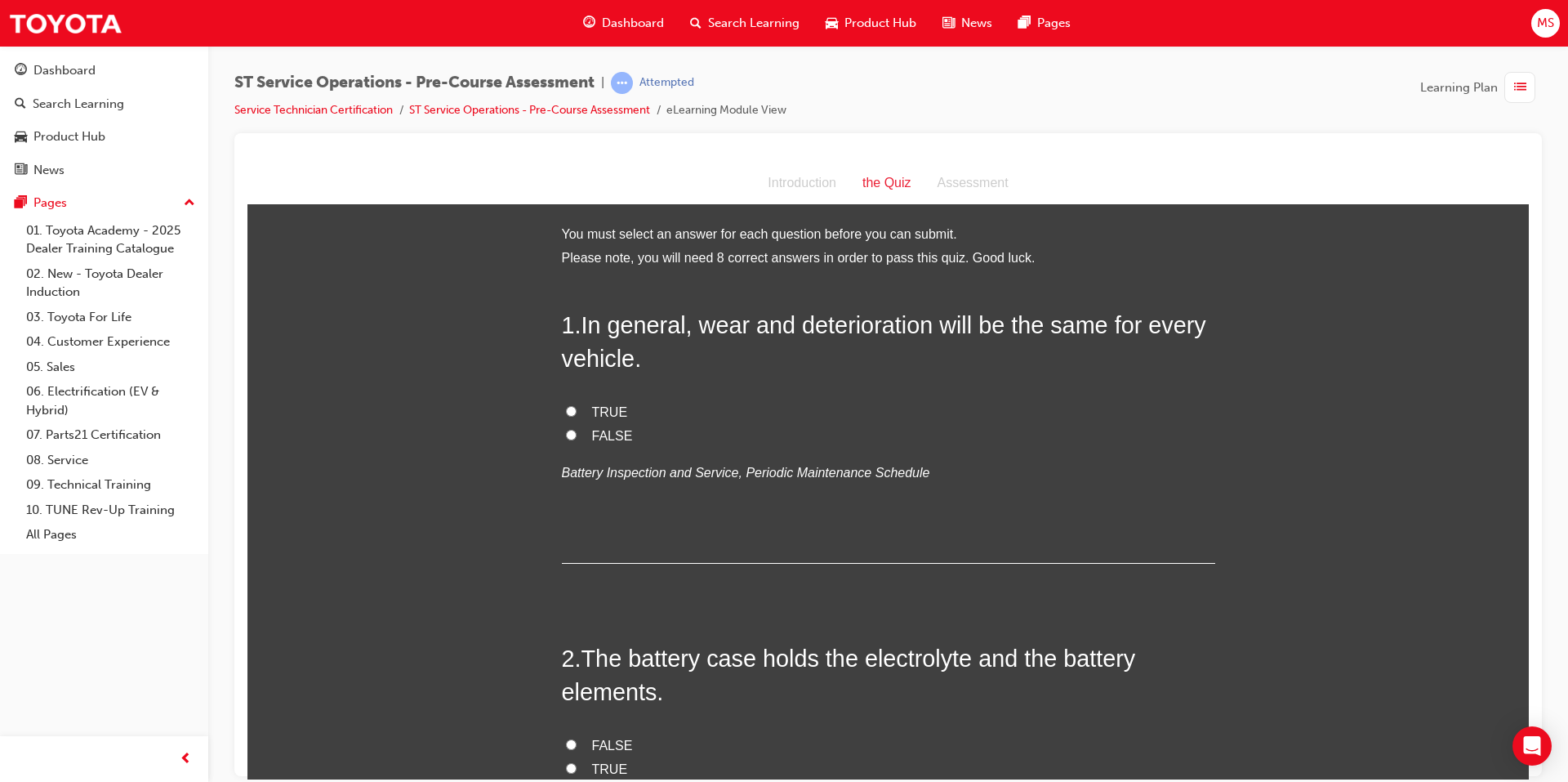
click at [600, 437] on span "FALSE" at bounding box center [612, 435] width 41 height 14
click at [576, 437] on input "FALSE" at bounding box center [570, 433] width 10 height 10
radio input "true"
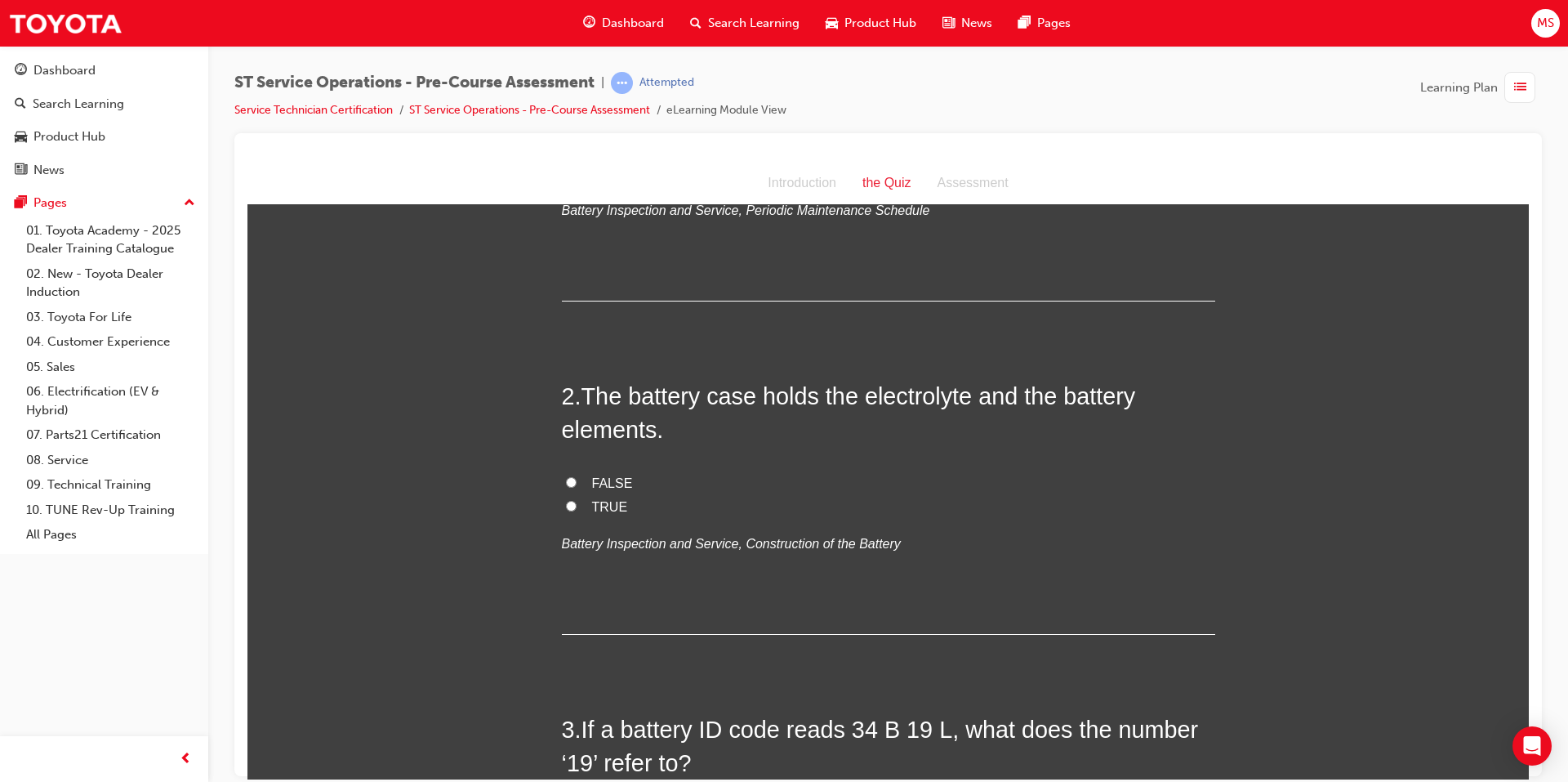
scroll to position [327, 0]
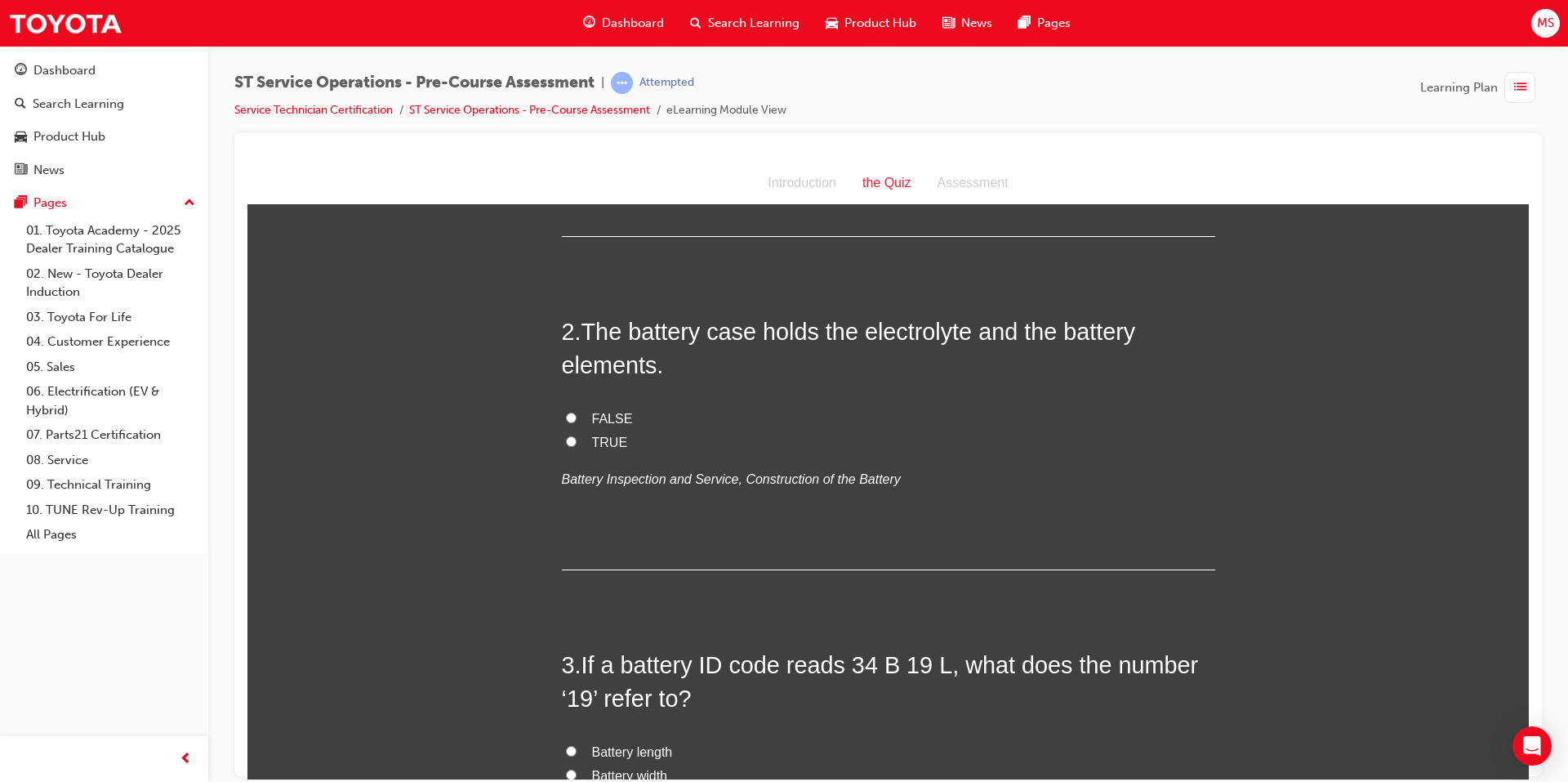
click at [600, 445] on span "TRUE" at bounding box center [610, 441] width 36 height 14
click at [576, 445] on input "TRUE" at bounding box center [570, 440] width 10 height 10
radio input "true"
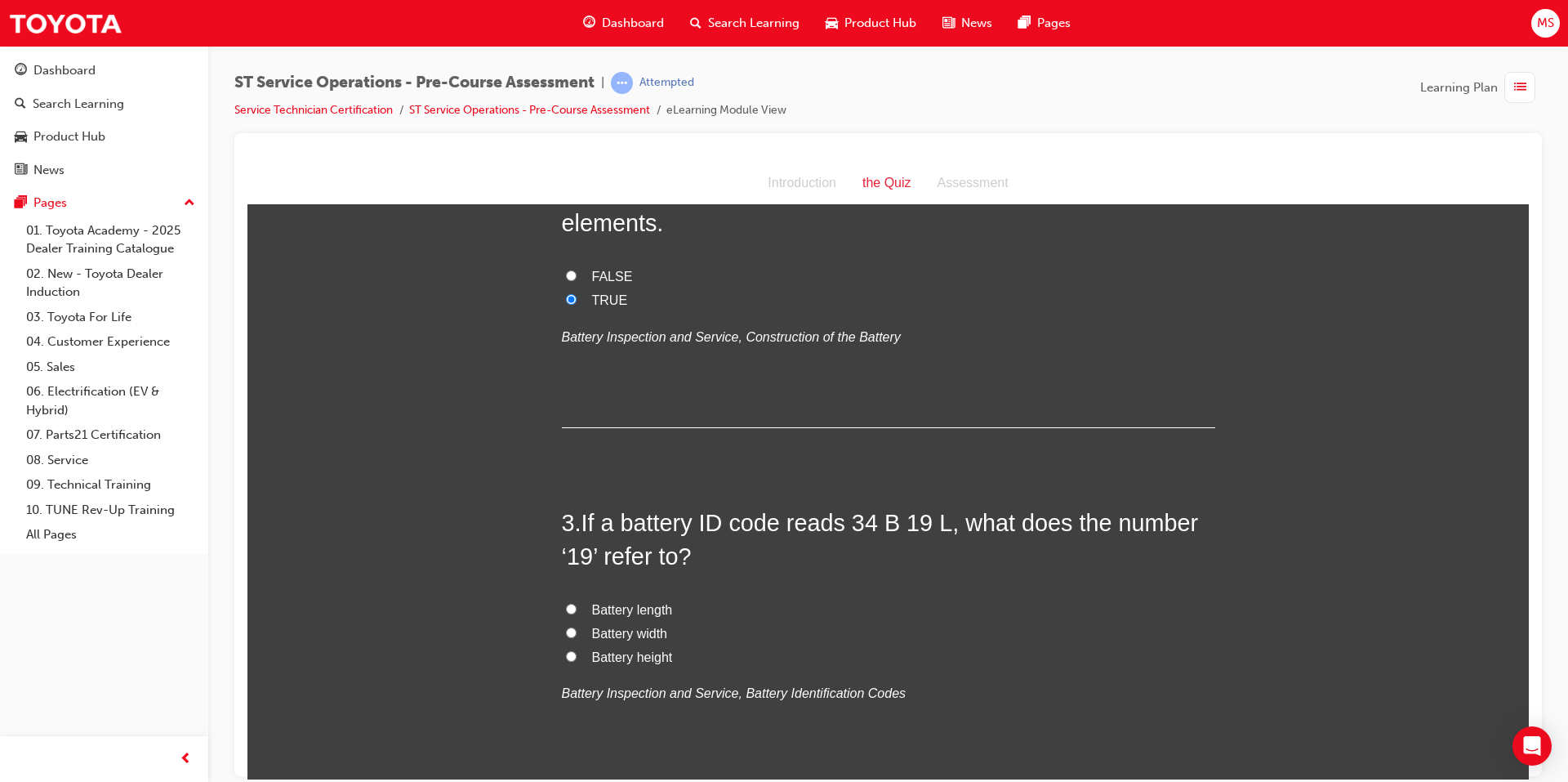
scroll to position [572, 0]
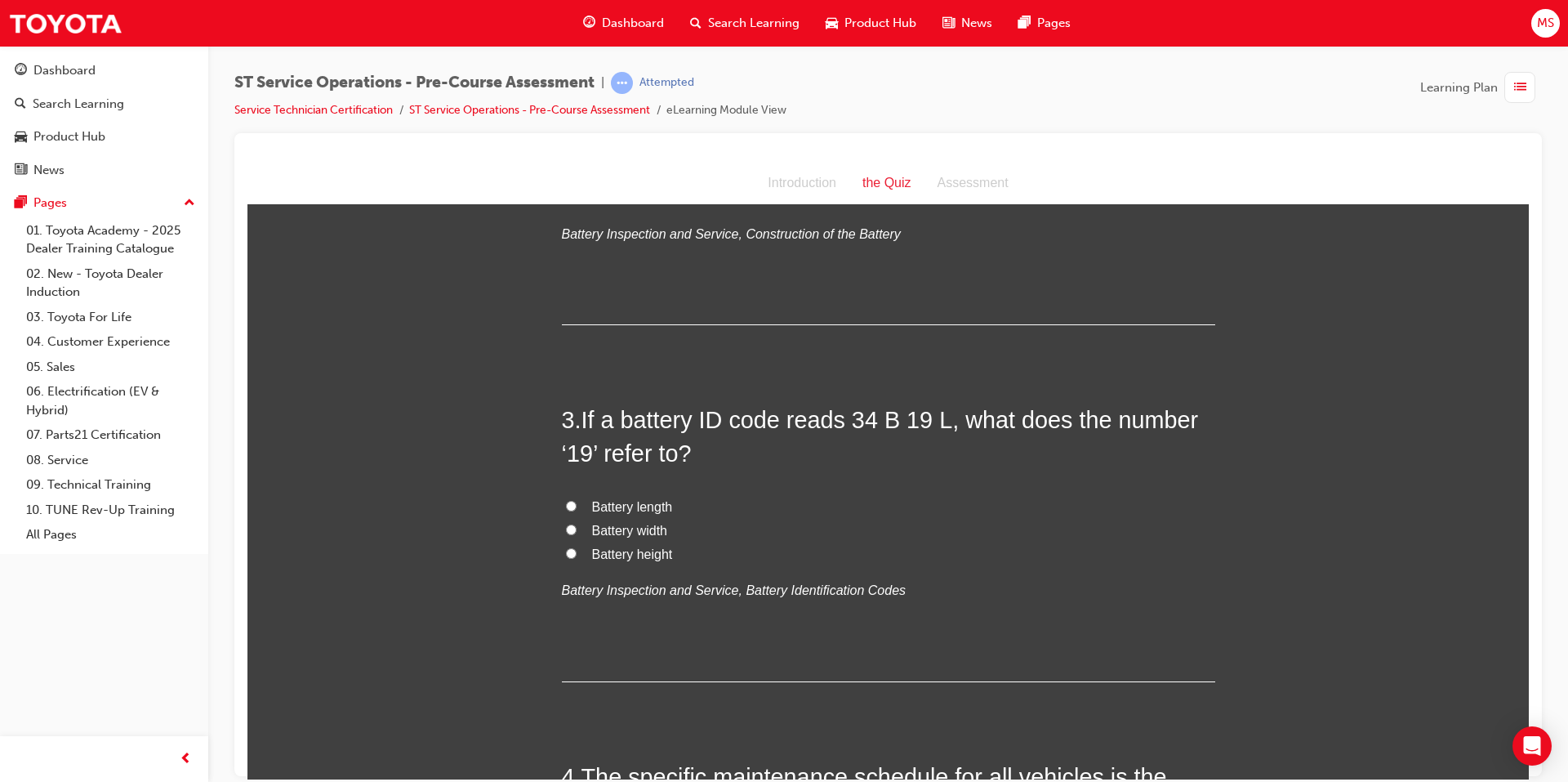
click at [620, 530] on span "Battery width" at bounding box center [629, 530] width 75 height 14
click at [576, 530] on input "Battery width" at bounding box center [570, 528] width 10 height 10
radio input "true"
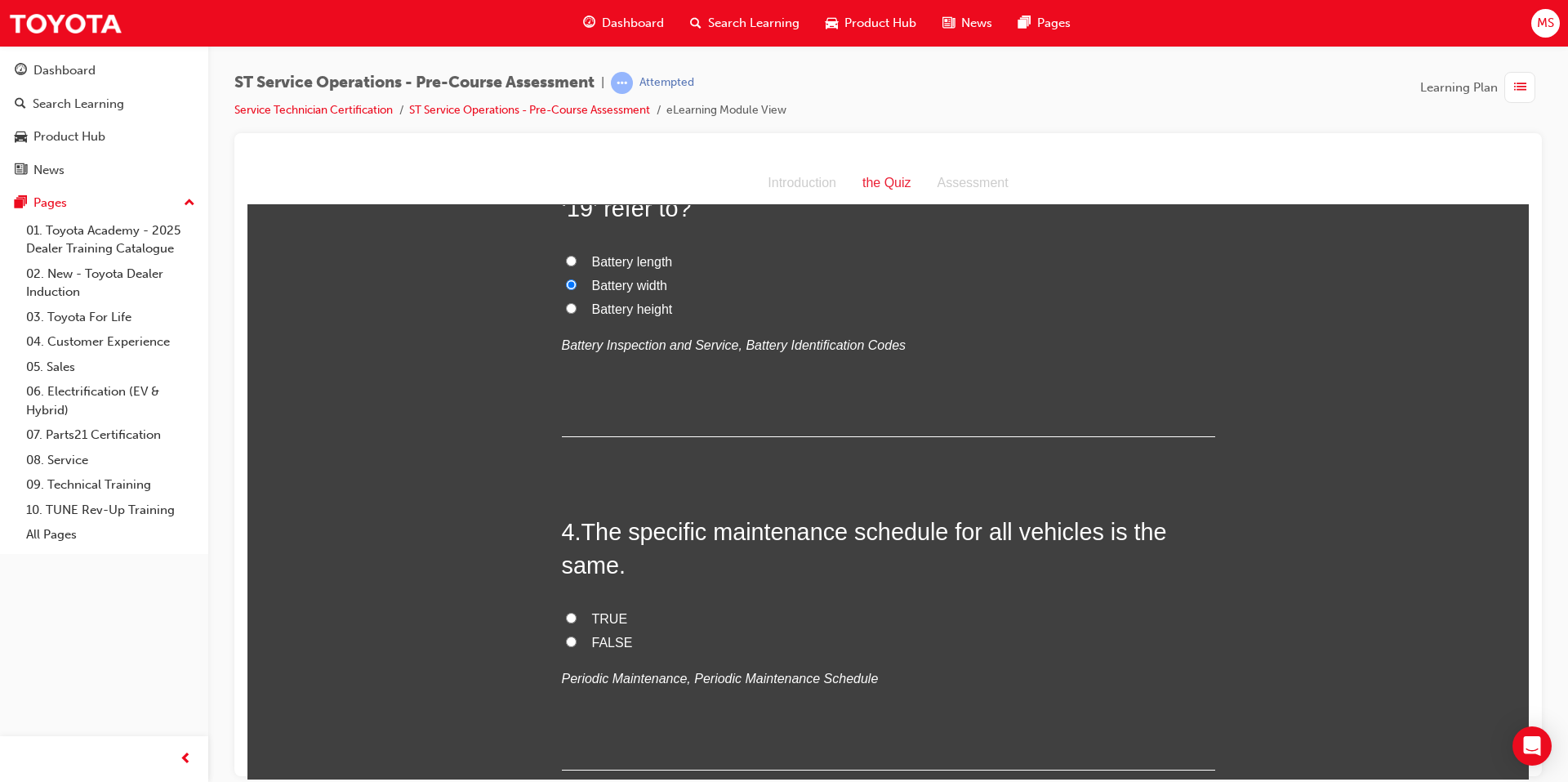
scroll to position [899, 0]
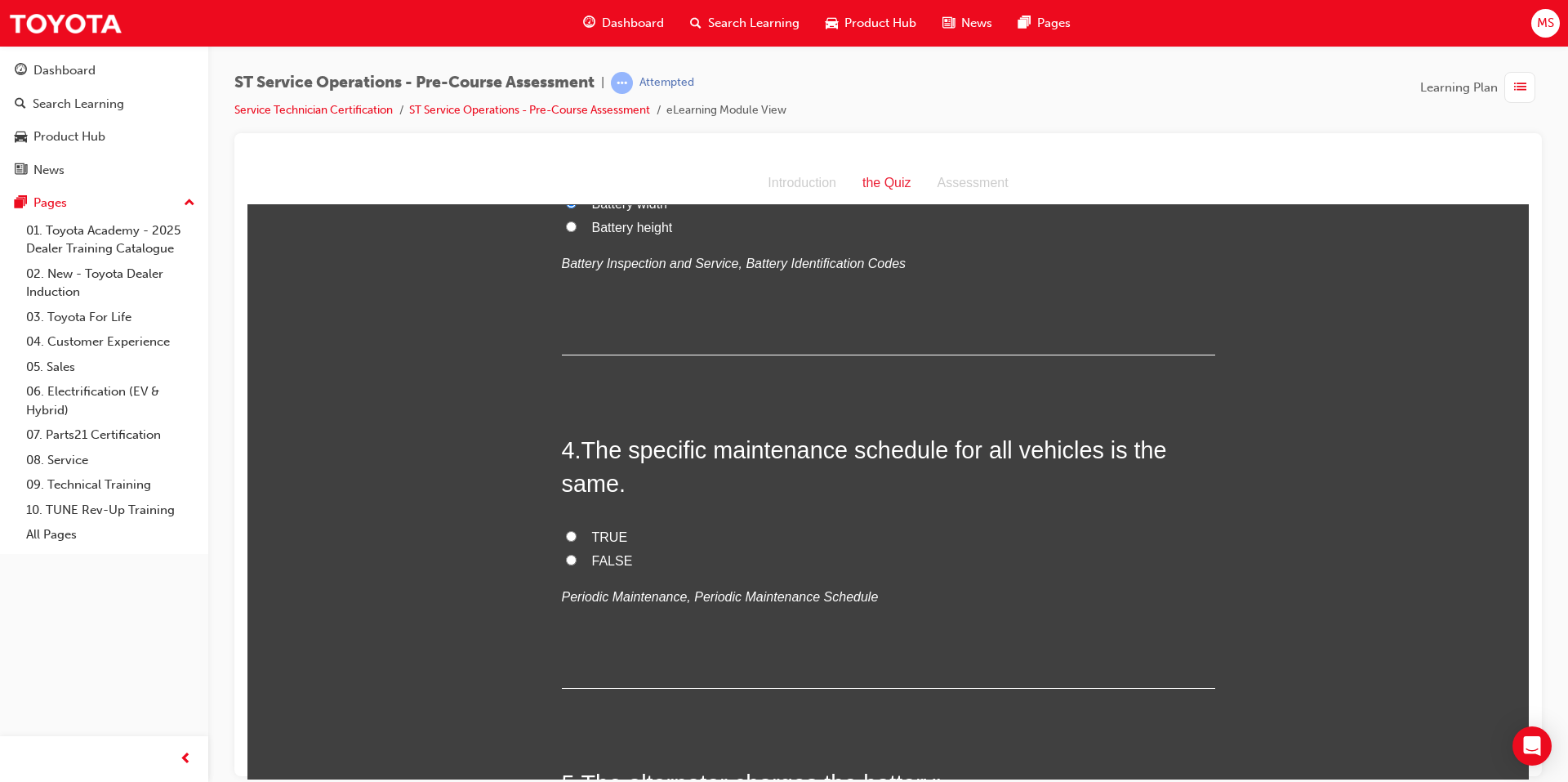
click at [592, 557] on span "FALSE" at bounding box center [612, 559] width 41 height 14
click at [576, 557] on input "FALSE" at bounding box center [570, 558] width 10 height 10
radio input "true"
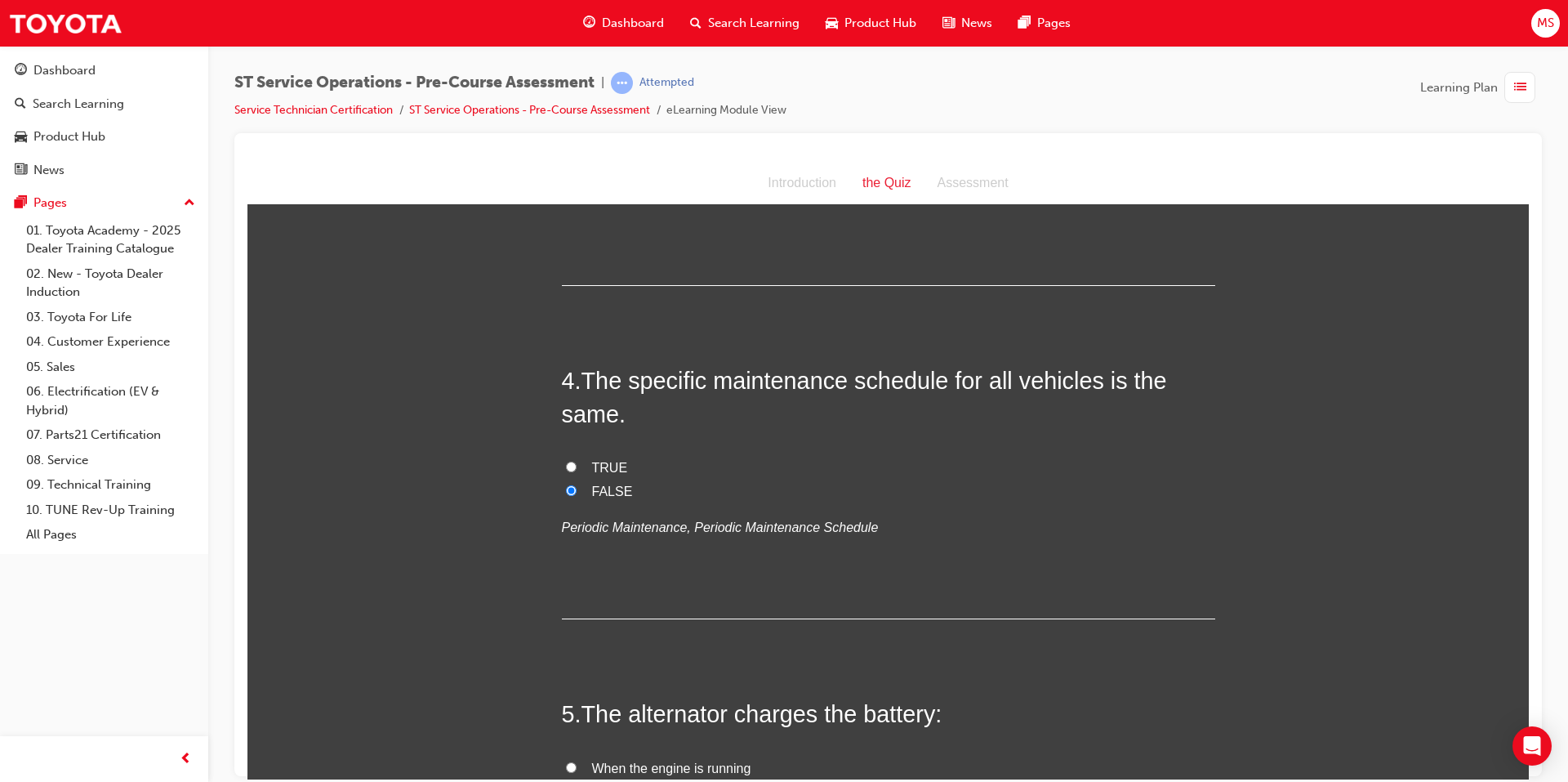
scroll to position [1226, 0]
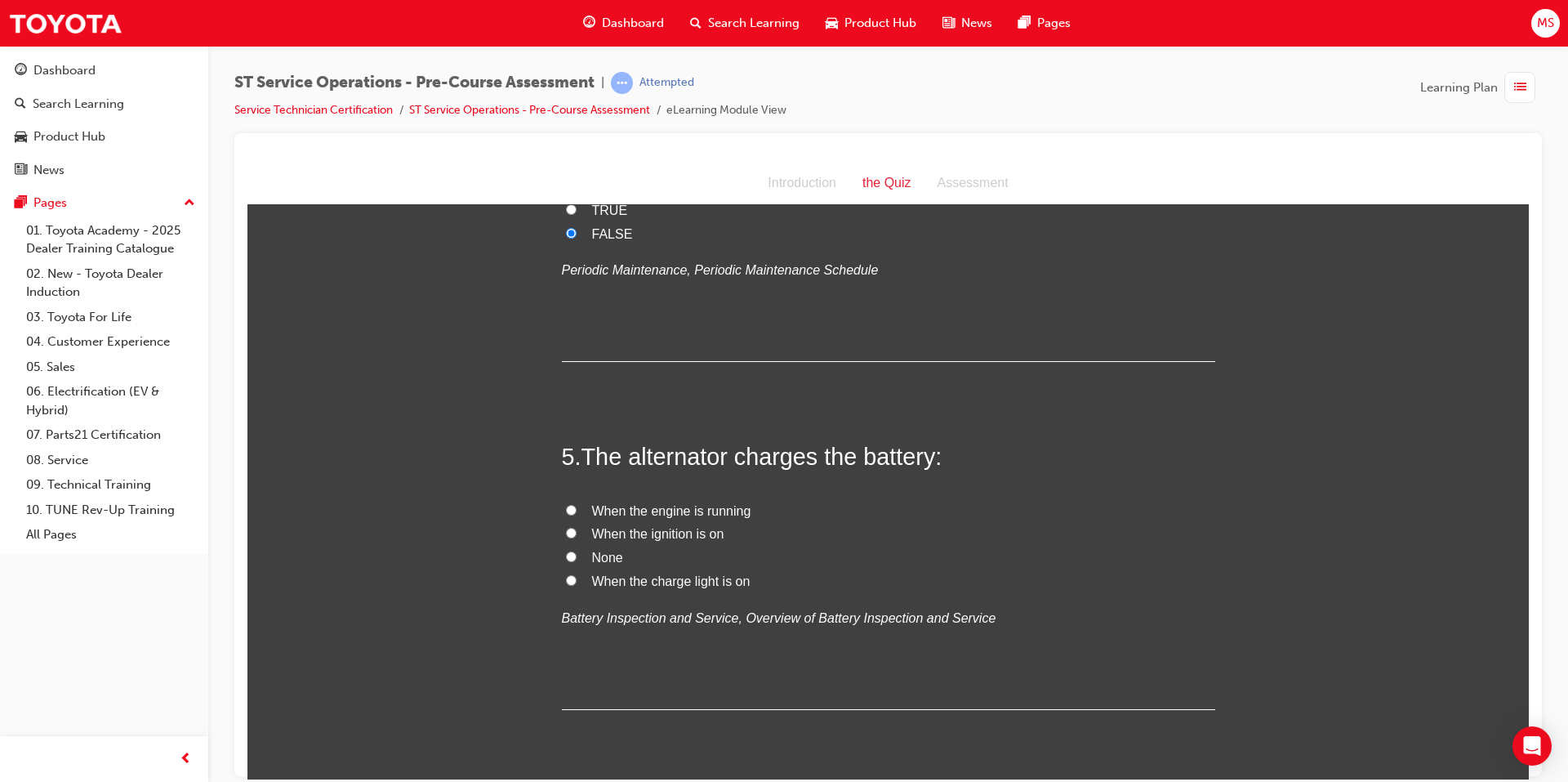
click at [592, 511] on span "When the engine is running" at bounding box center [672, 510] width 159 height 14
click at [576, 511] on input "When the engine is running" at bounding box center [570, 509] width 10 height 10
radio input "true"
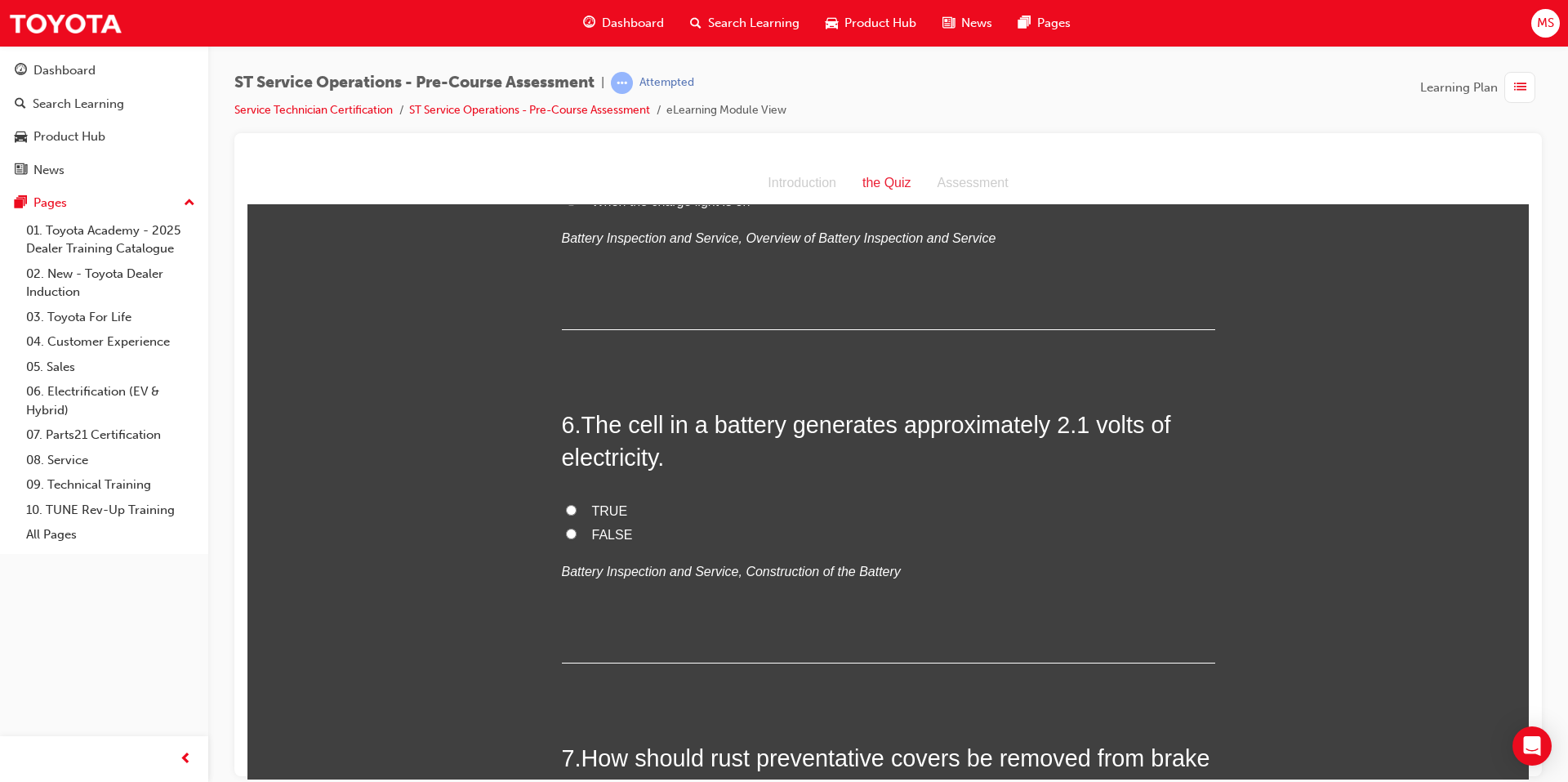
scroll to position [1634, 0]
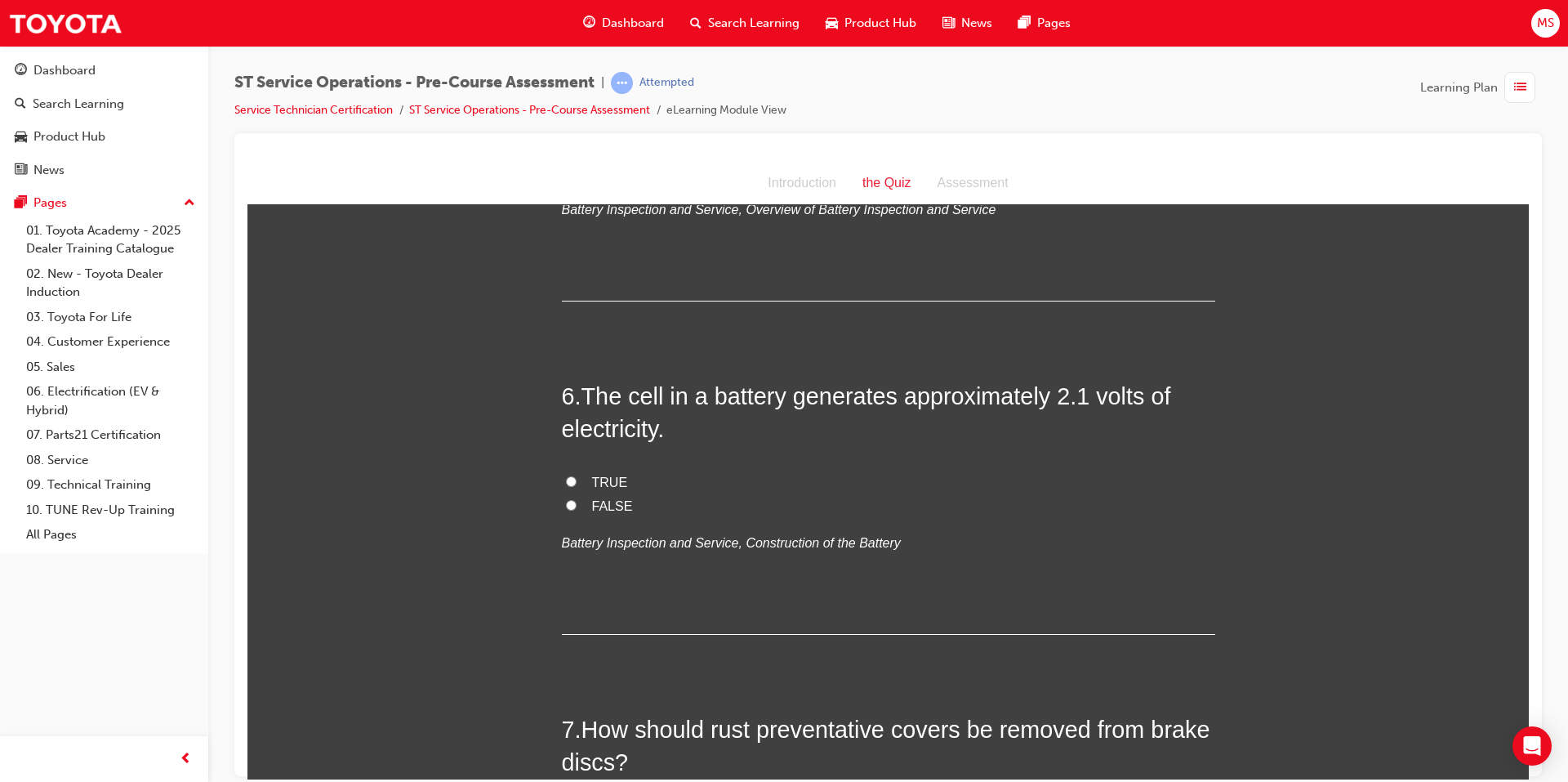
click at [609, 477] on span "TRUE" at bounding box center [610, 482] width 36 height 14
click at [576, 477] on input "TRUE" at bounding box center [570, 481] width 10 height 10
radio input "true"
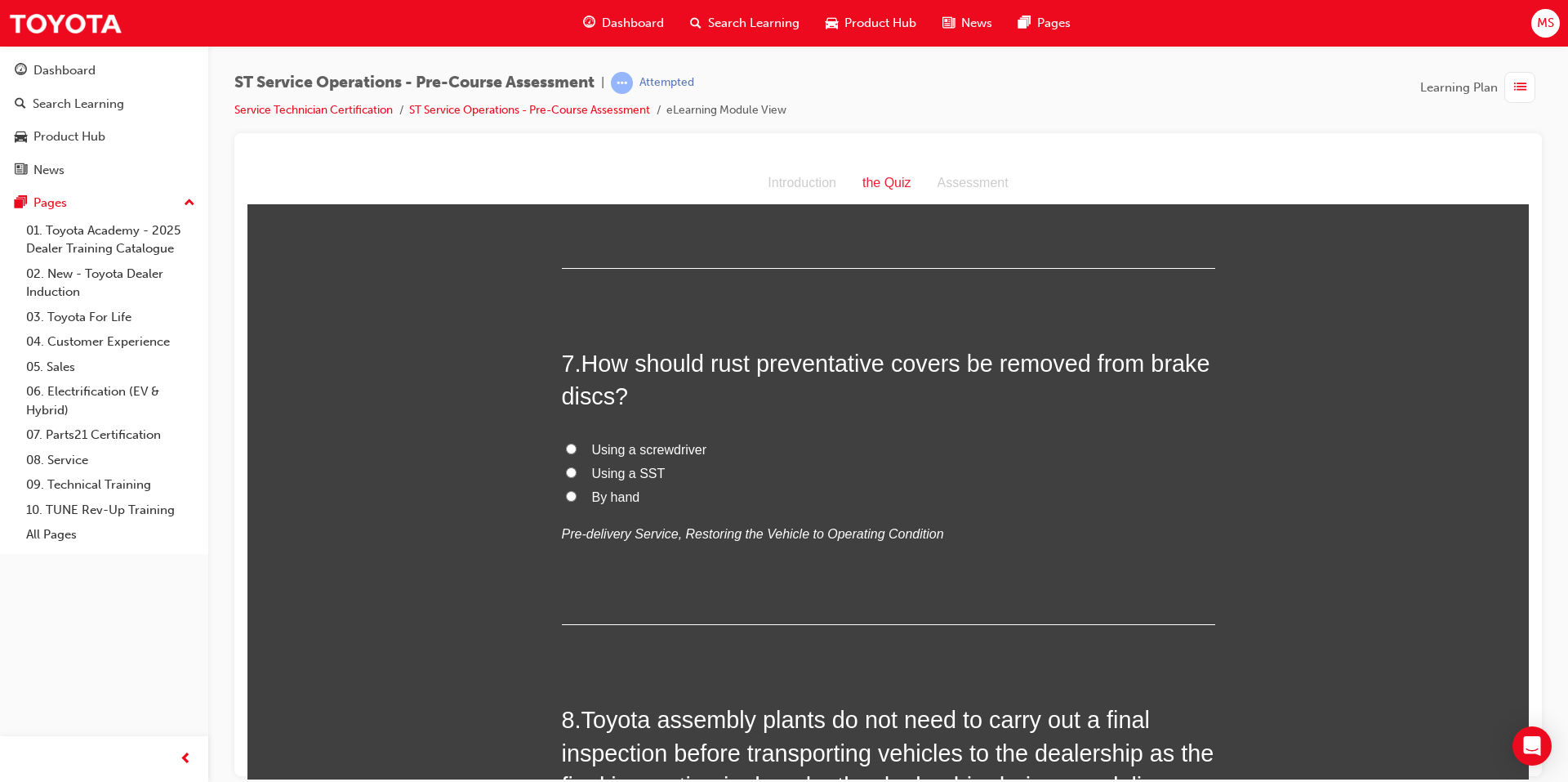
scroll to position [1960, 0]
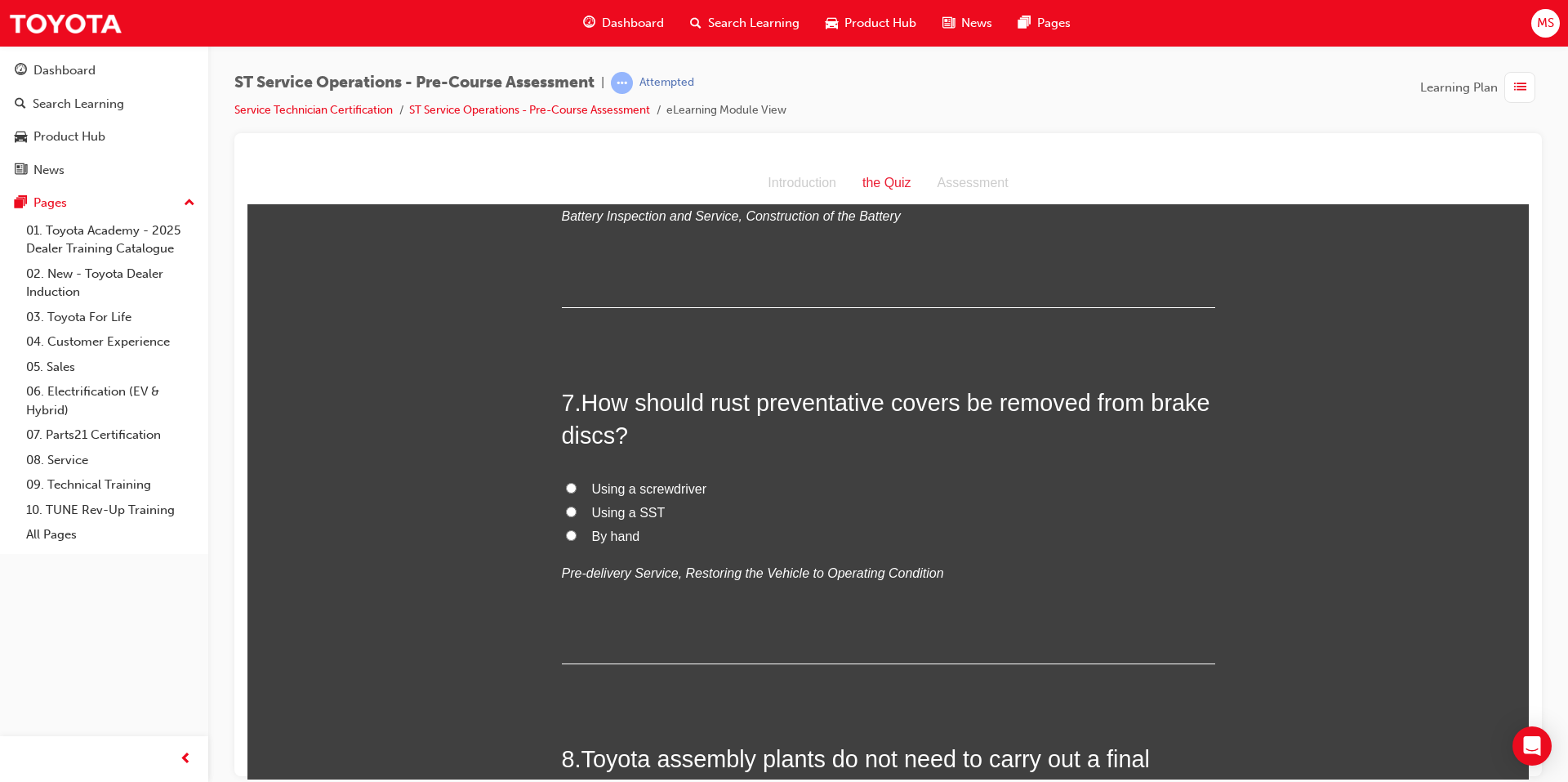
click at [574, 506] on label "Using a SST" at bounding box center [888, 512] width 653 height 24
click at [574, 506] on input "Using a SST" at bounding box center [570, 510] width 10 height 10
radio input "true"
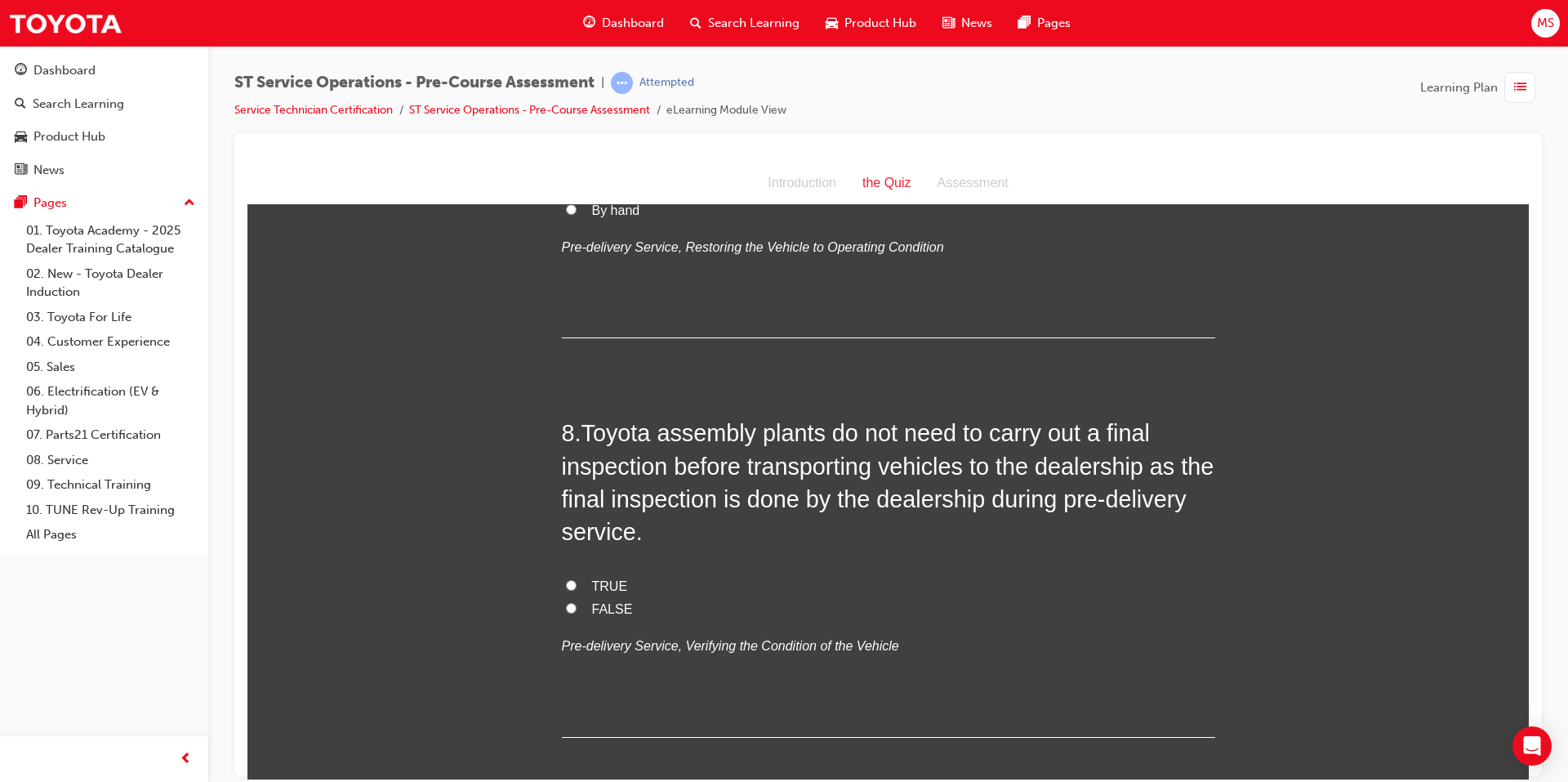
scroll to position [2287, 0]
click at [611, 602] on span "FALSE" at bounding box center [612, 607] width 41 height 14
click at [576, 602] on input "FALSE" at bounding box center [570, 606] width 10 height 10
radio input "true"
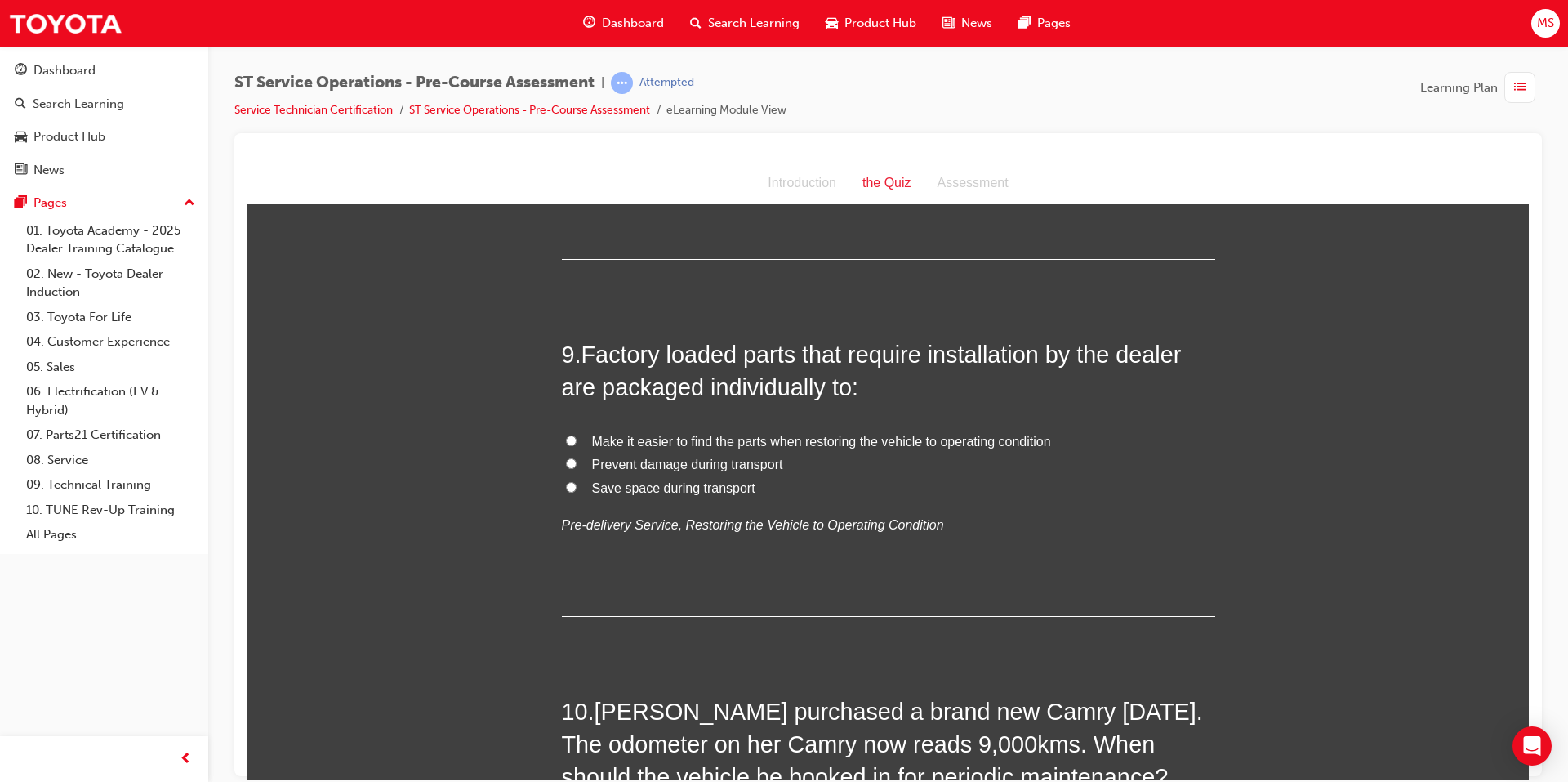
scroll to position [2777, 0]
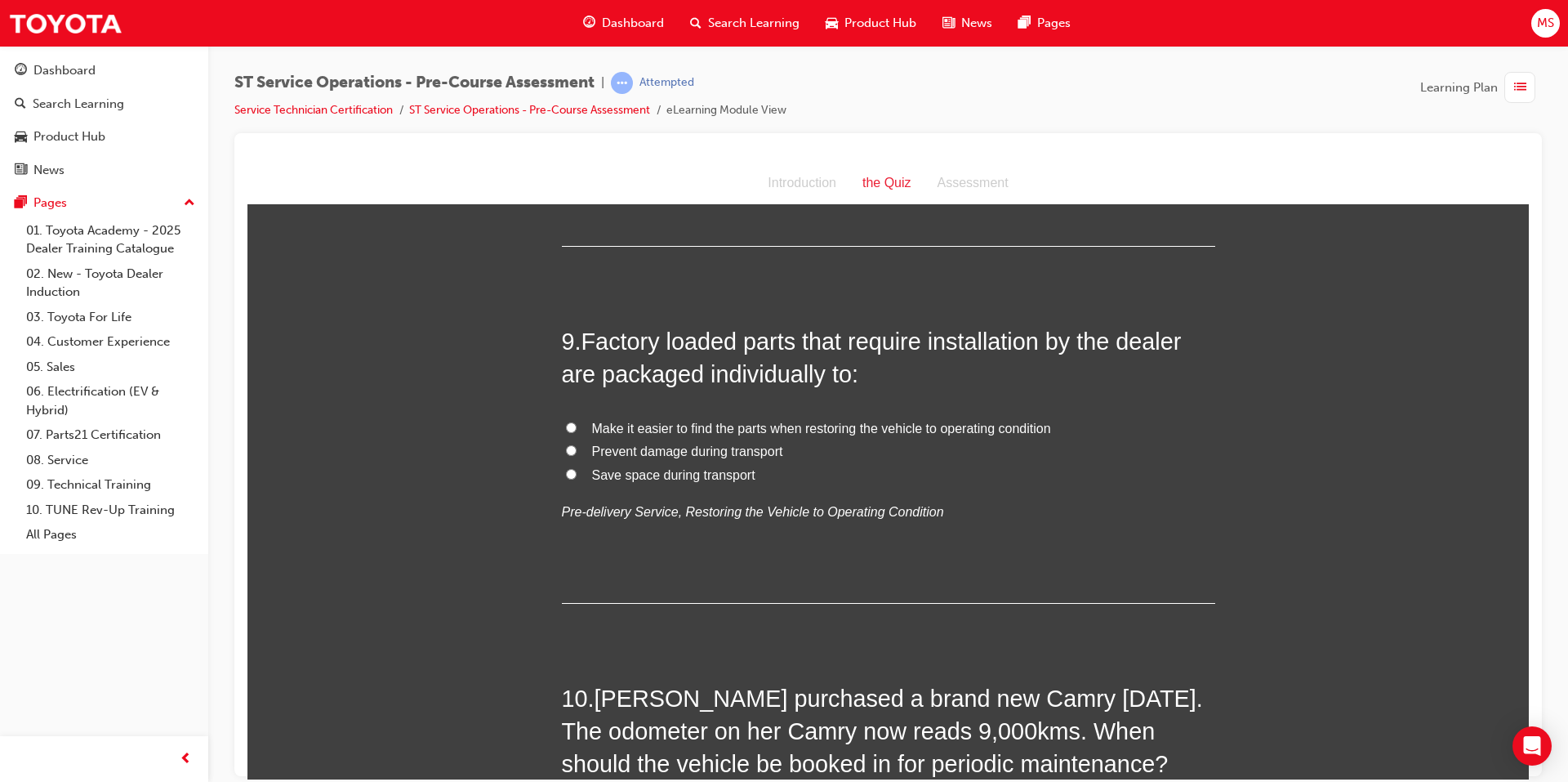
click at [617, 451] on span "Prevent damage during transport" at bounding box center [688, 450] width 191 height 14
click at [576, 451] on input "Prevent damage during transport" at bounding box center [570, 449] width 10 height 10
radio input "true"
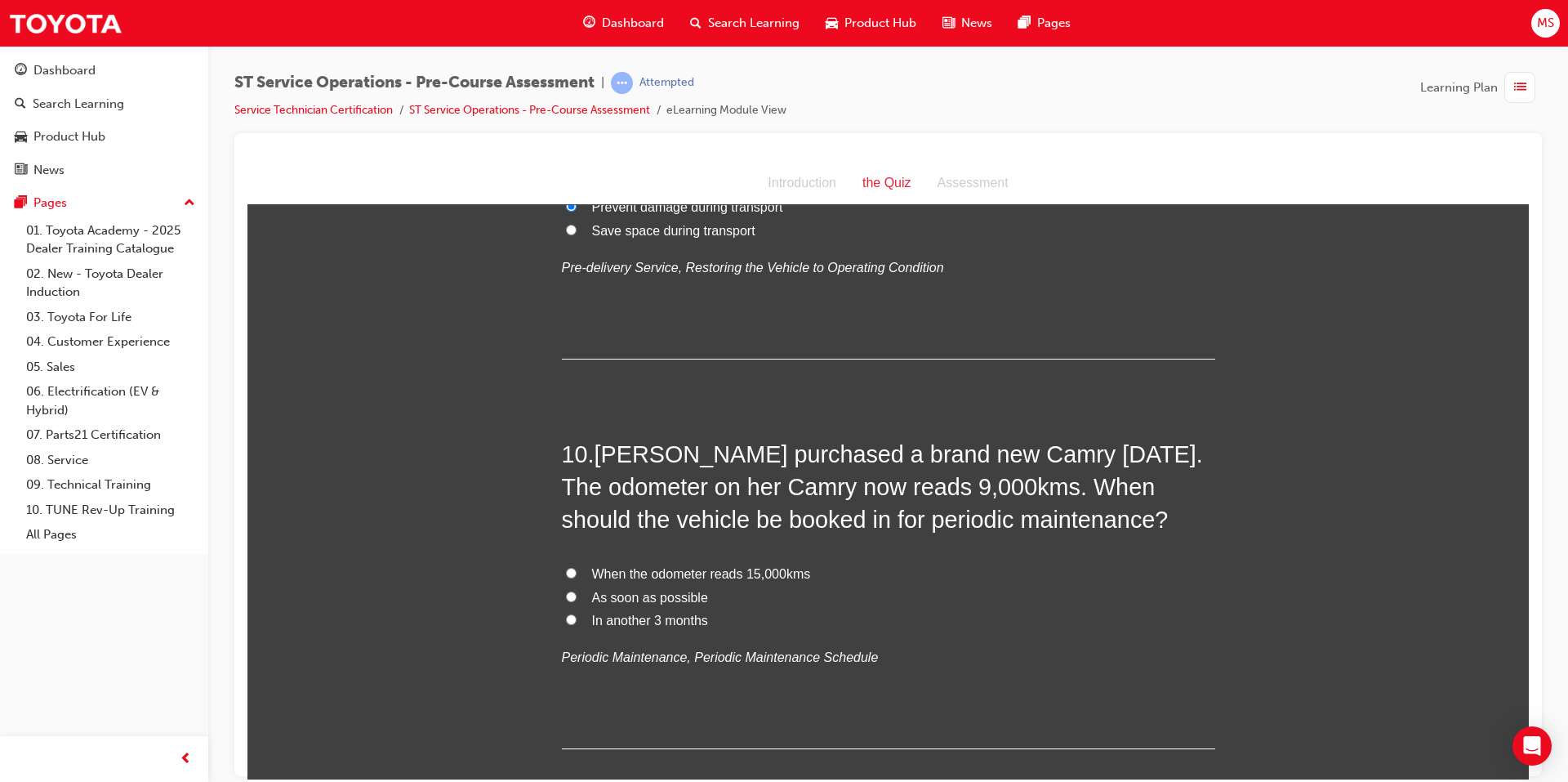
scroll to position [3023, 0]
drag, startPoint x: 639, startPoint y: 574, endPoint x: 641, endPoint y: 590, distance: 16.1
click at [638, 574] on span "When the odometer reads 15,000kms" at bounding box center [701, 572] width 219 height 14
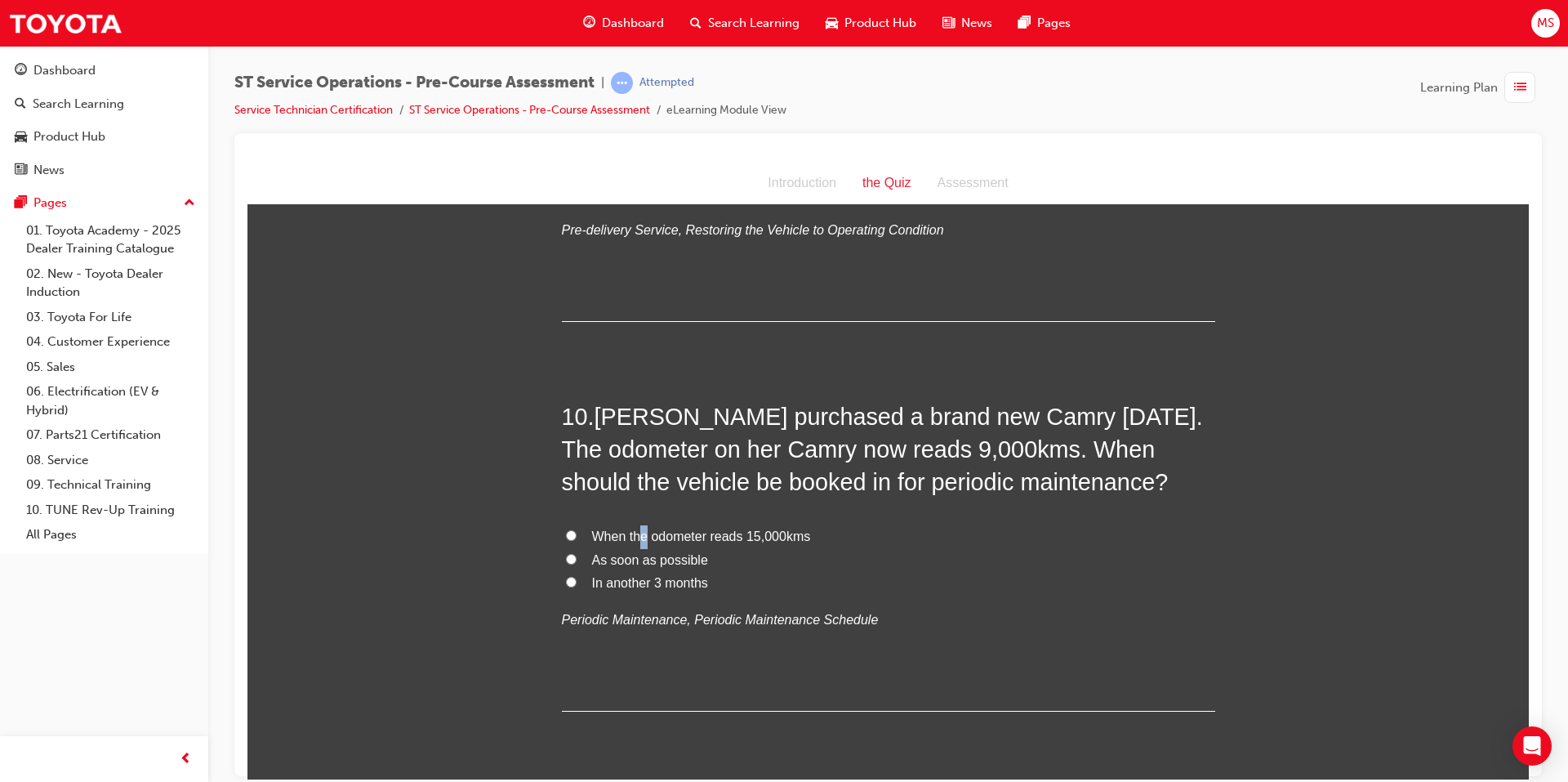
scroll to position [3115, 0]
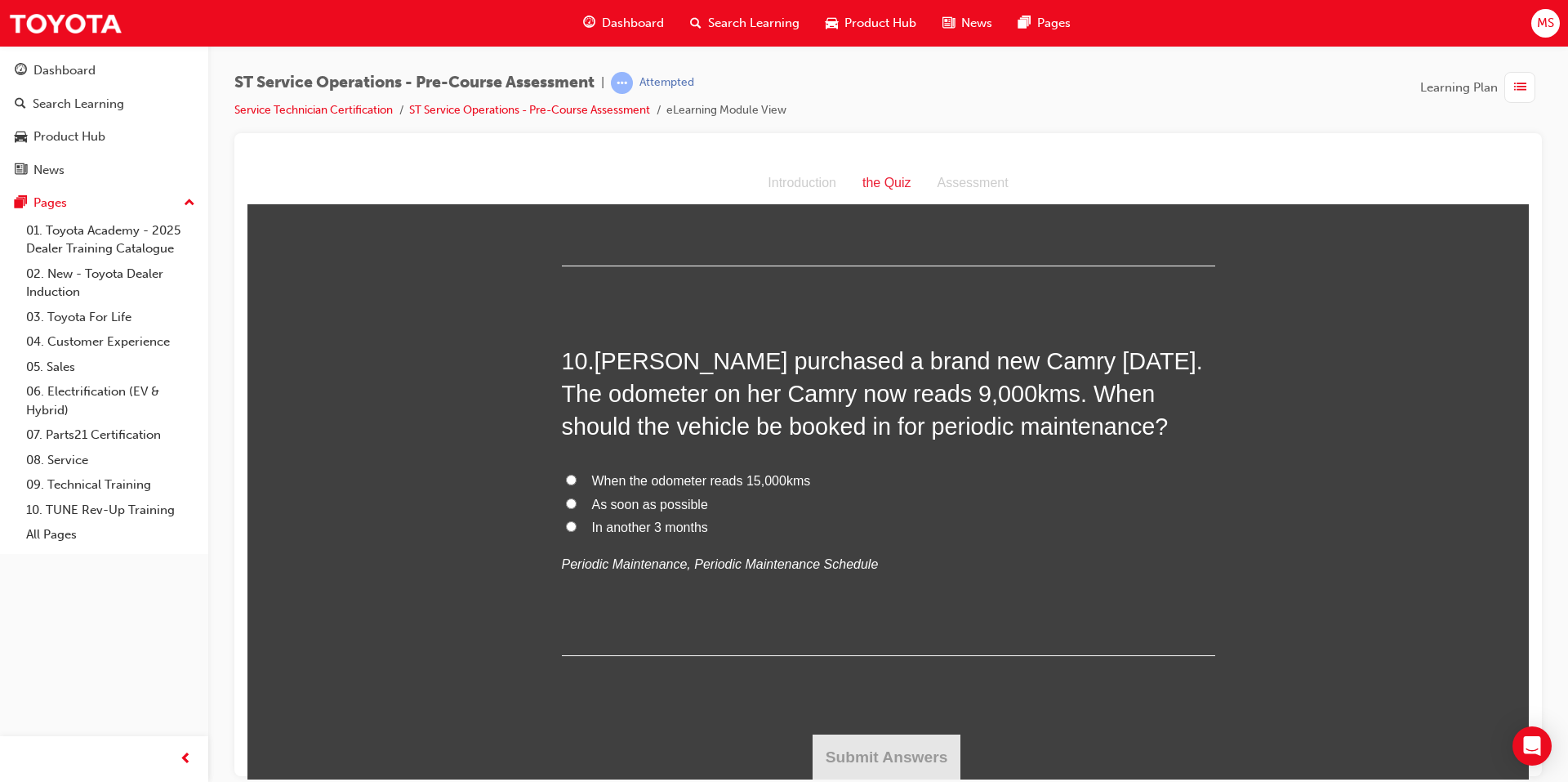
click at [584, 479] on label "When the odometer reads 15,000kms" at bounding box center [888, 481] width 653 height 24
click at [576, 479] on input "When the odometer reads 15,000kms" at bounding box center [570, 479] width 10 height 10
radio input "true"
click at [894, 753] on button "Submit Answers" at bounding box center [886, 756] width 149 height 45
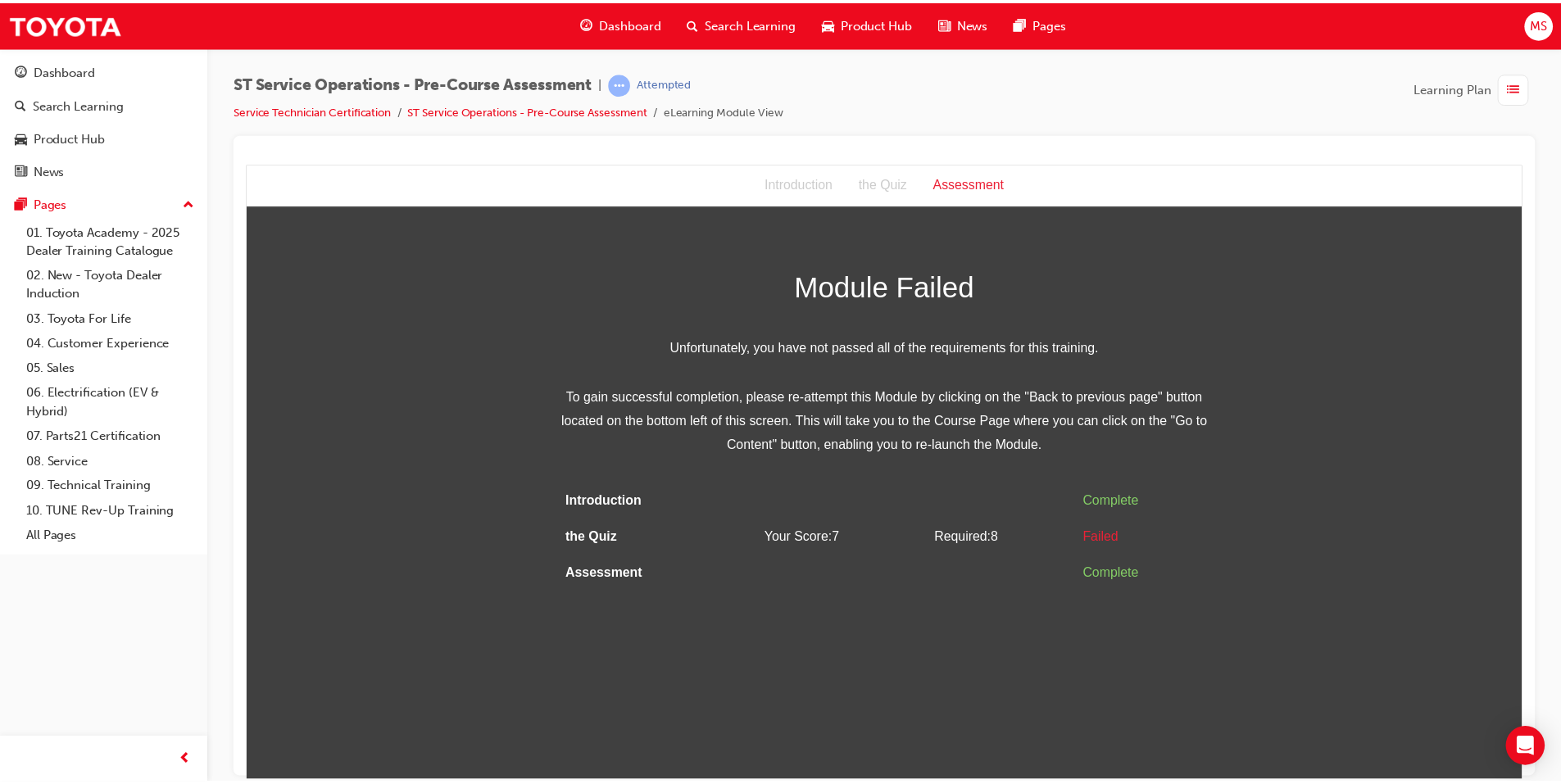
scroll to position [0, 0]
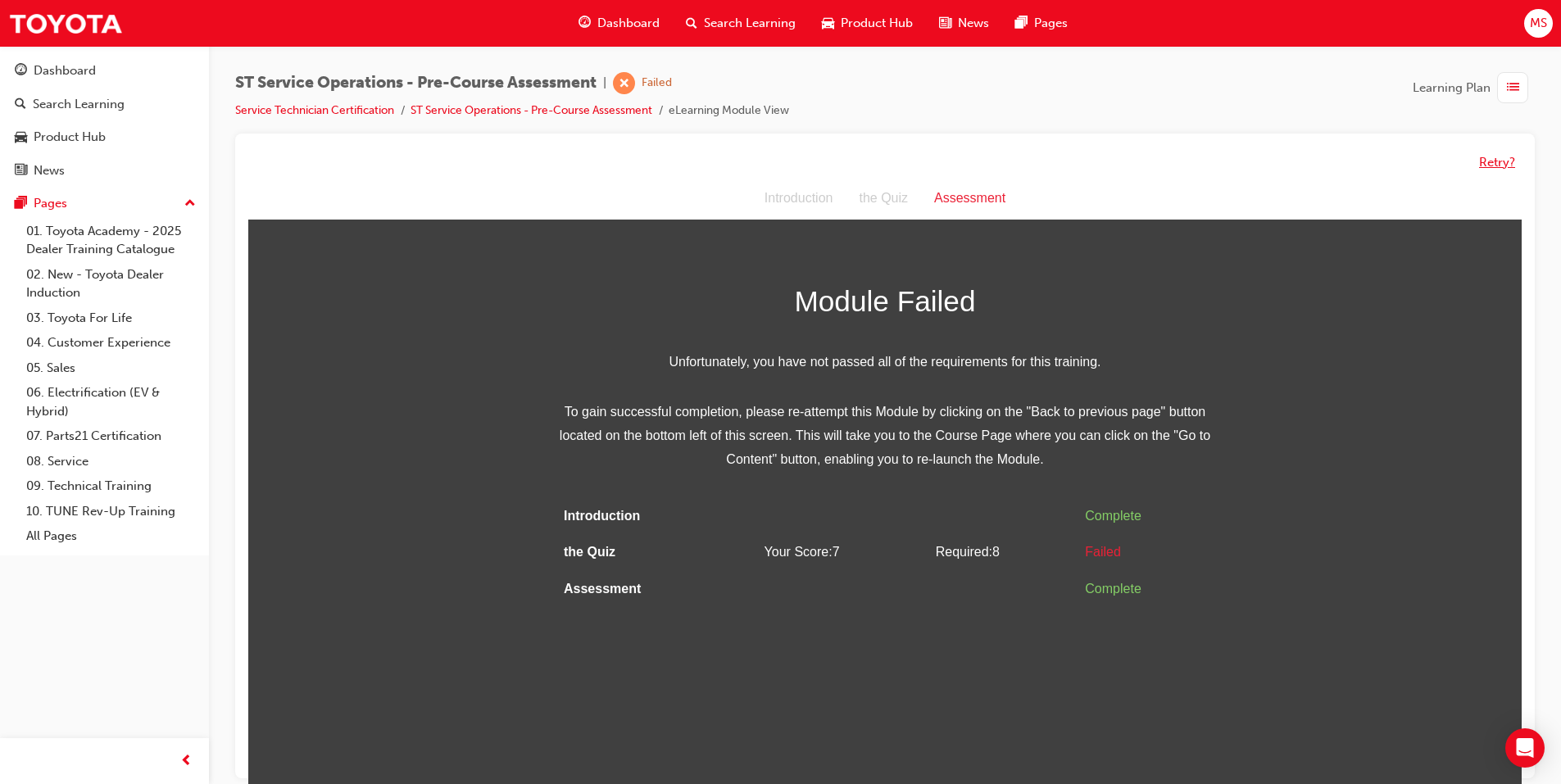
click at [1491, 164] on button "Retry?" at bounding box center [1497, 163] width 36 height 19
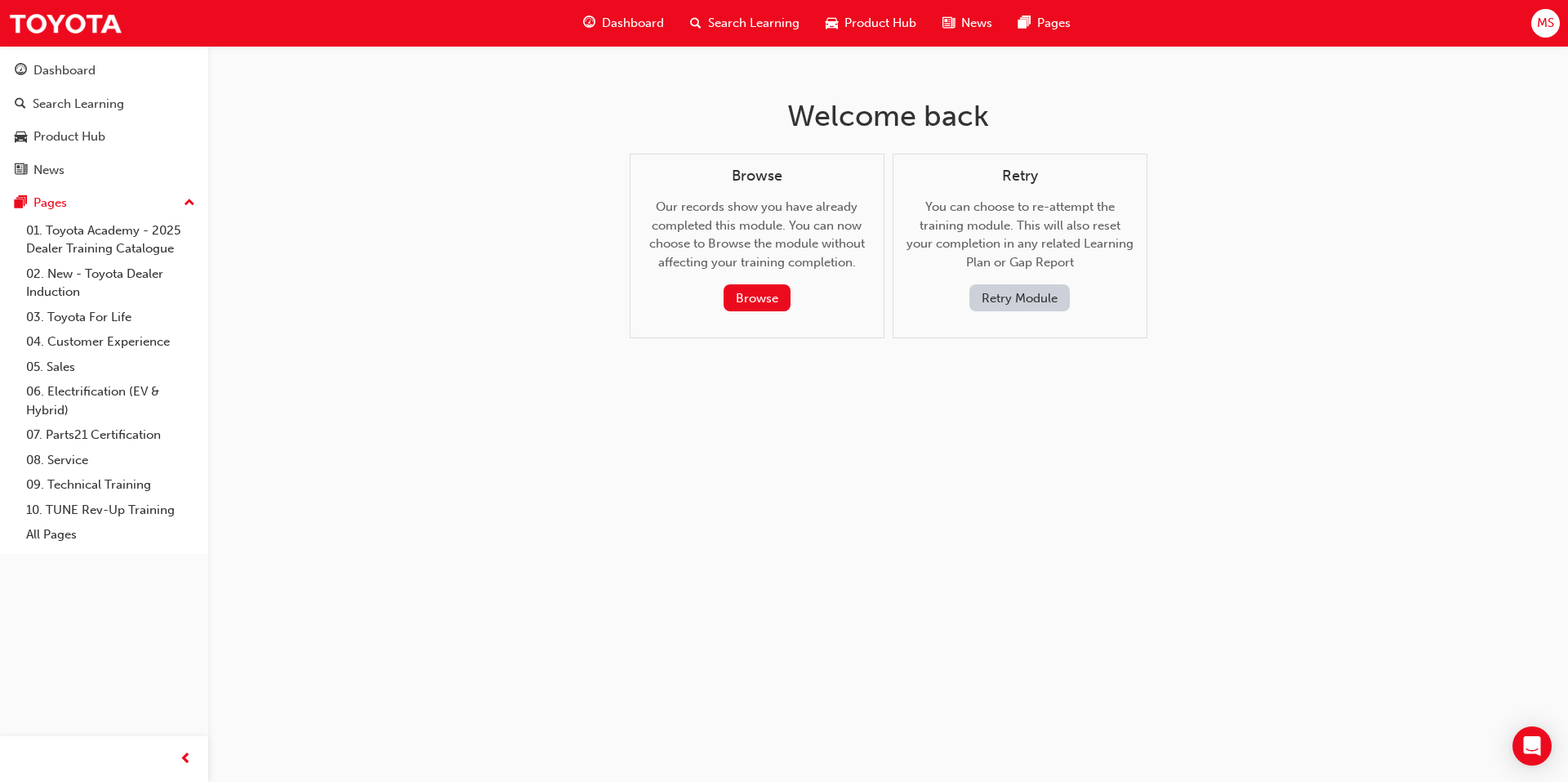
click at [980, 300] on button "Retry Module" at bounding box center [1019, 298] width 100 height 27
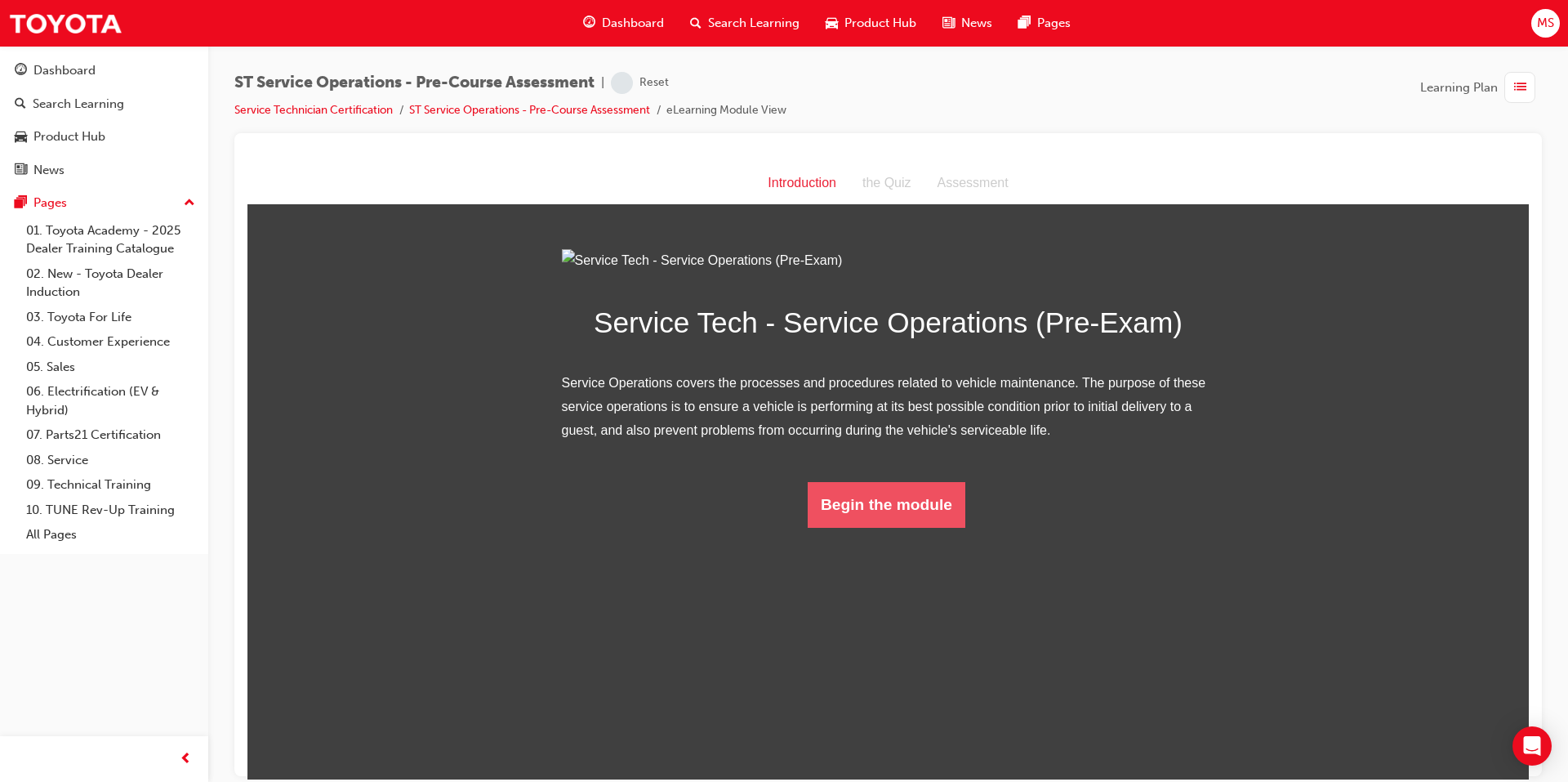
click at [870, 527] on button "Begin the module" at bounding box center [886, 504] width 157 height 45
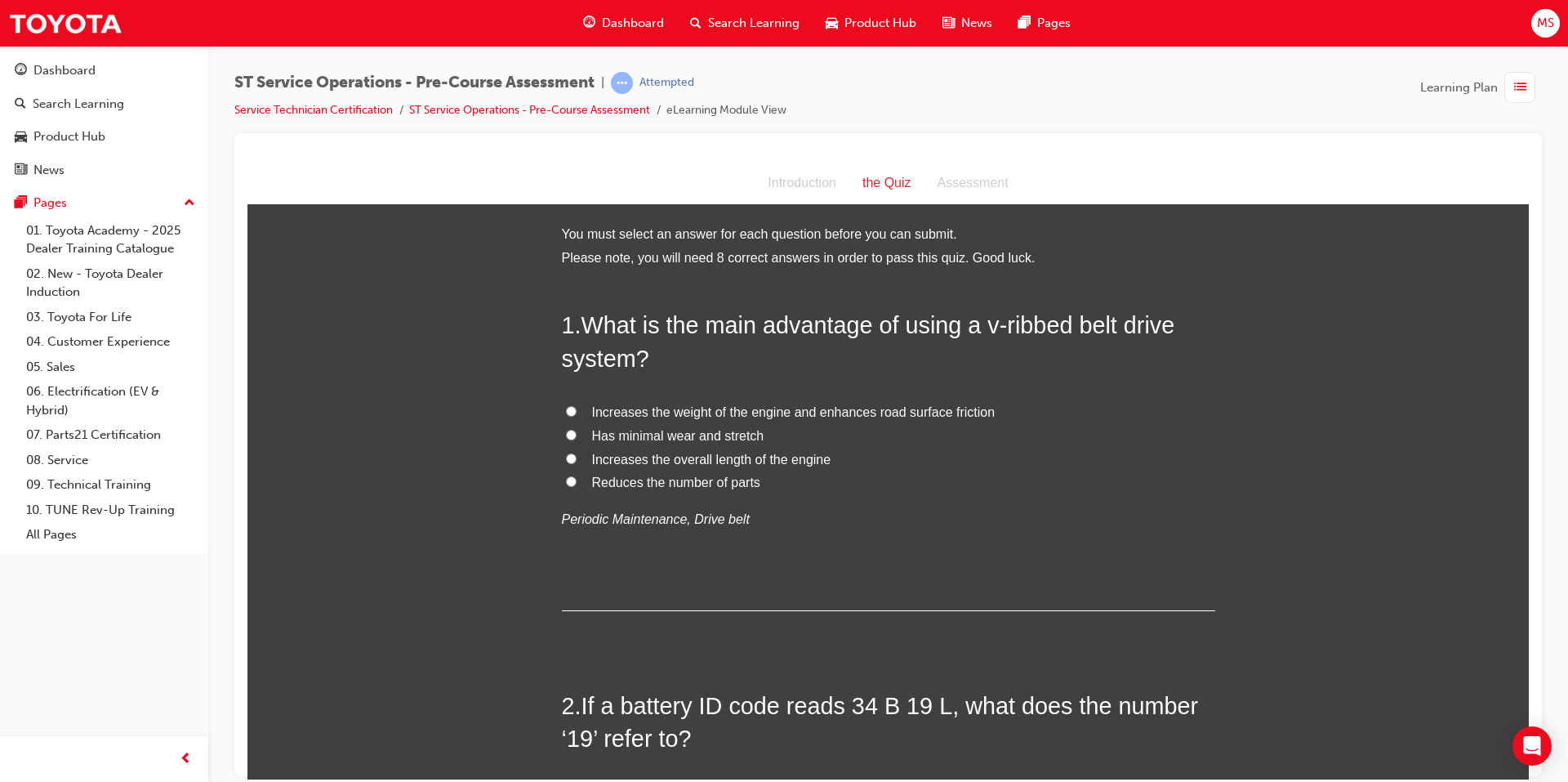
click at [653, 483] on span "Reduces the number of parts" at bounding box center [676, 482] width 169 height 14
click at [576, 483] on input "Reduces the number of parts" at bounding box center [570, 481] width 10 height 10
radio input "true"
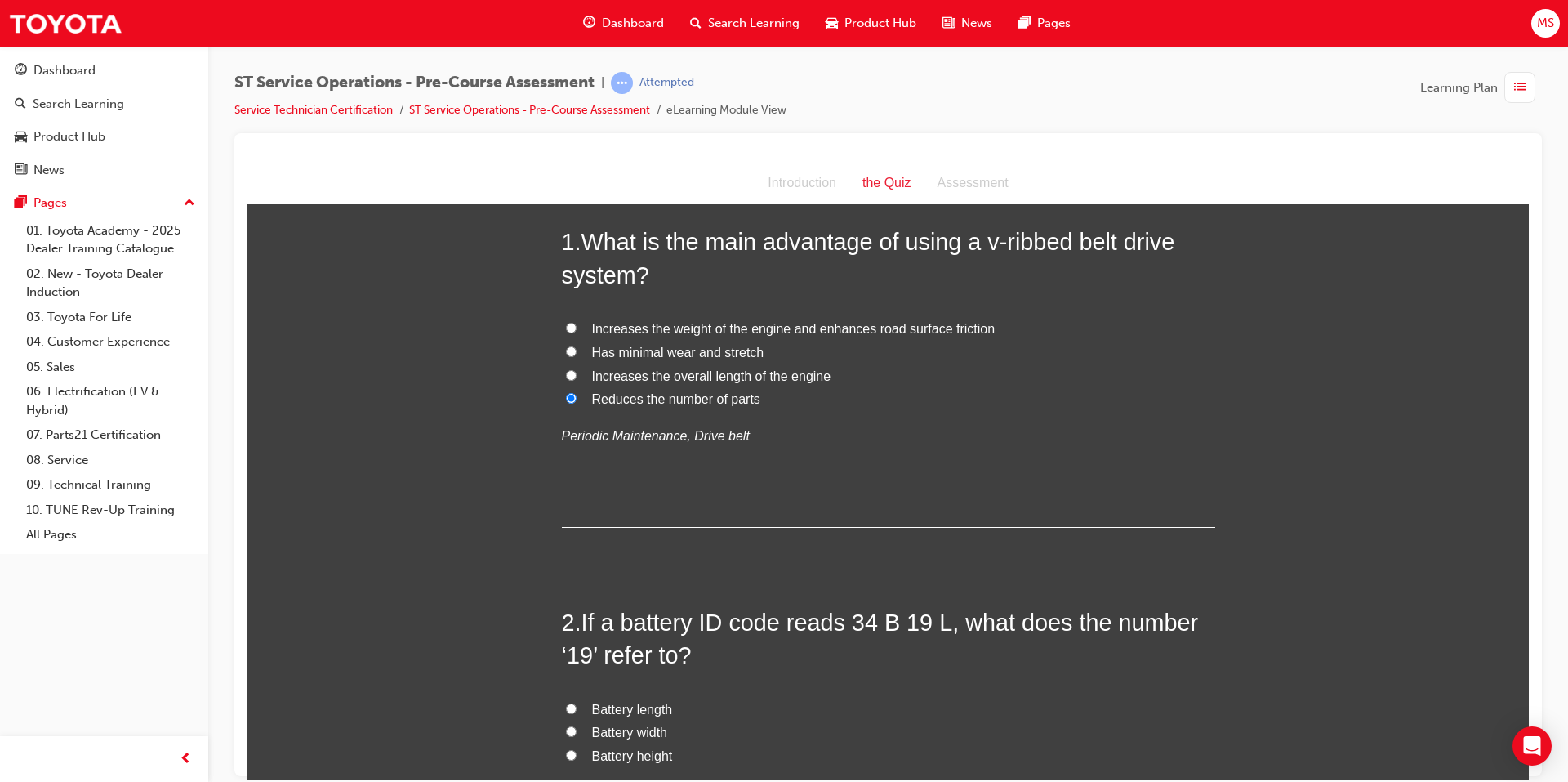
scroll to position [82, 0]
click at [645, 357] on span "Has minimal wear and stretch" at bounding box center [678, 353] width 172 height 14
click at [576, 357] on input "Has minimal wear and stretch" at bounding box center [570, 352] width 10 height 10
radio input "true"
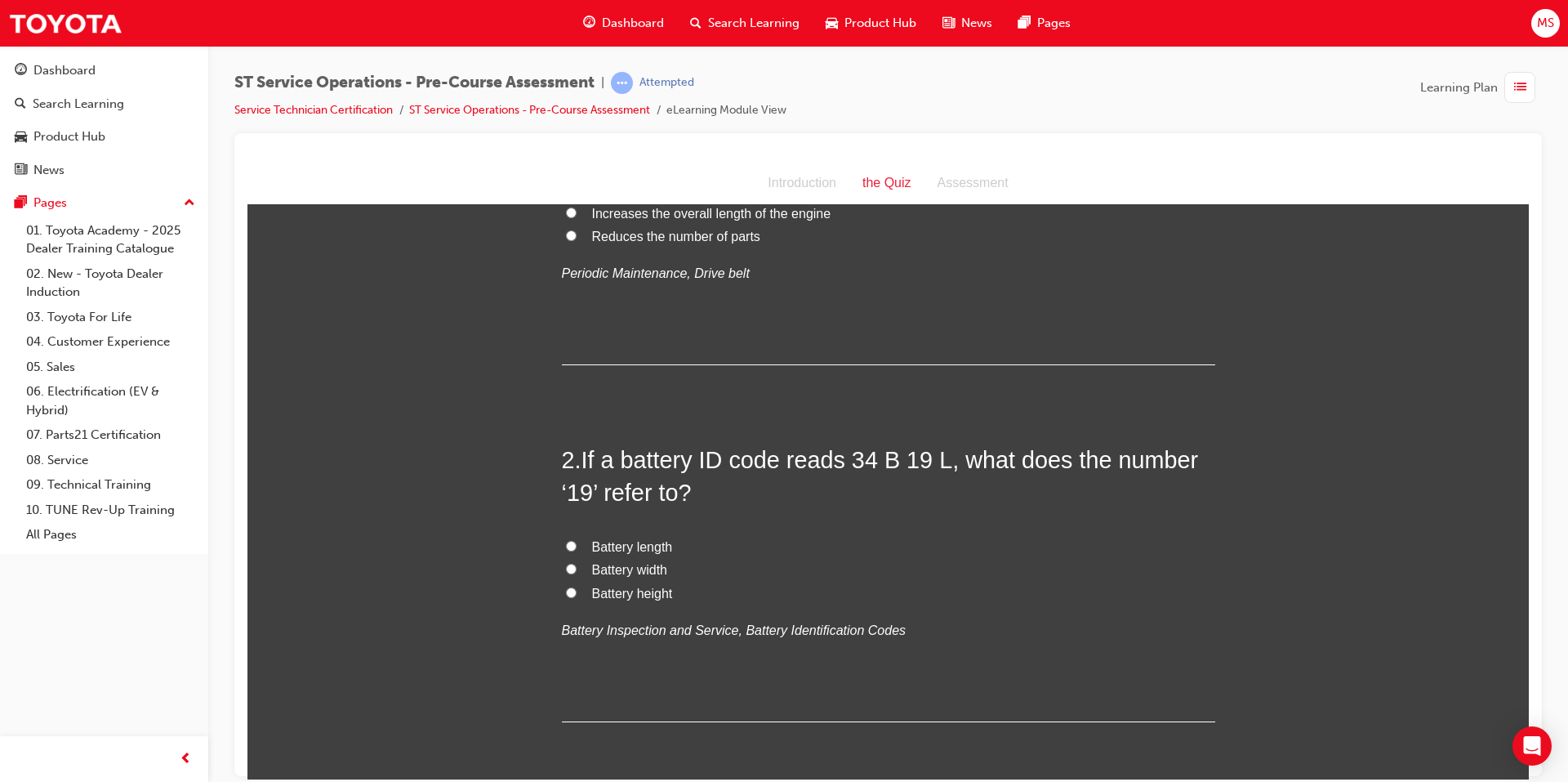
scroll to position [327, 0]
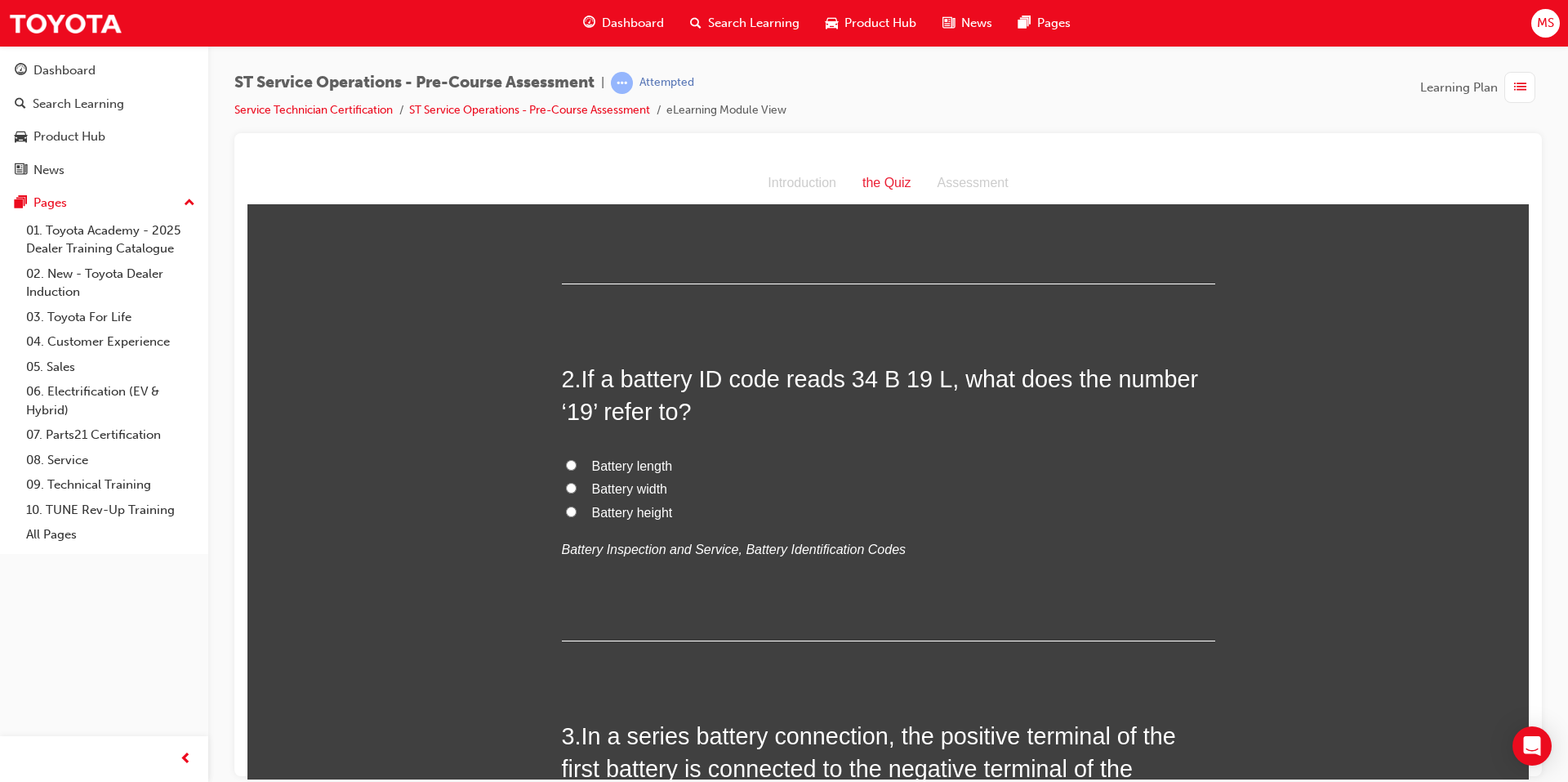
click at [614, 465] on span "Battery length" at bounding box center [632, 464] width 81 height 14
click at [576, 465] on input "Battery length" at bounding box center [570, 464] width 10 height 10
radio input "true"
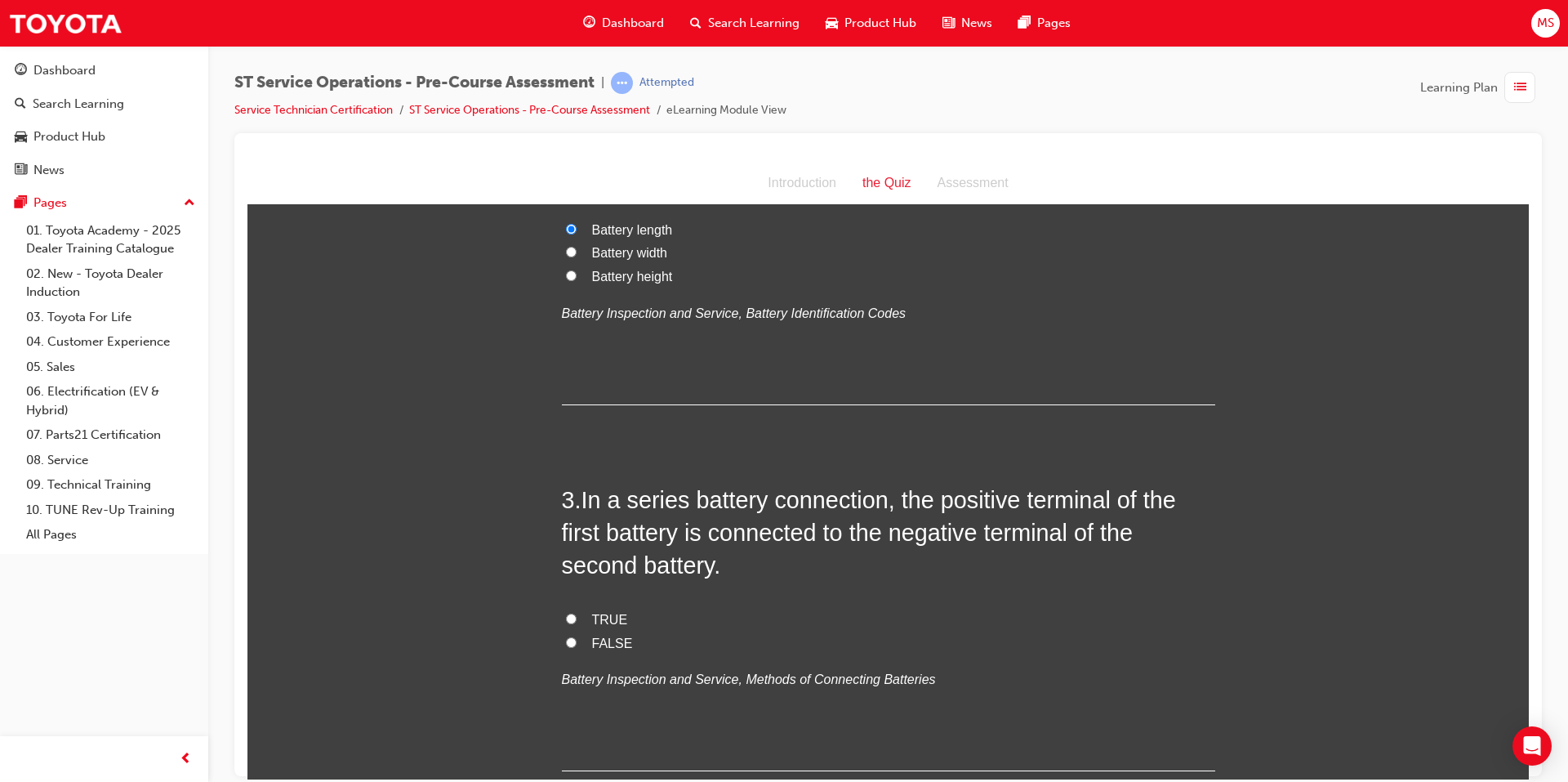
scroll to position [572, 0]
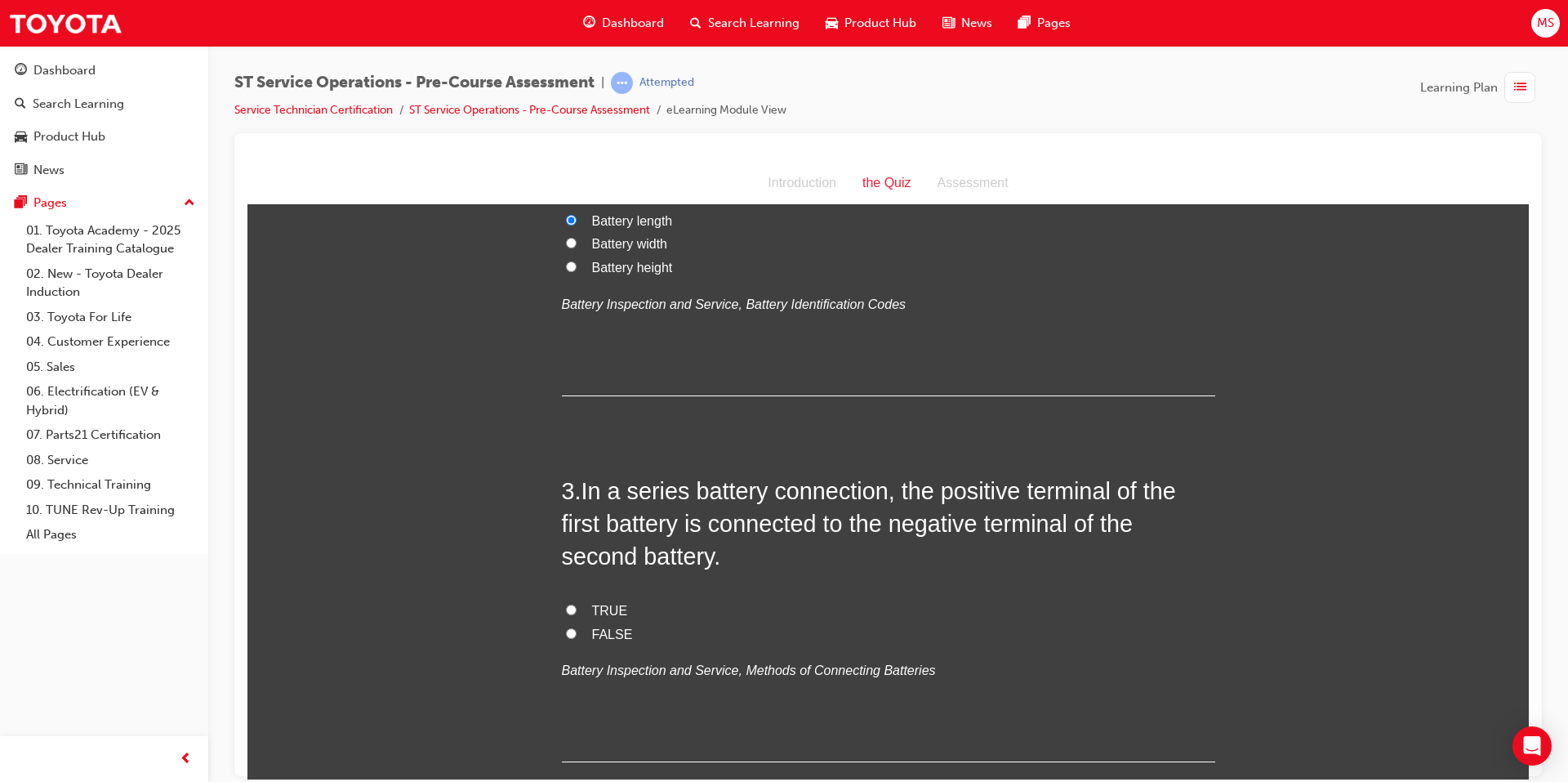
click at [592, 632] on span "FALSE" at bounding box center [612, 633] width 41 height 14
click at [576, 632] on input "FALSE" at bounding box center [570, 632] width 10 height 10
radio input "true"
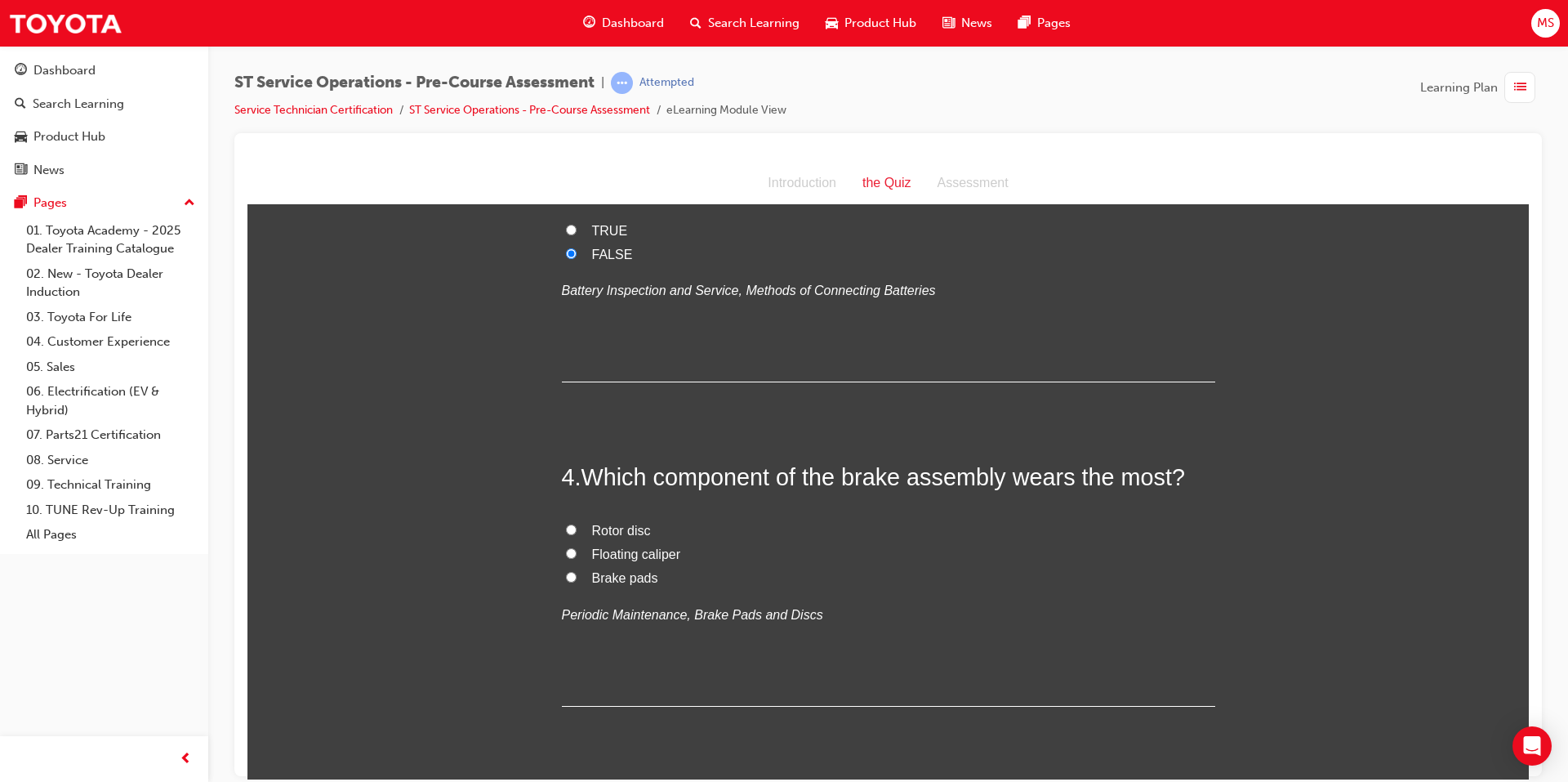
scroll to position [980, 0]
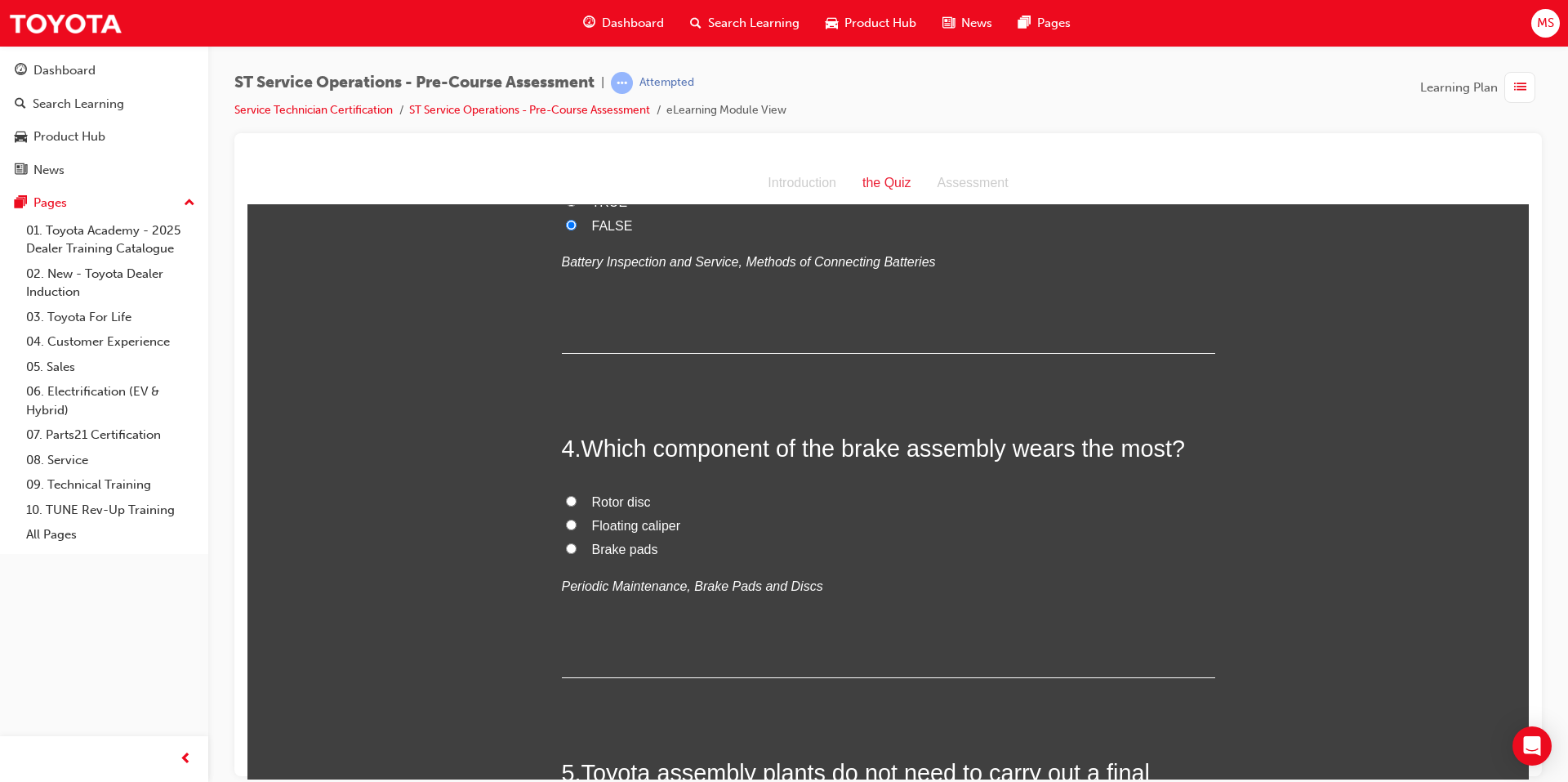
click at [606, 550] on span "Brake pads" at bounding box center [625, 548] width 66 height 14
click at [576, 550] on input "Brake pads" at bounding box center [570, 547] width 10 height 10
radio input "true"
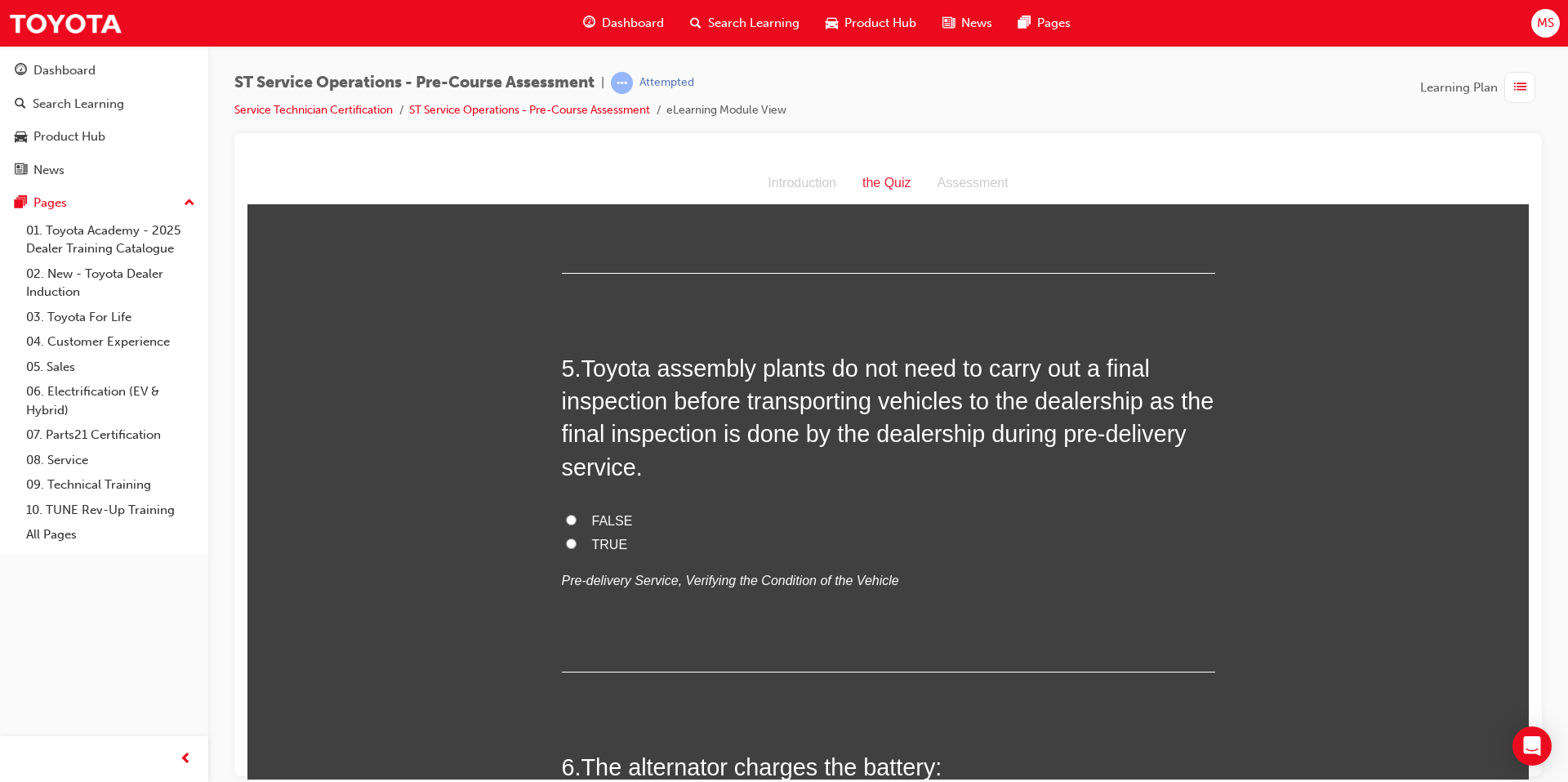
scroll to position [1389, 0]
click at [594, 514] on span "FALSE" at bounding box center [612, 516] width 41 height 14
click at [576, 514] on input "FALSE" at bounding box center [570, 515] width 10 height 10
radio input "true"
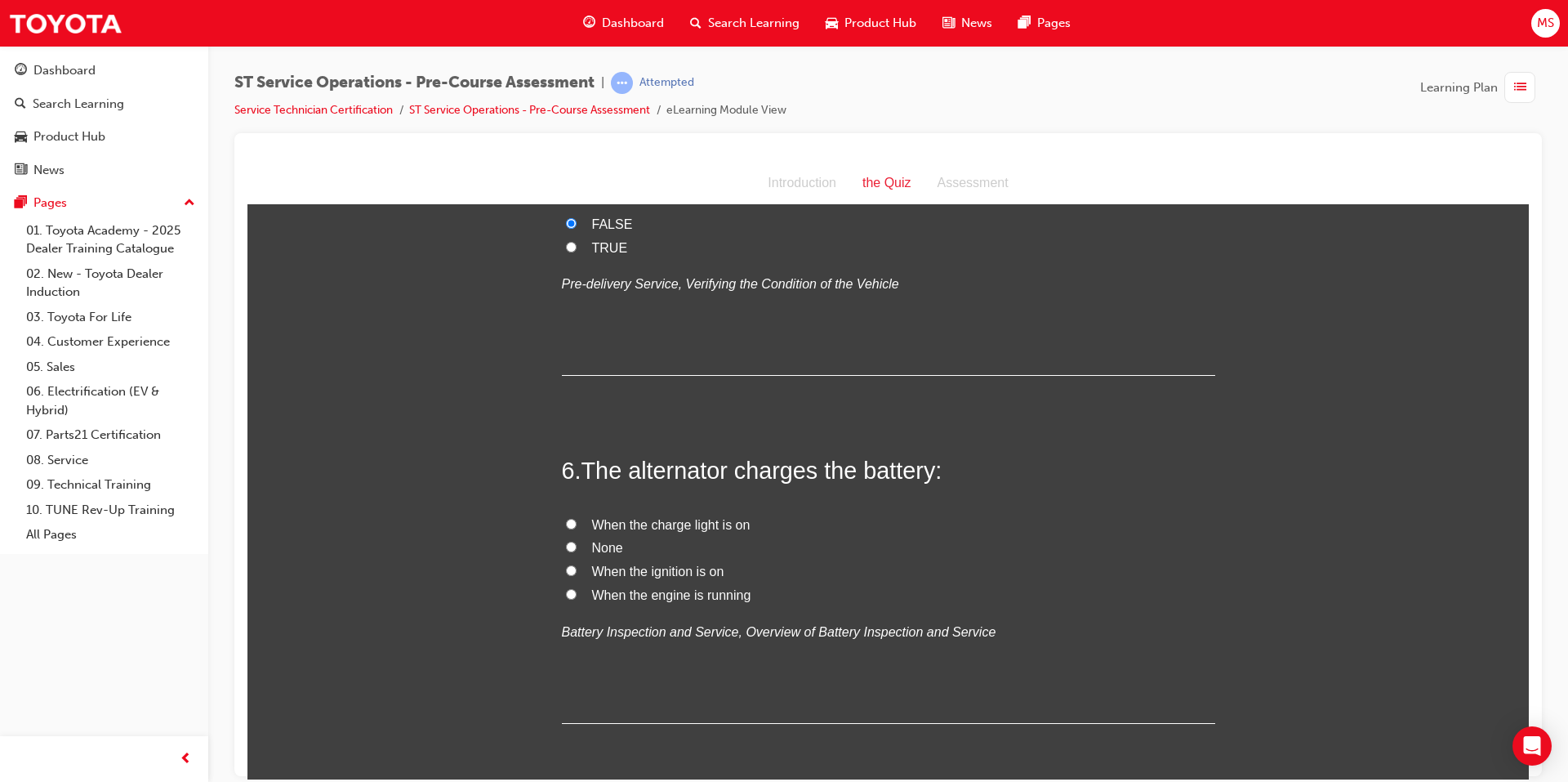
scroll to position [1716, 0]
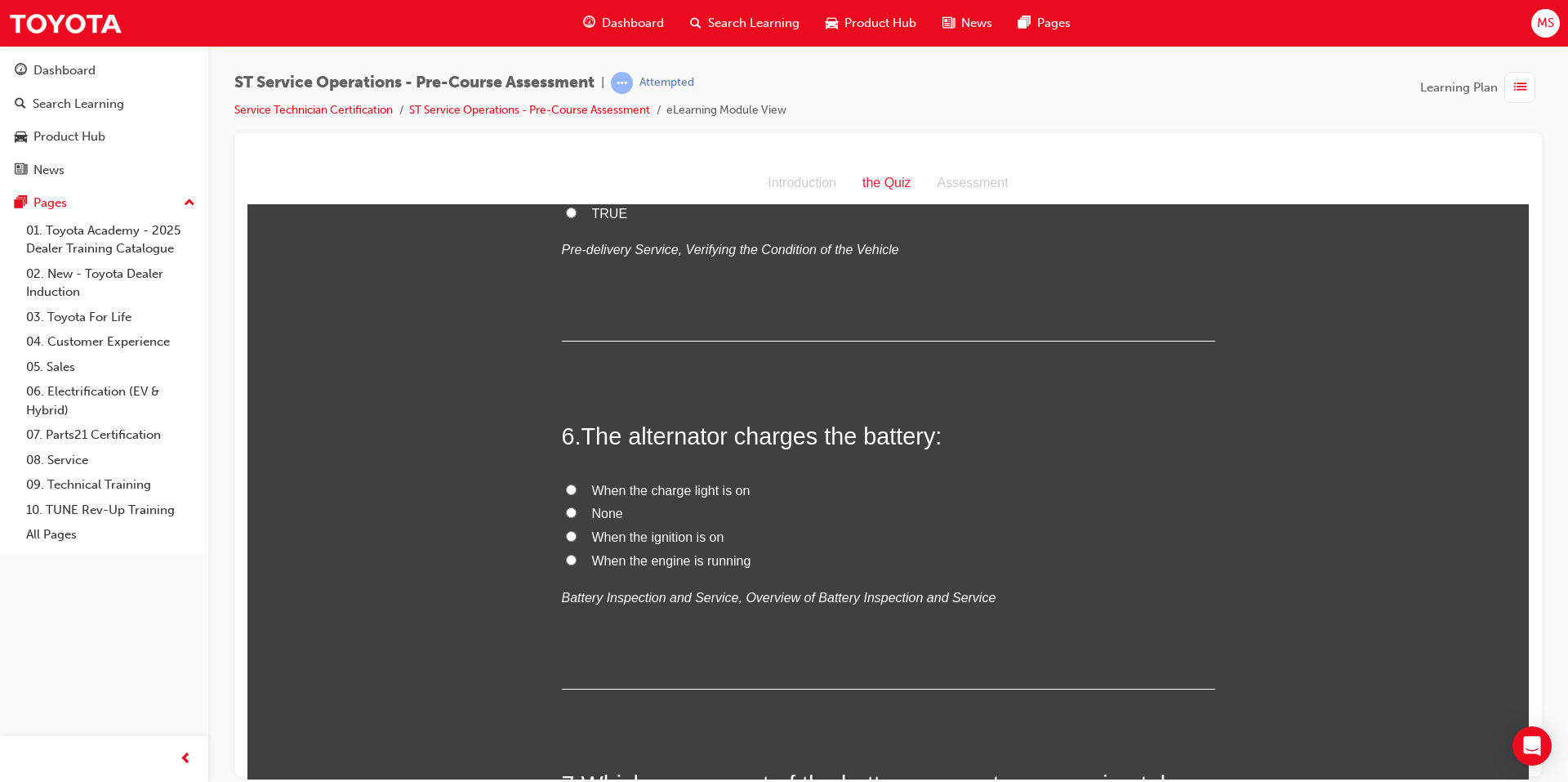
click at [614, 562] on span "When the engine is running" at bounding box center [672, 559] width 159 height 14
click at [576, 562] on input "When the engine is running" at bounding box center [570, 558] width 10 height 10
radio input "true"
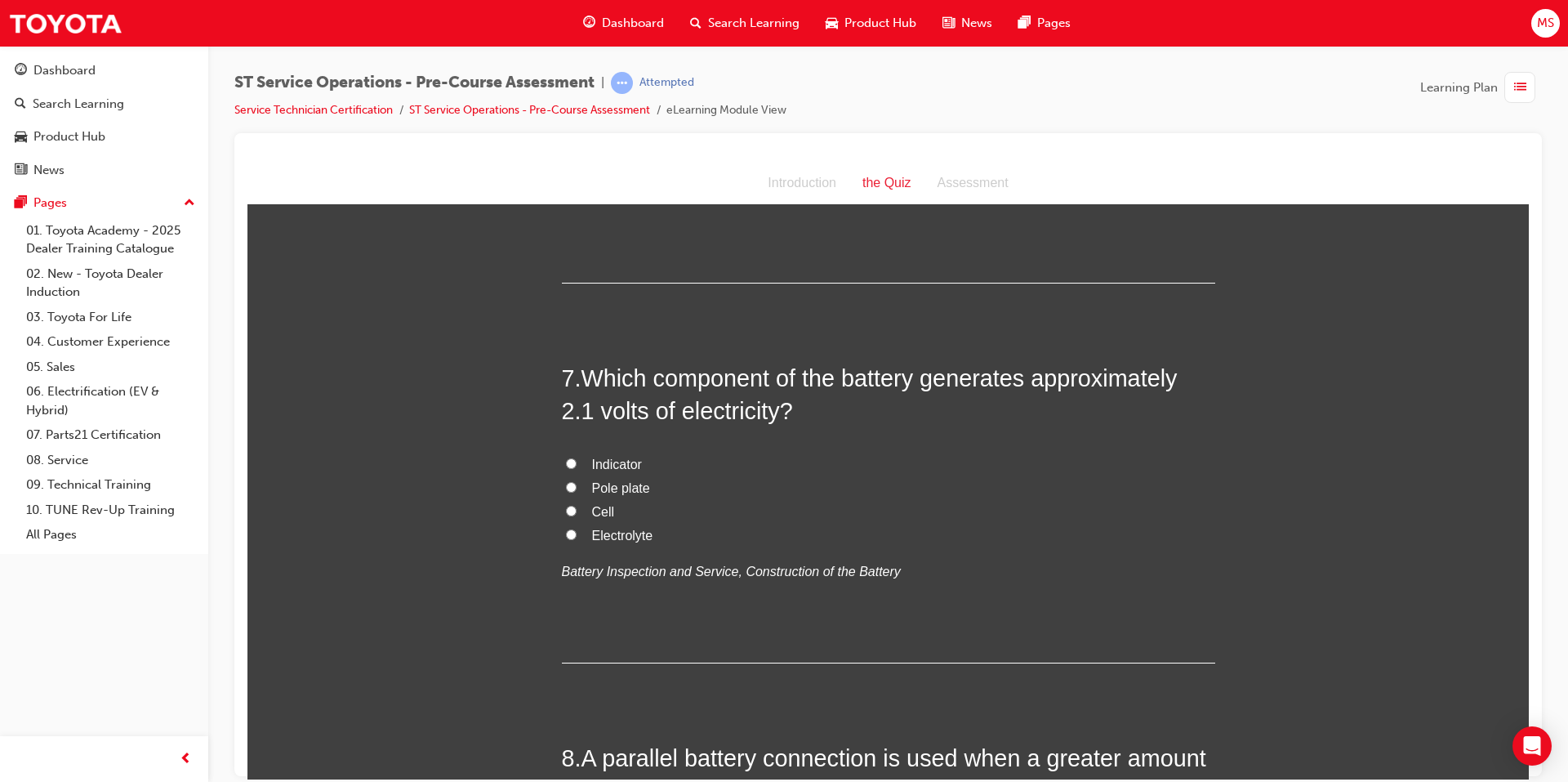
scroll to position [2124, 0]
click at [592, 509] on span "Cell" at bounding box center [604, 508] width 23 height 14
click at [576, 509] on input "Cell" at bounding box center [570, 507] width 10 height 10
radio input "true"
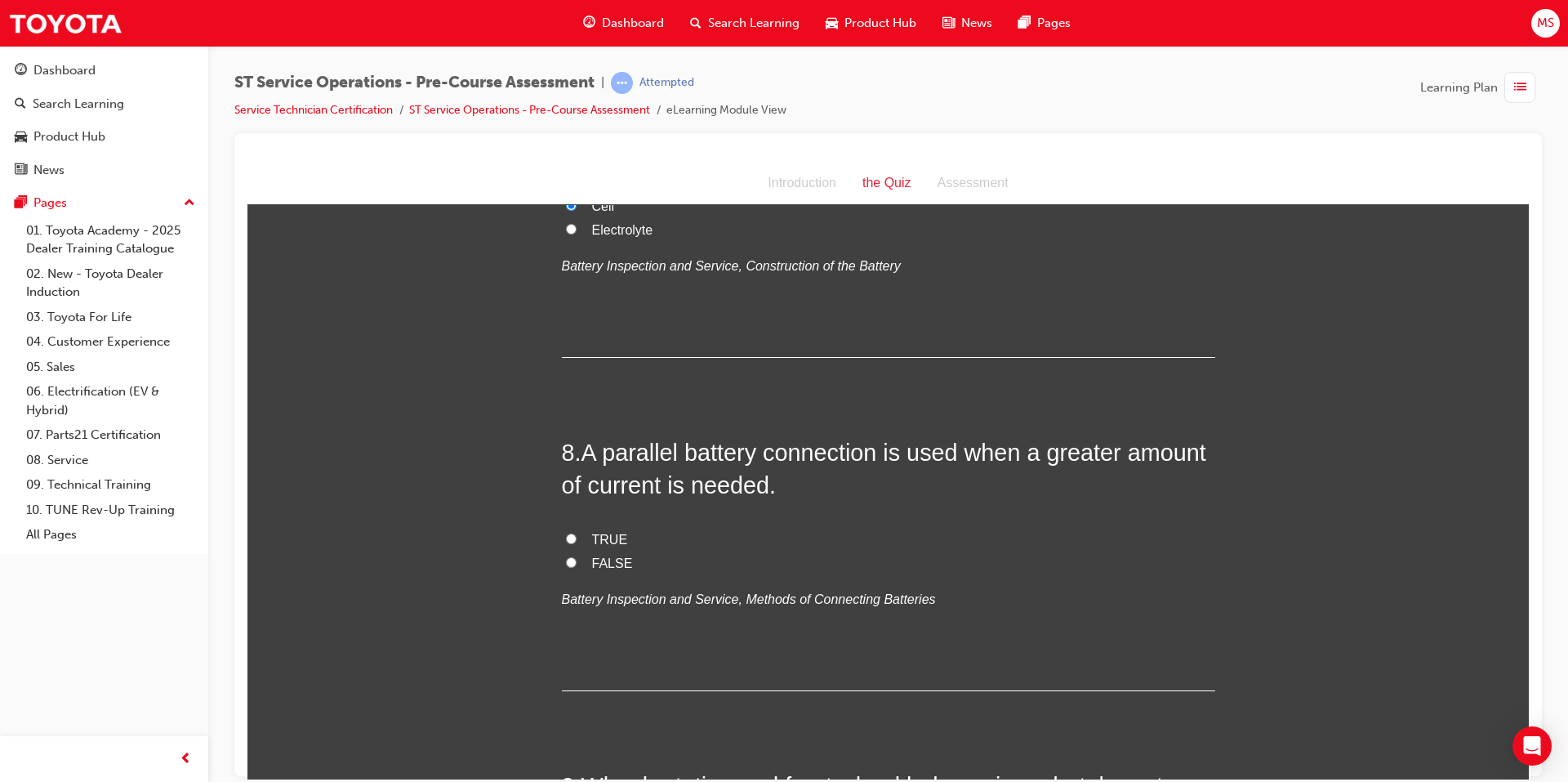
scroll to position [2450, 0]
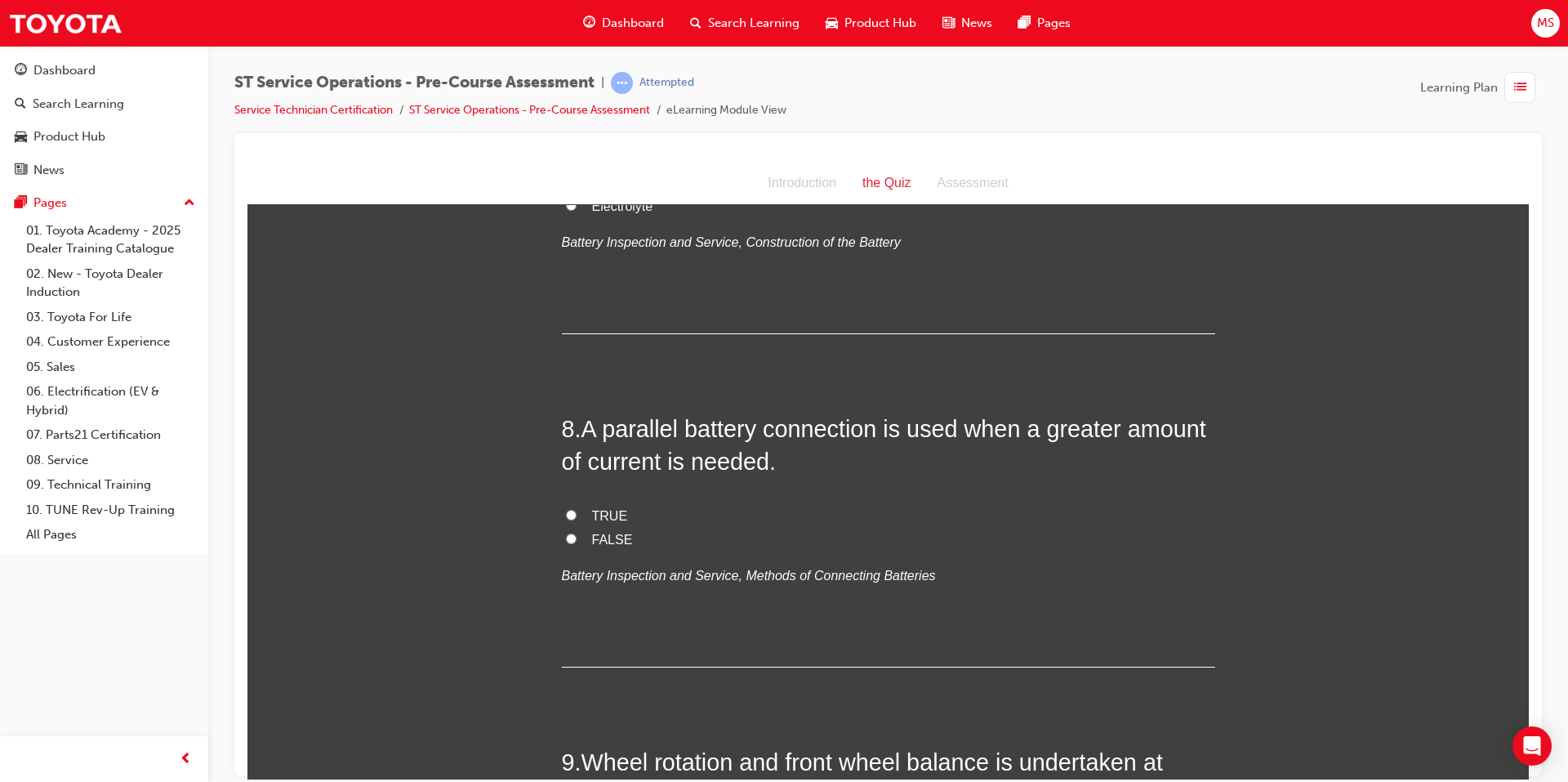
click at [594, 541] on span "FALSE" at bounding box center [612, 538] width 41 height 14
click at [576, 541] on input "FALSE" at bounding box center [570, 537] width 10 height 10
radio input "true"
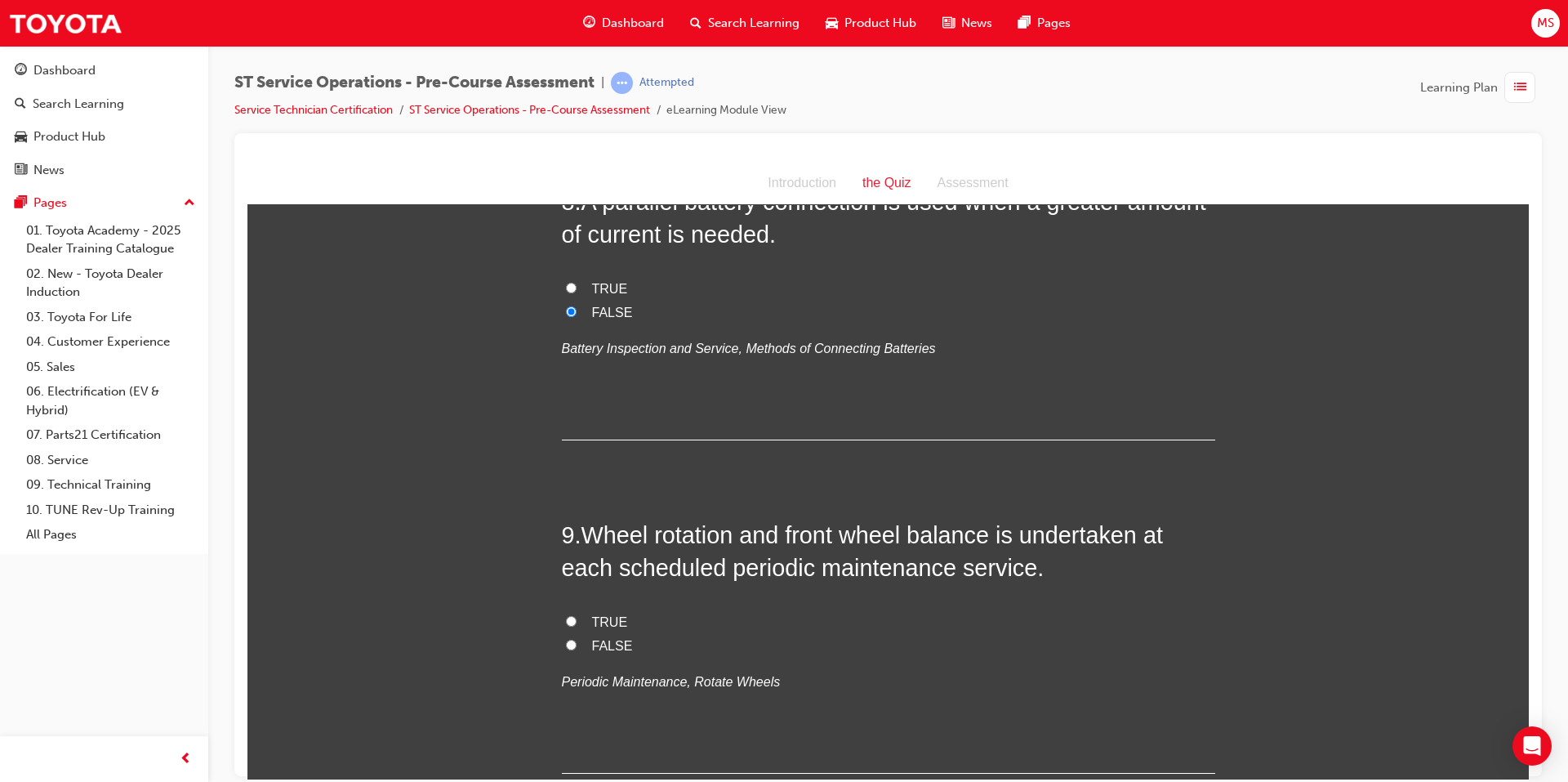
scroll to position [2696, 0]
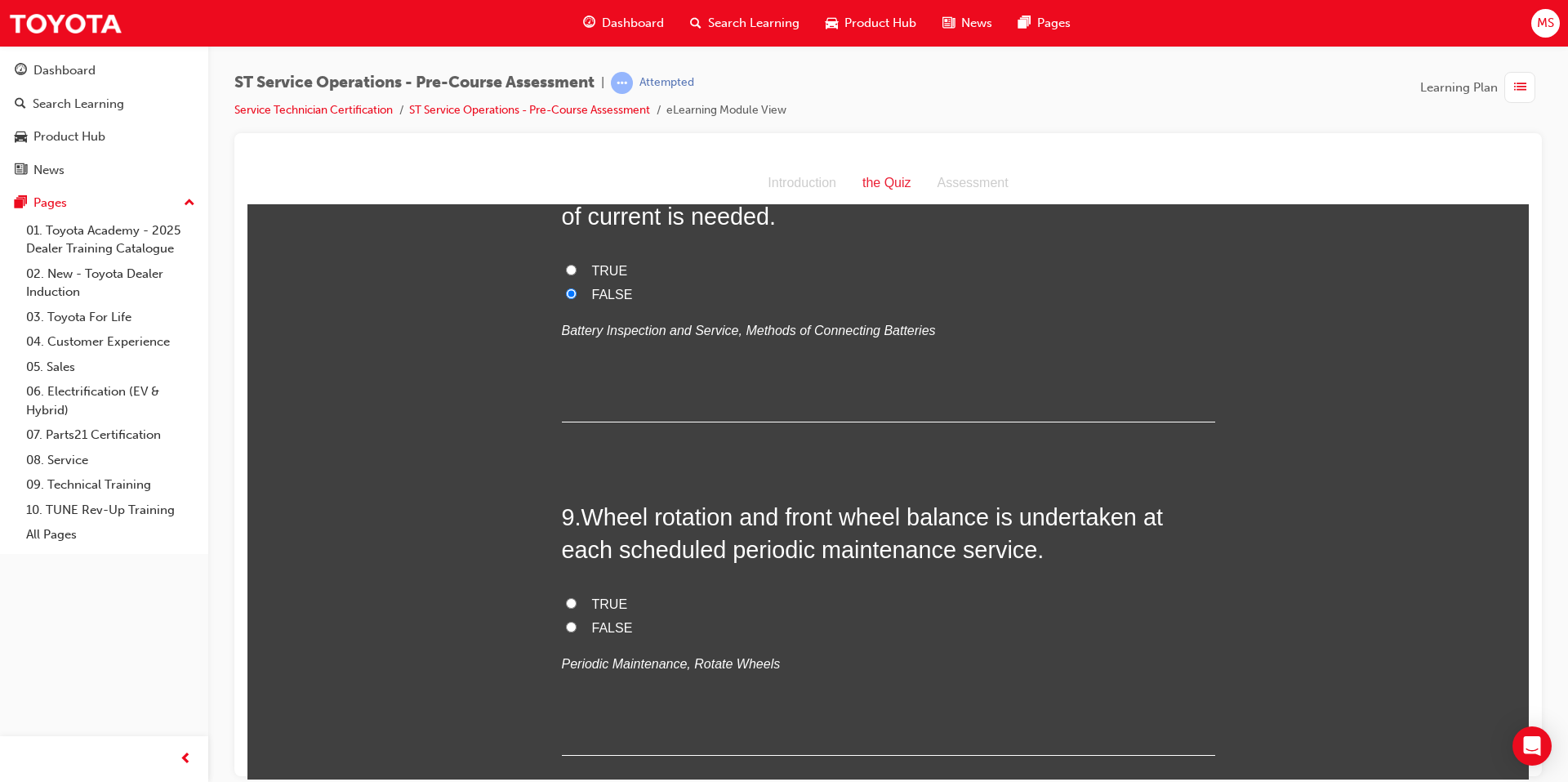
click at [595, 603] on span "TRUE" at bounding box center [610, 603] width 36 height 14
click at [576, 603] on input "TRUE" at bounding box center [570, 602] width 10 height 10
radio input "true"
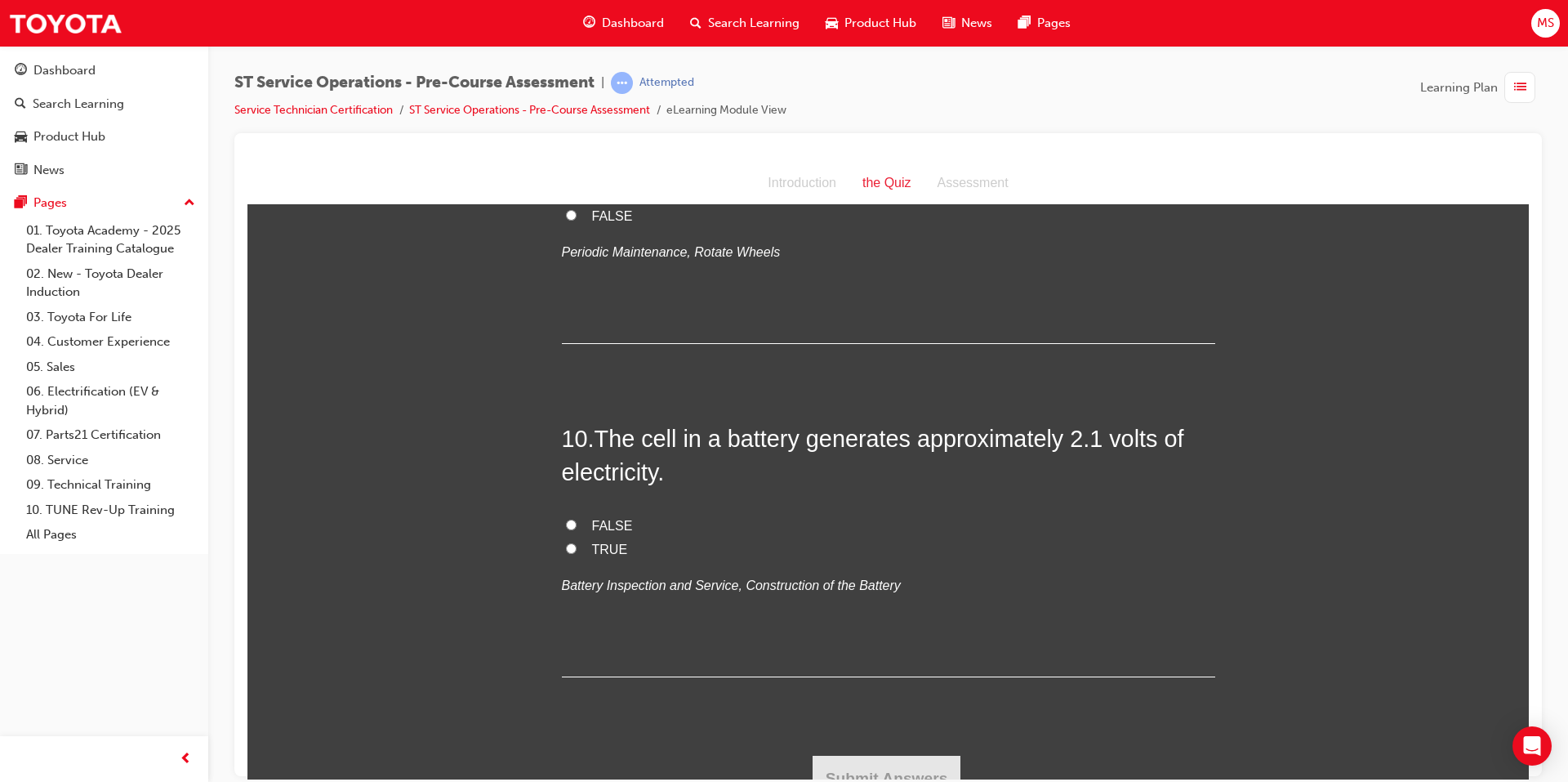
scroll to position [3129, 0]
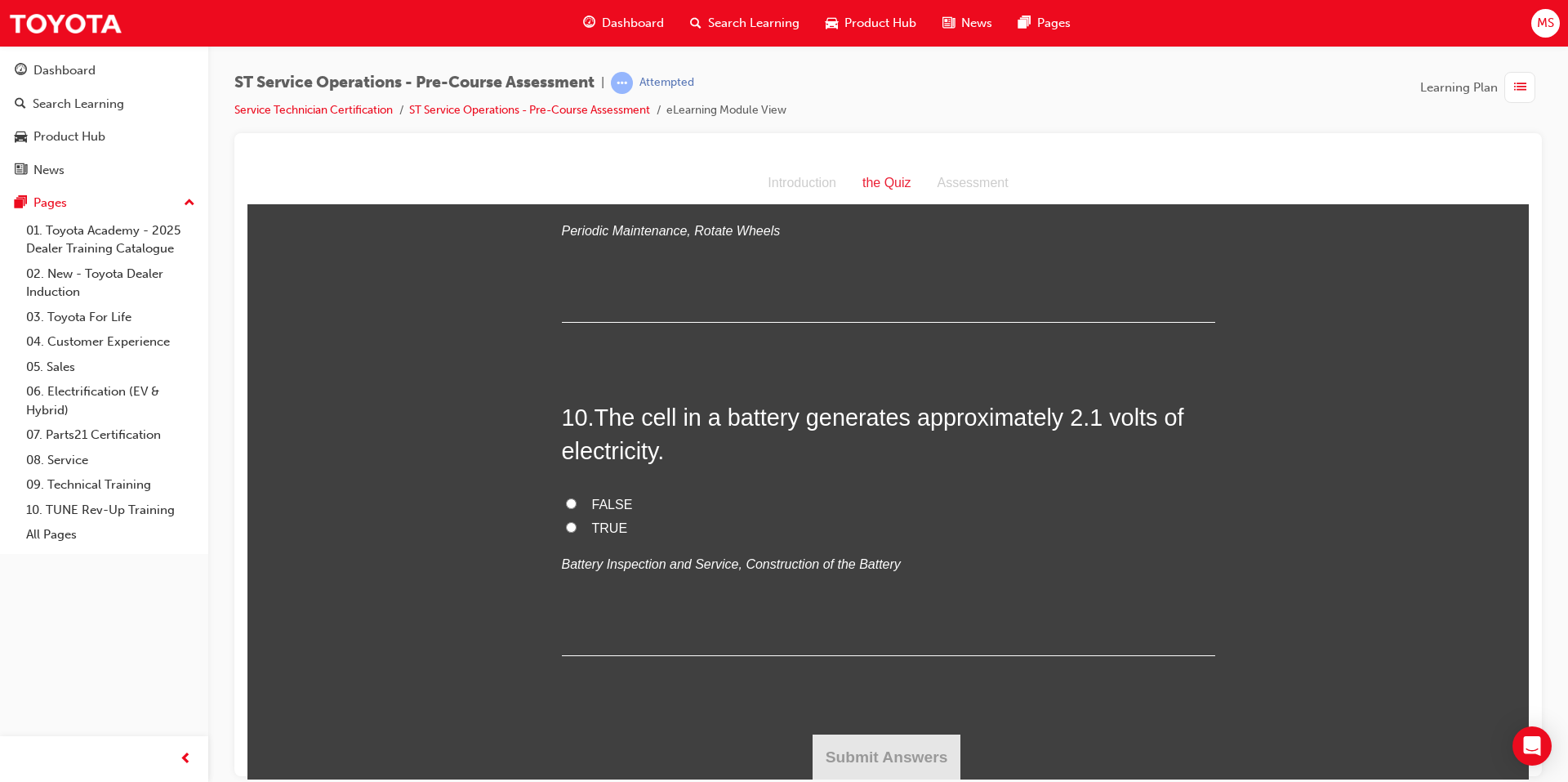
click at [599, 523] on span "TRUE" at bounding box center [610, 527] width 36 height 14
click at [576, 523] on input "TRUE" at bounding box center [570, 526] width 10 height 10
radio input "true"
click at [895, 740] on button "Submit Answers" at bounding box center [886, 756] width 149 height 45
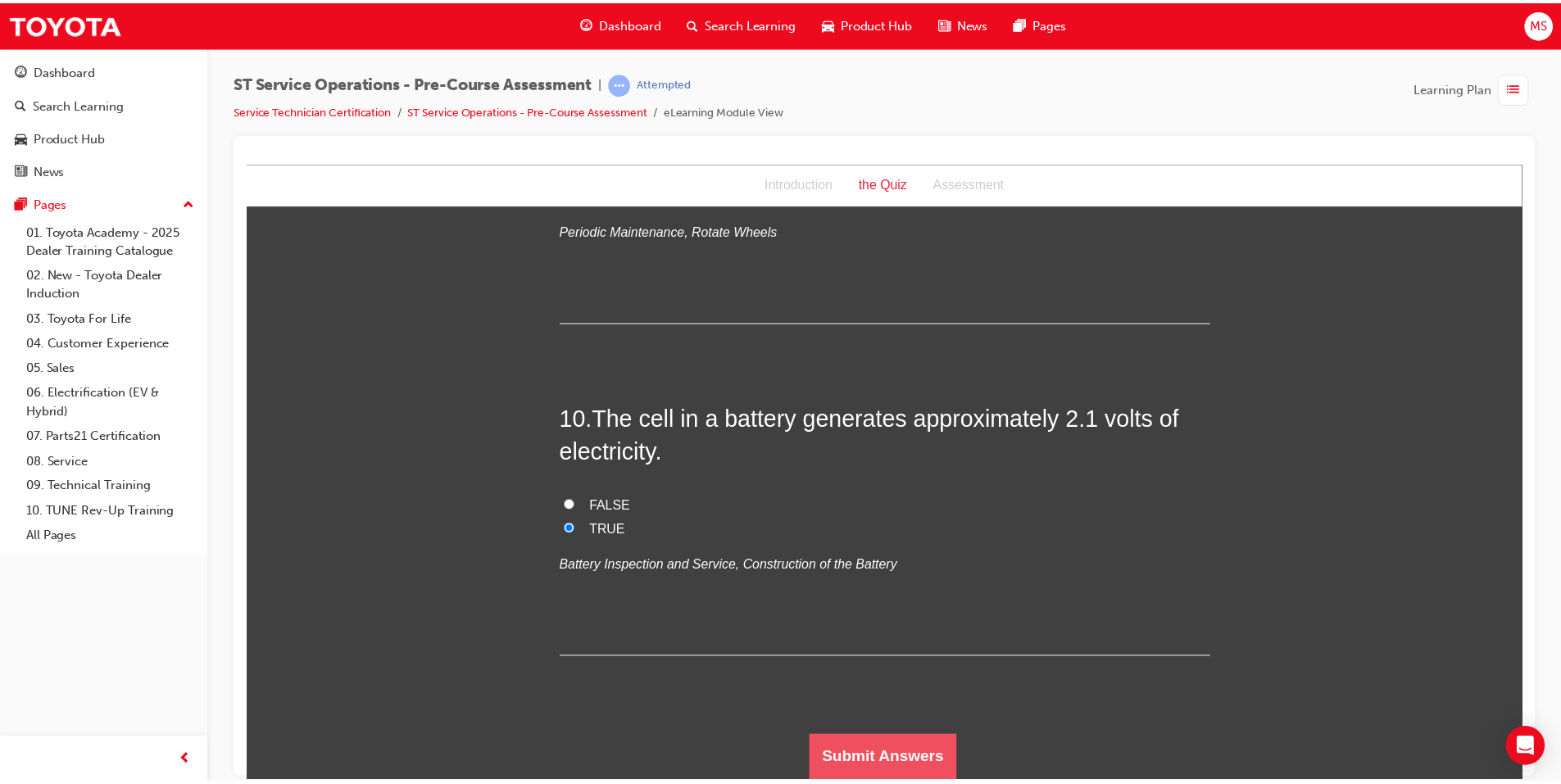
scroll to position [0, 0]
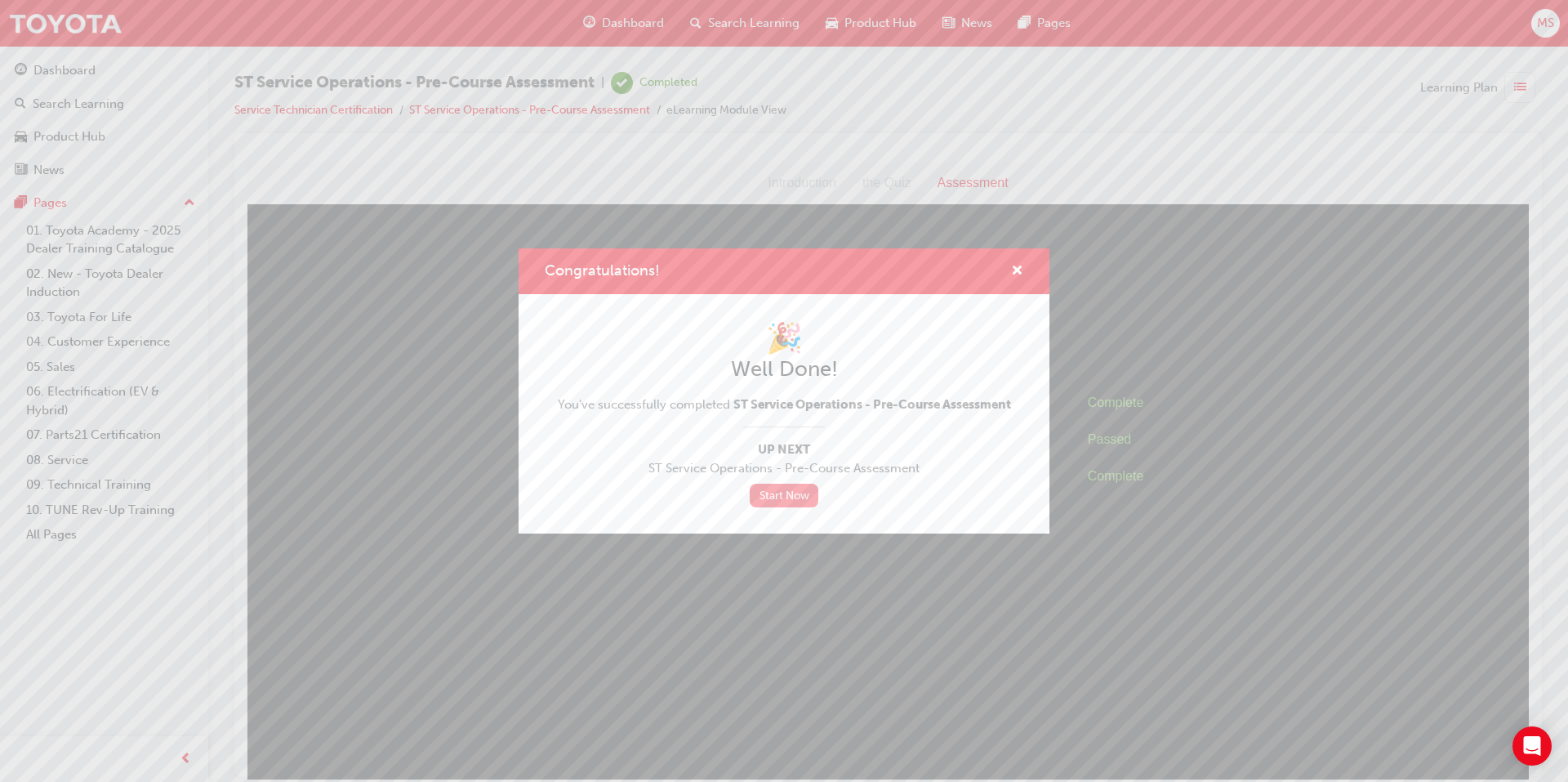
click at [773, 498] on link "Start Now" at bounding box center [784, 495] width 68 height 24
click at [785, 487] on link "Start Now" at bounding box center [784, 495] width 68 height 24
click at [773, 492] on link "Start Now" at bounding box center [784, 495] width 68 height 24
click at [1013, 270] on span "cross-icon" at bounding box center [1017, 272] width 12 height 15
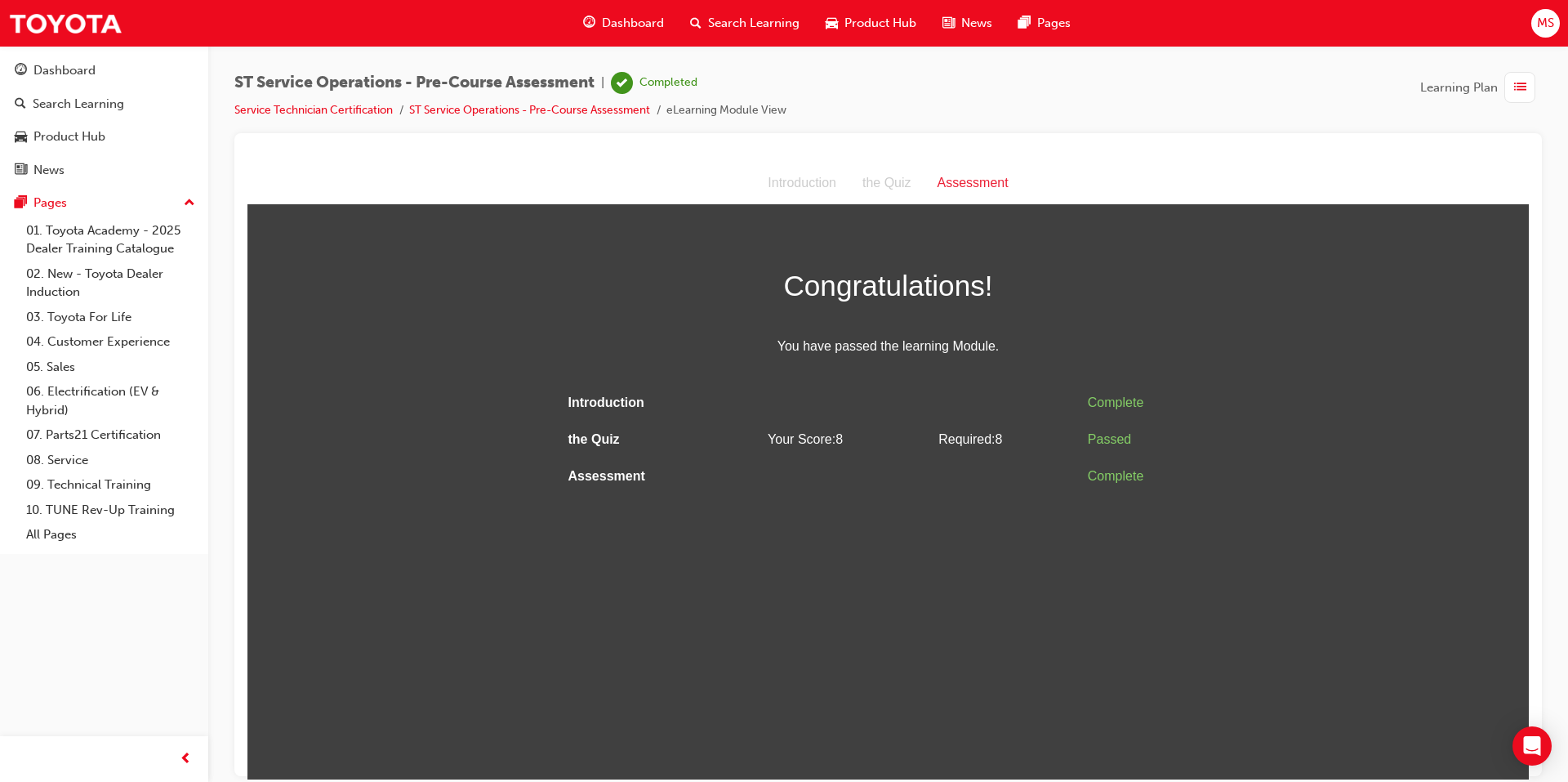
click at [744, 17] on span "Search Learning" at bounding box center [753, 24] width 92 height 19
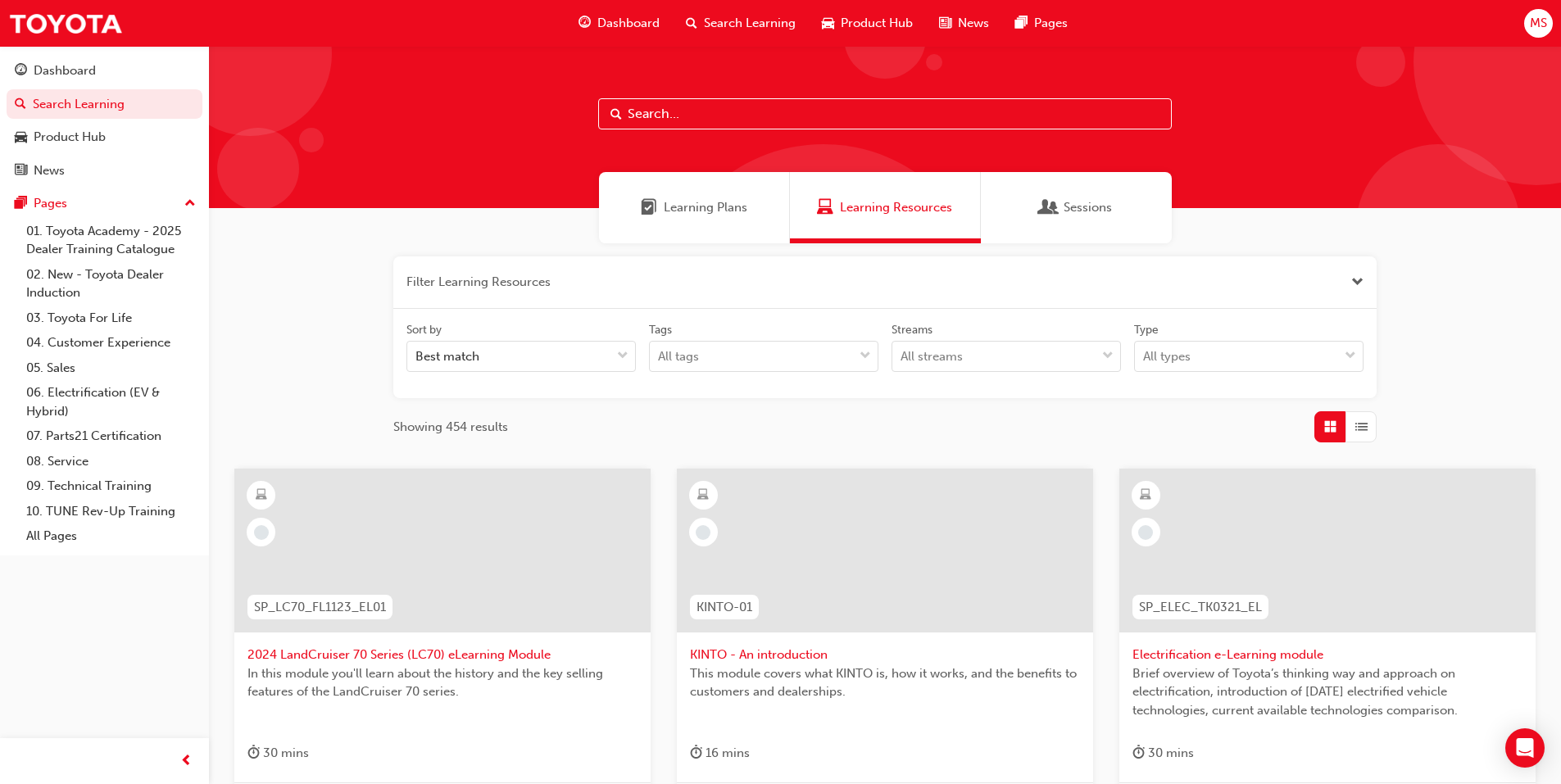
click at [711, 223] on div "Learning Plans" at bounding box center [694, 207] width 191 height 71
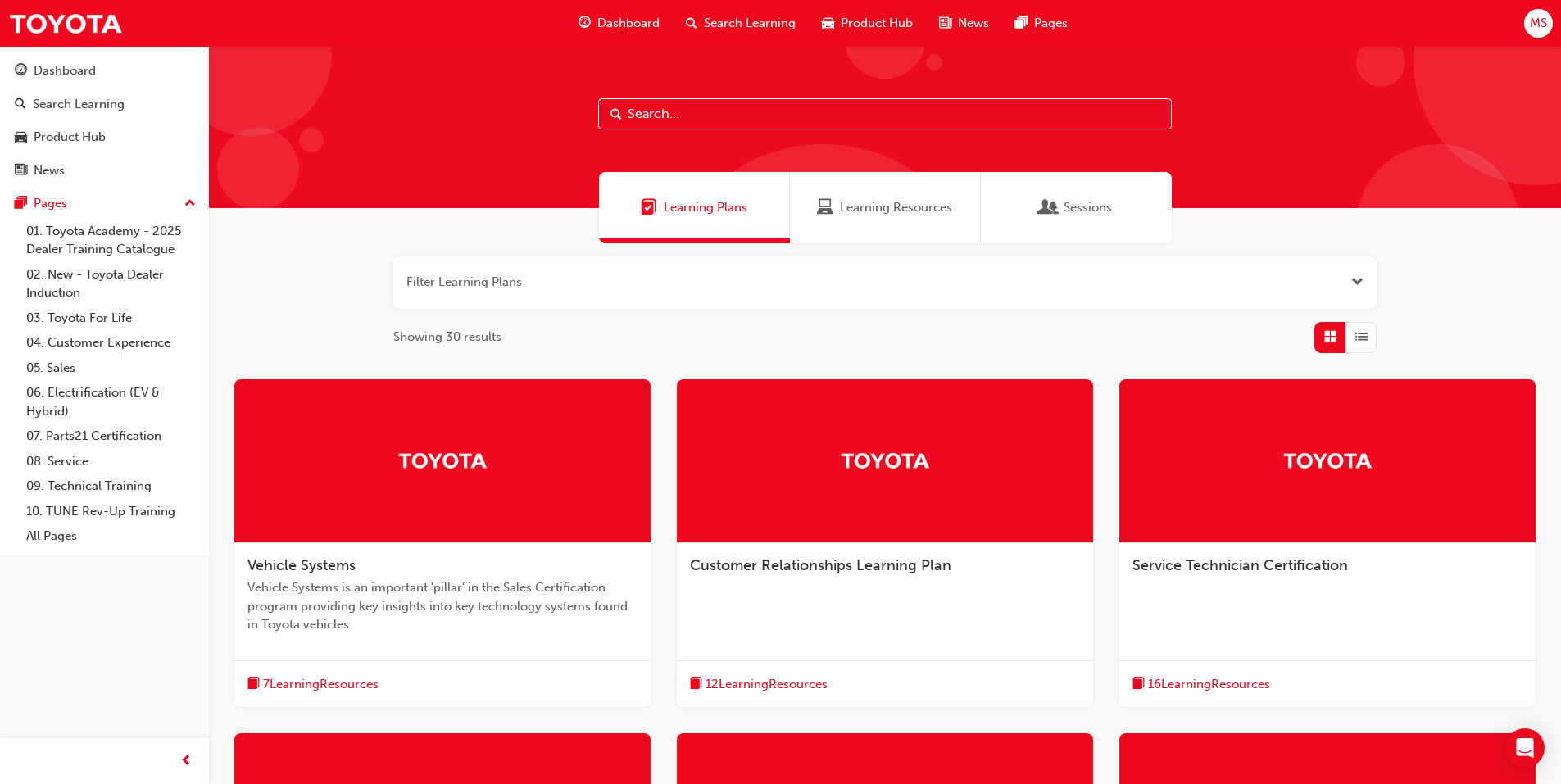
click at [1321, 552] on div "Service Technician Certification" at bounding box center [1327, 573] width 416 height 62
